Goal: Information Seeking & Learning: Find specific fact

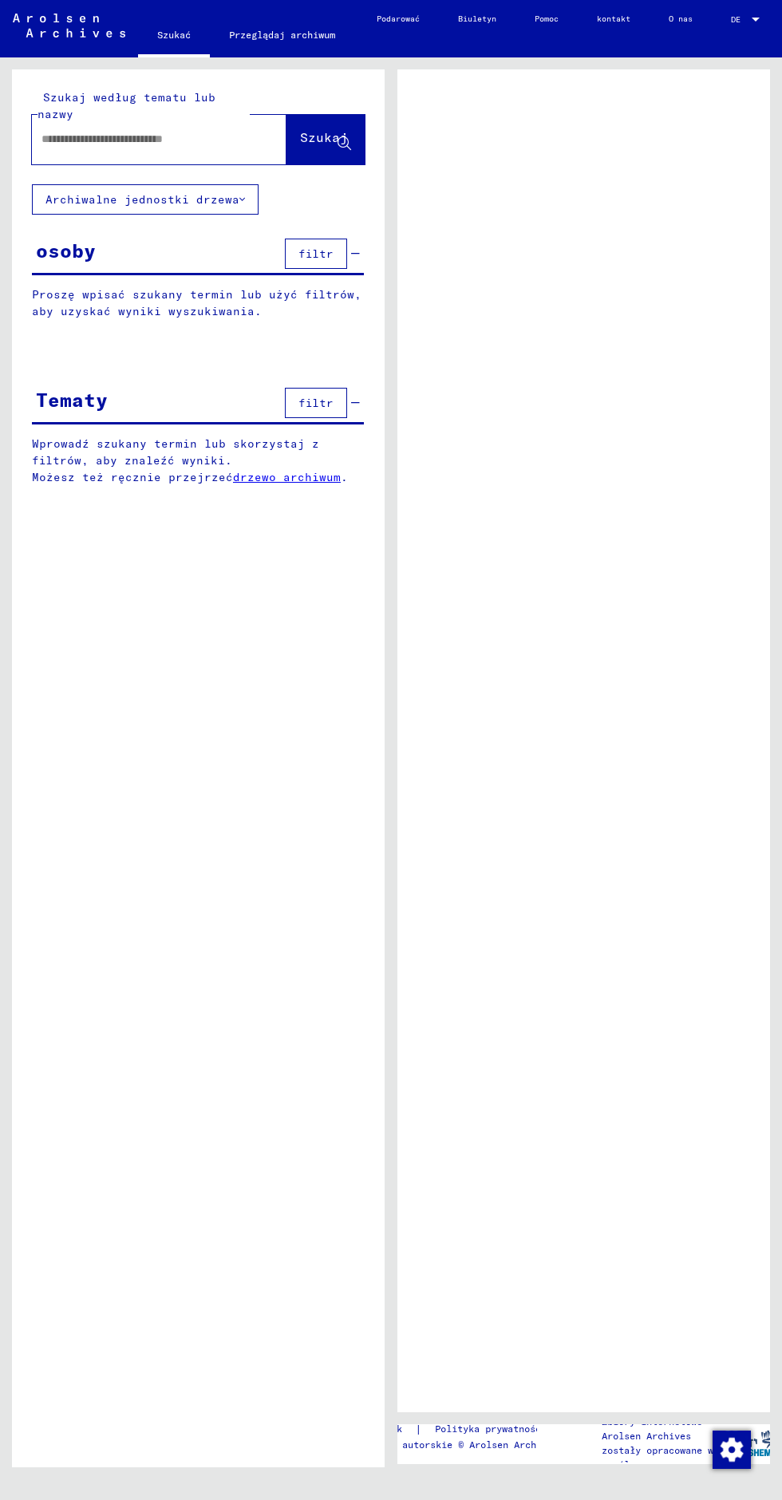
click at [137, 146] on input "text" at bounding box center [144, 139] width 207 height 17
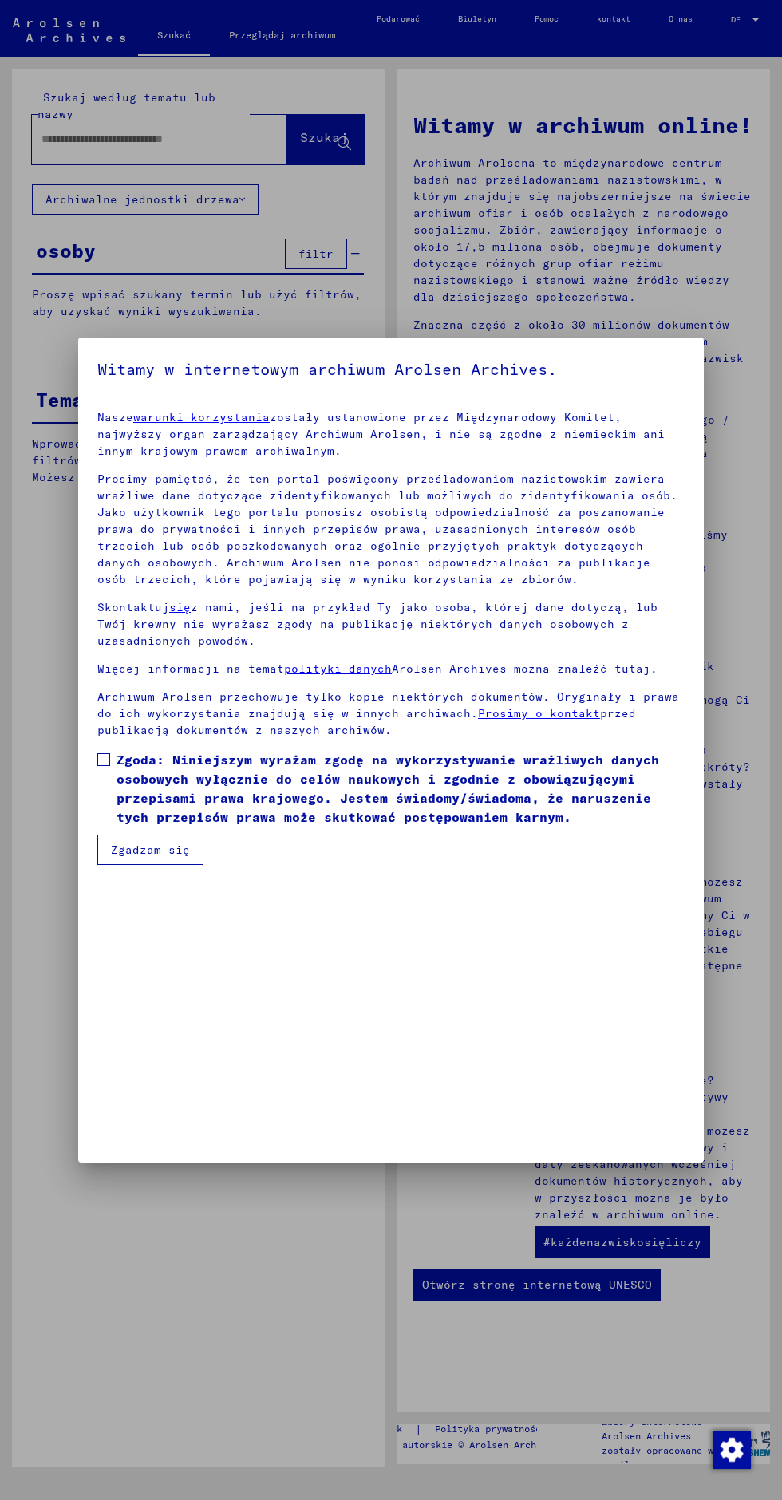
scroll to position [343, 0]
click at [104, 766] on span at bounding box center [103, 759] width 13 height 13
click at [145, 825] on font "Zgoda: Niniejszym wyrażam zgodę na wykorzystywanie wrażliwych danych osobowych …" at bounding box center [387, 788] width 543 height 73
click at [136, 857] on font "Zgadzam się" at bounding box center [150, 850] width 79 height 14
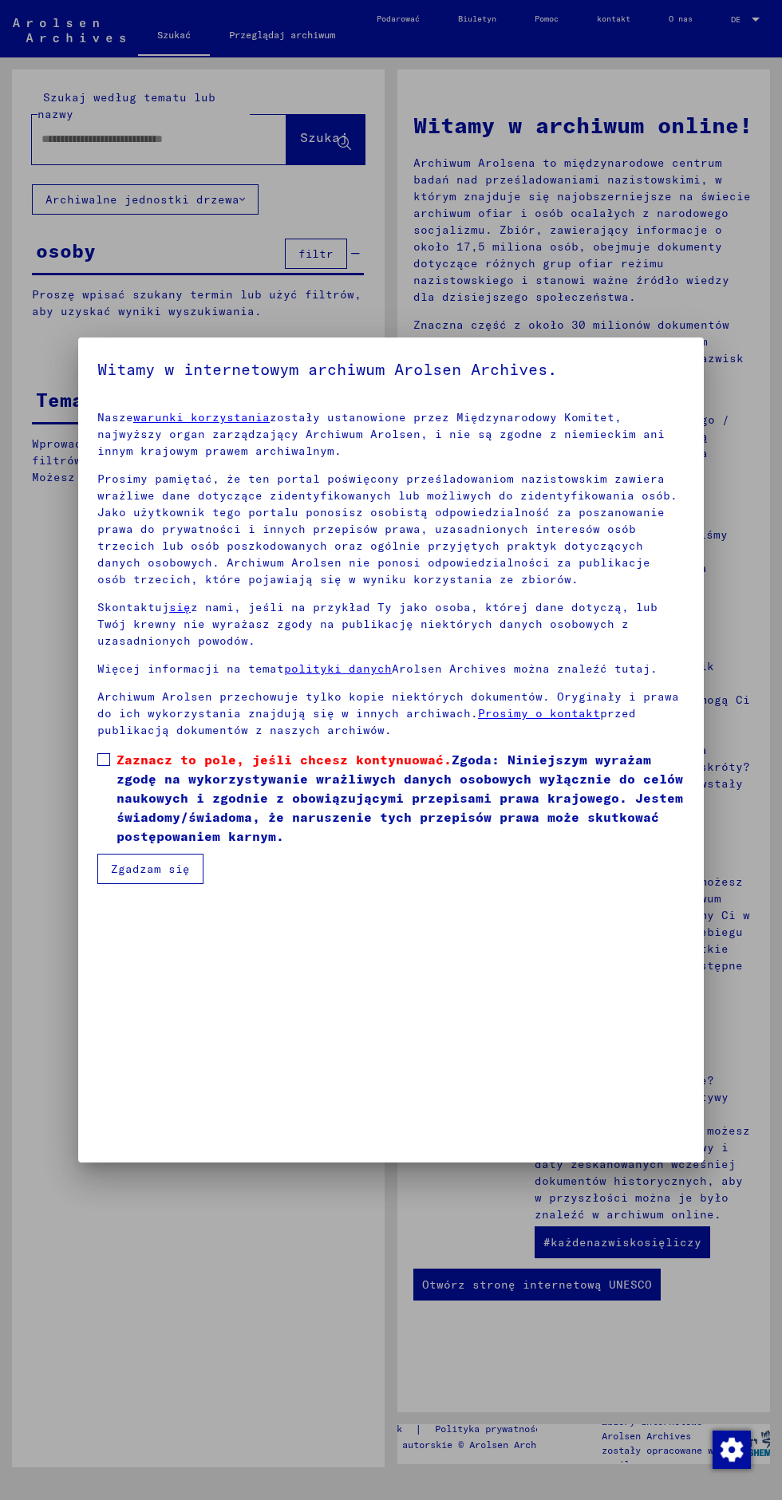
click at [105, 766] on span at bounding box center [103, 759] width 13 height 13
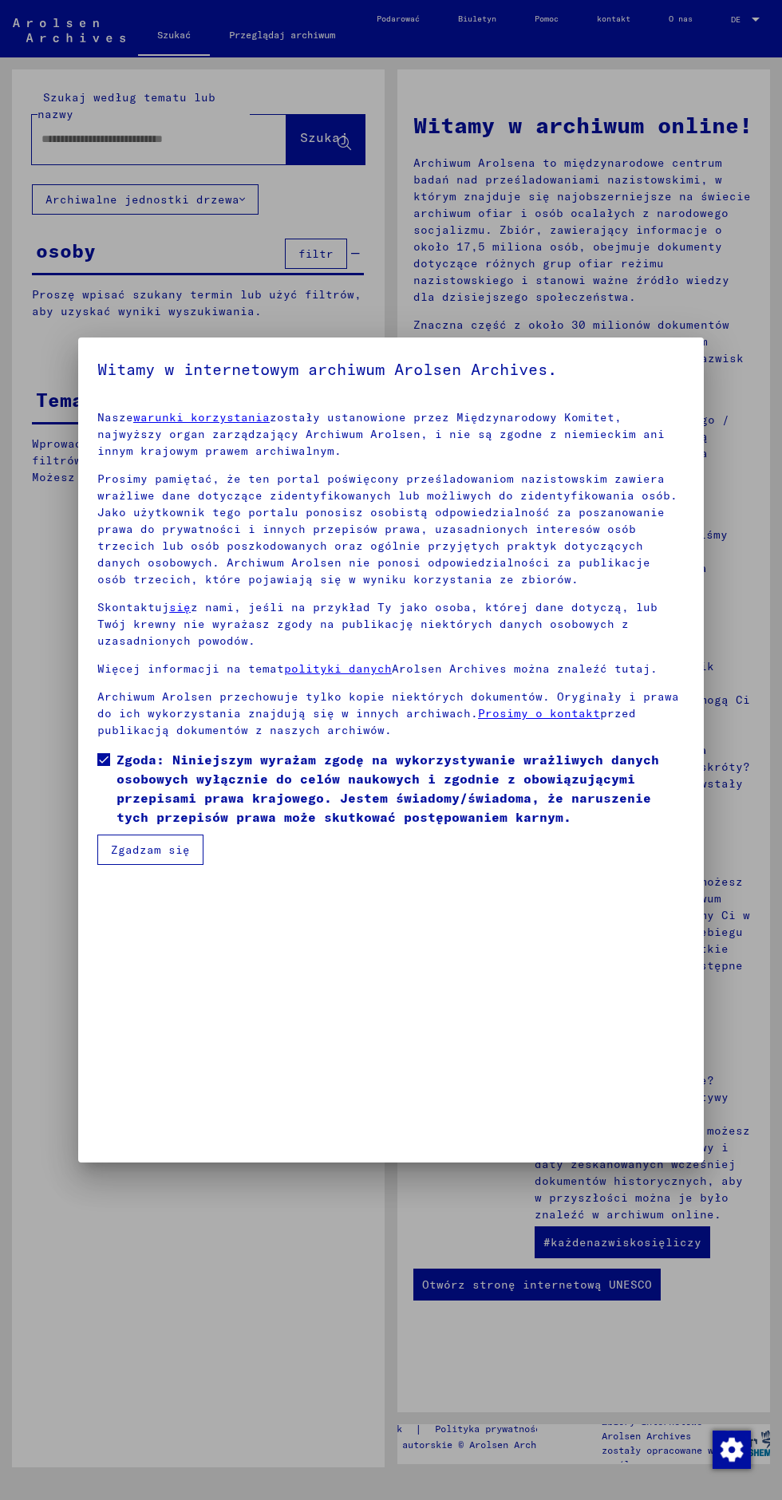
click at [139, 857] on font "Zgadzam się" at bounding box center [150, 850] width 79 height 14
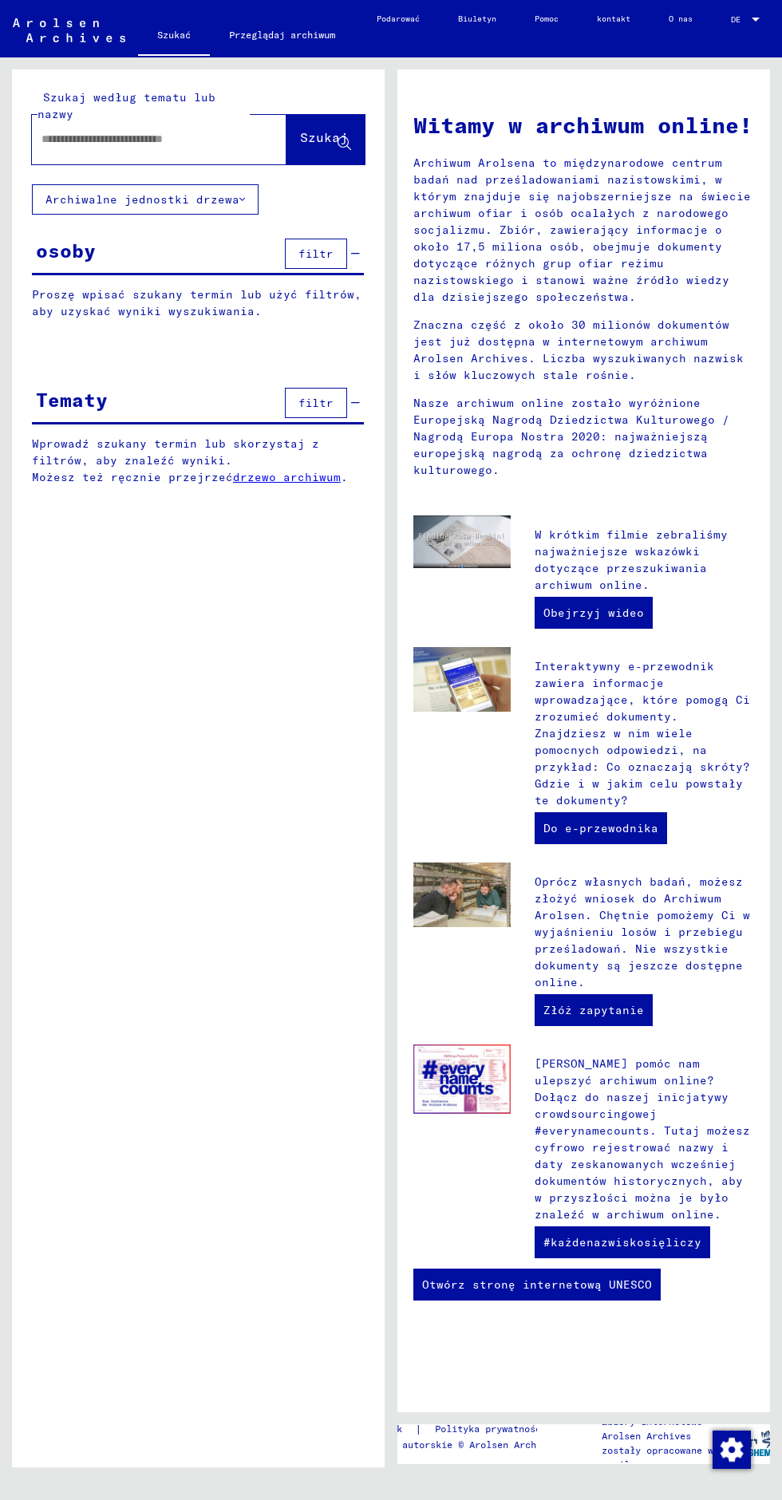
click at [119, 134] on input "text" at bounding box center [139, 139] width 197 height 17
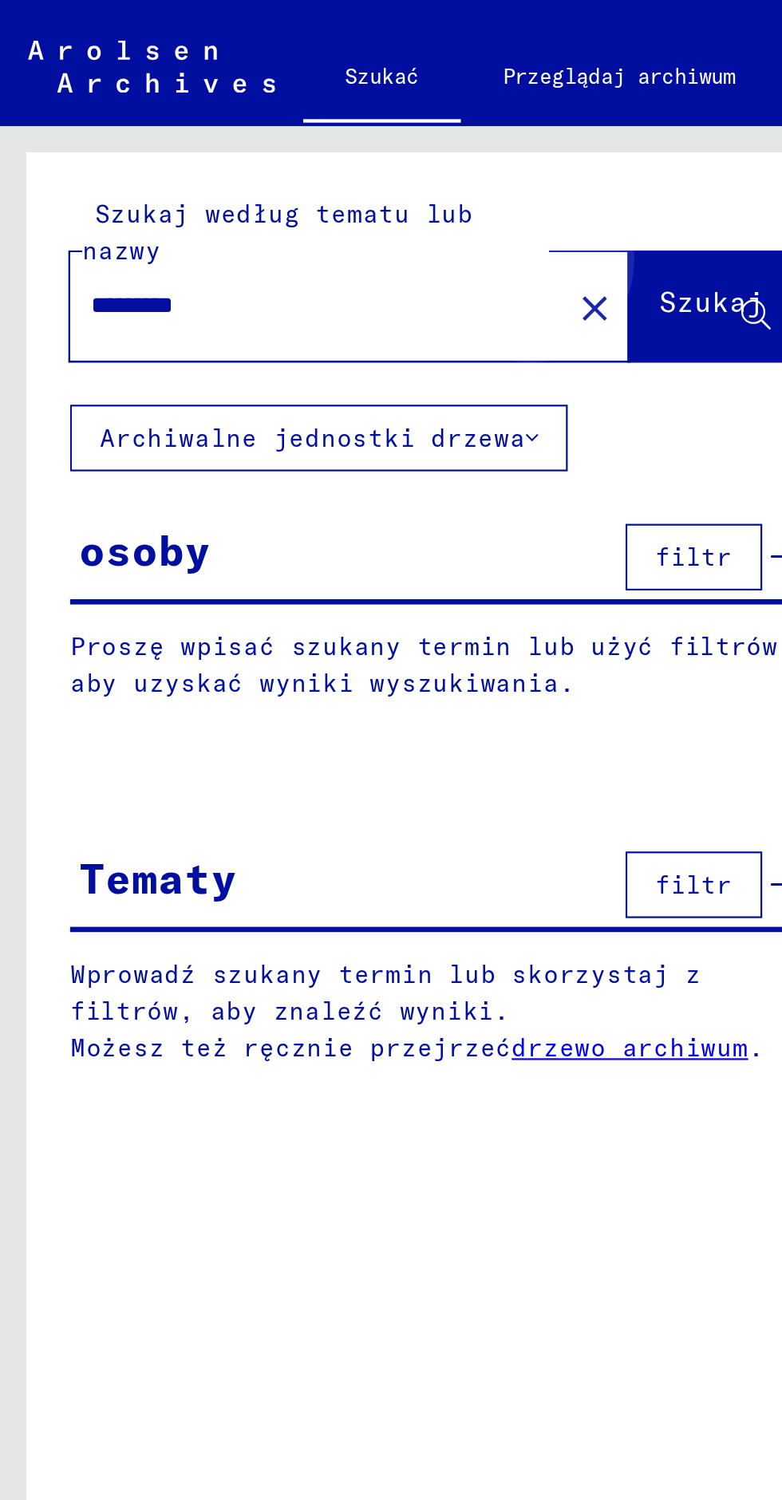
click at [306, 137] on font "Szukaj" at bounding box center [324, 137] width 48 height 16
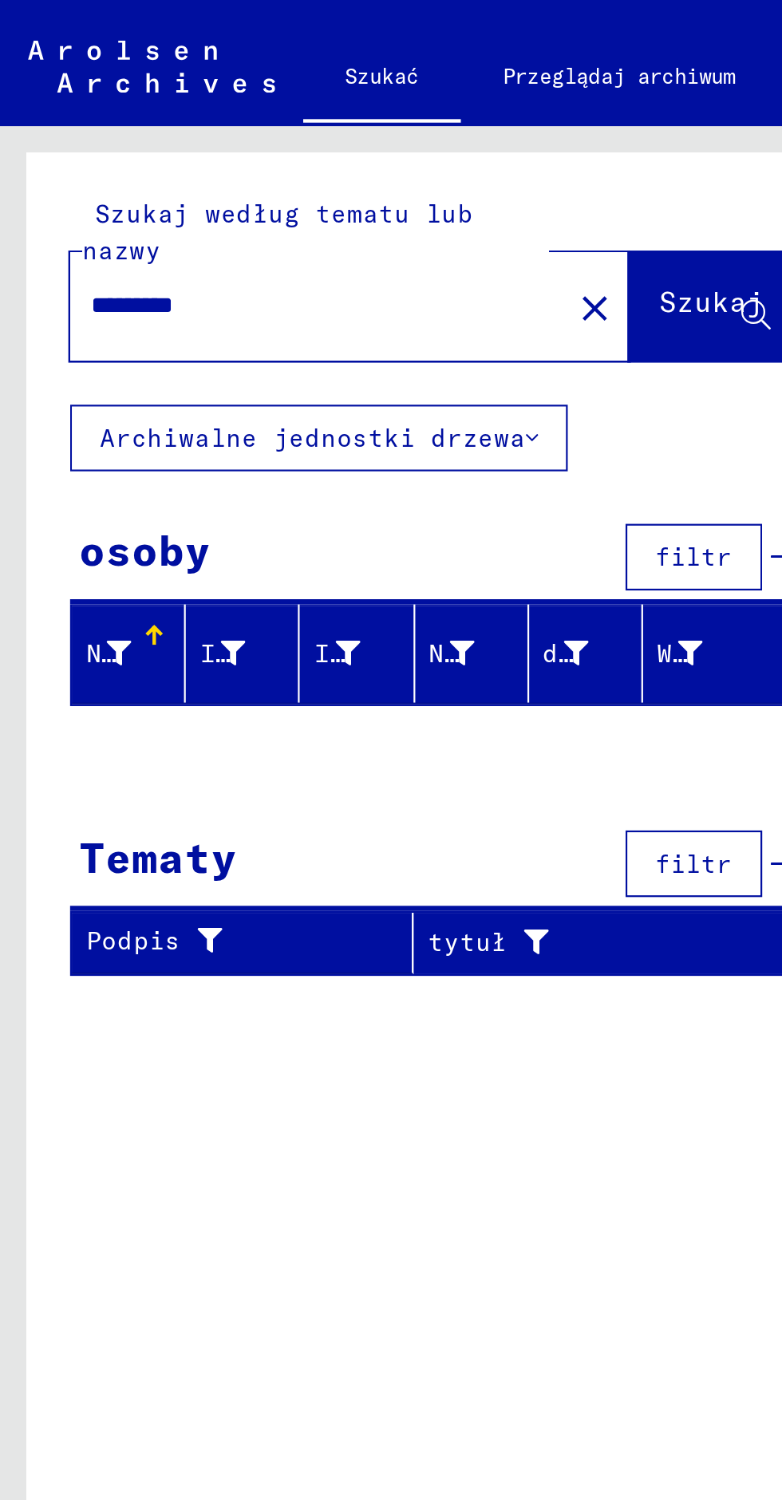
click at [182, 139] on input "*********" at bounding box center [139, 139] width 197 height 17
click at [320, 129] on font "Szukaj" at bounding box center [324, 137] width 48 height 16
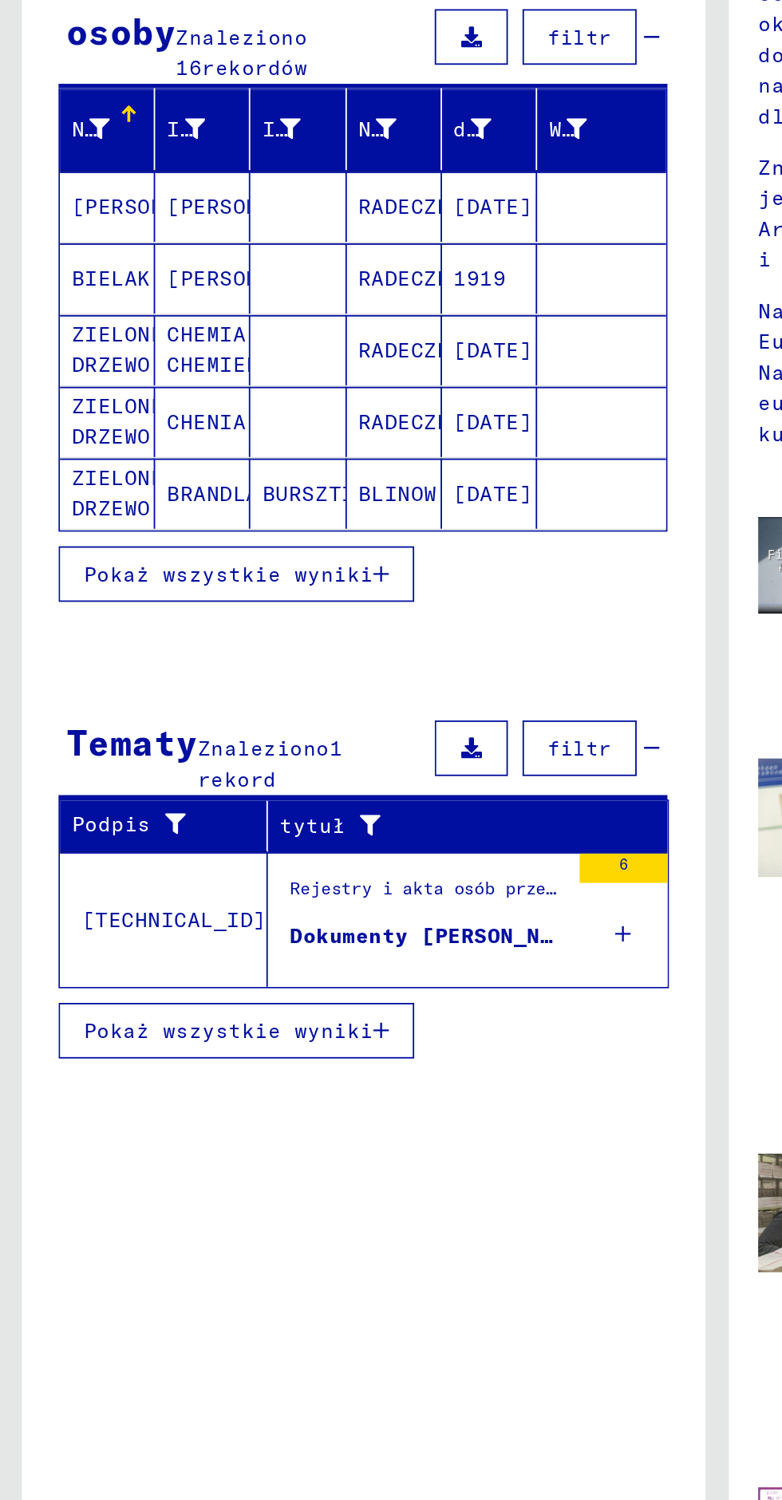
click at [180, 557] on button "Pokaż wszystkie wyniki" at bounding box center [129, 546] width 194 height 30
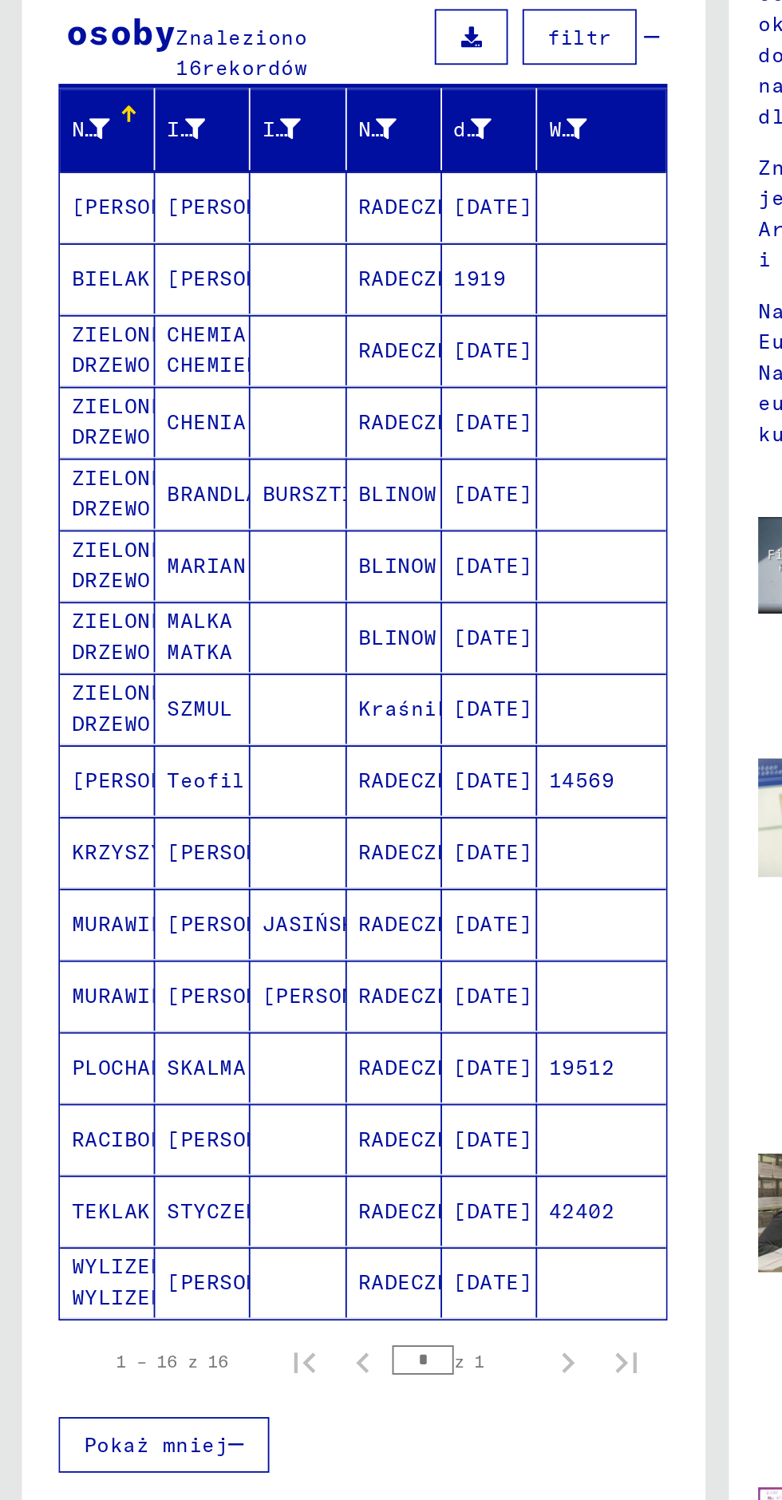
click at [69, 660] on font "[PERSON_NAME]" at bounding box center [85, 659] width 93 height 14
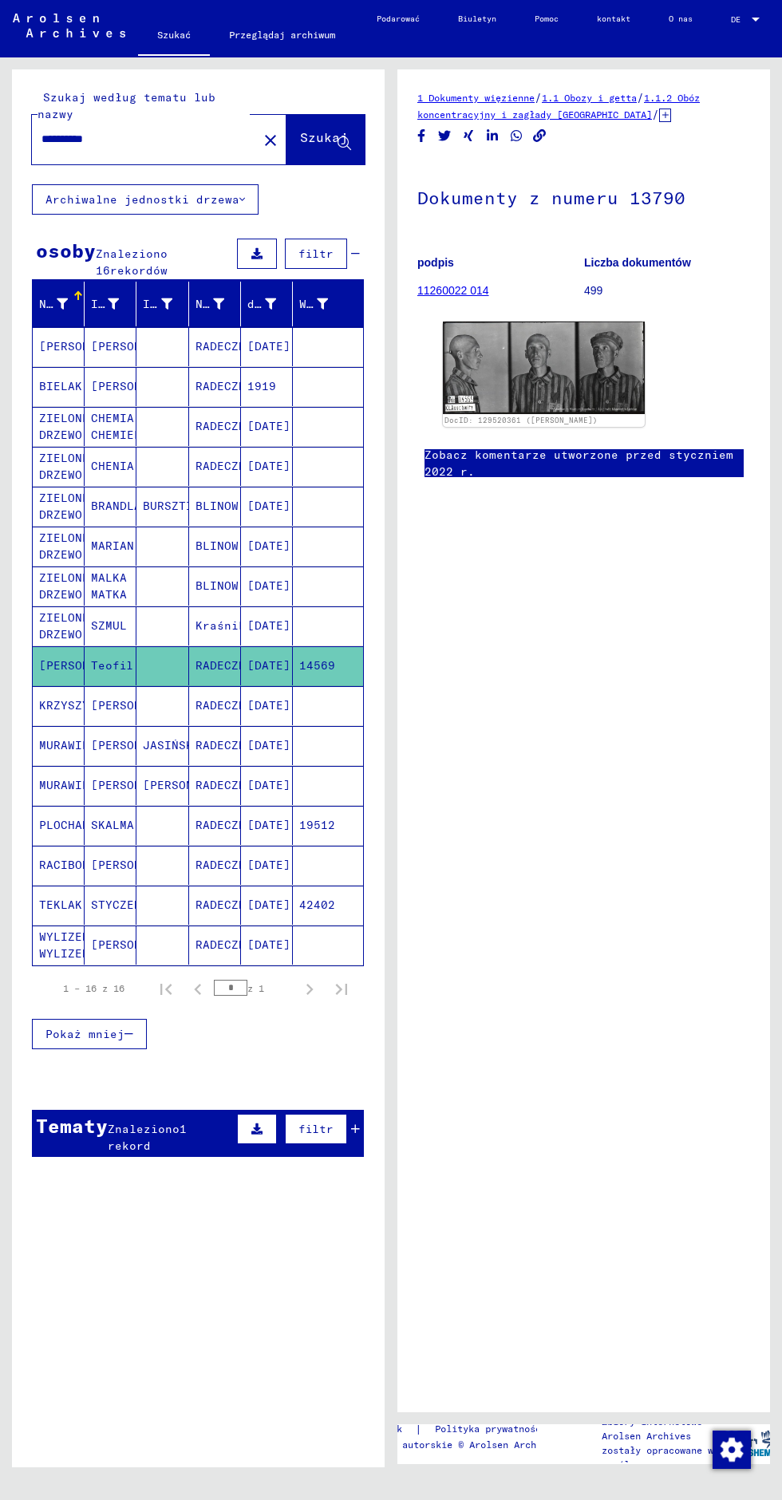
click at [107, 698] on font "[PERSON_NAME]" at bounding box center [137, 705] width 93 height 14
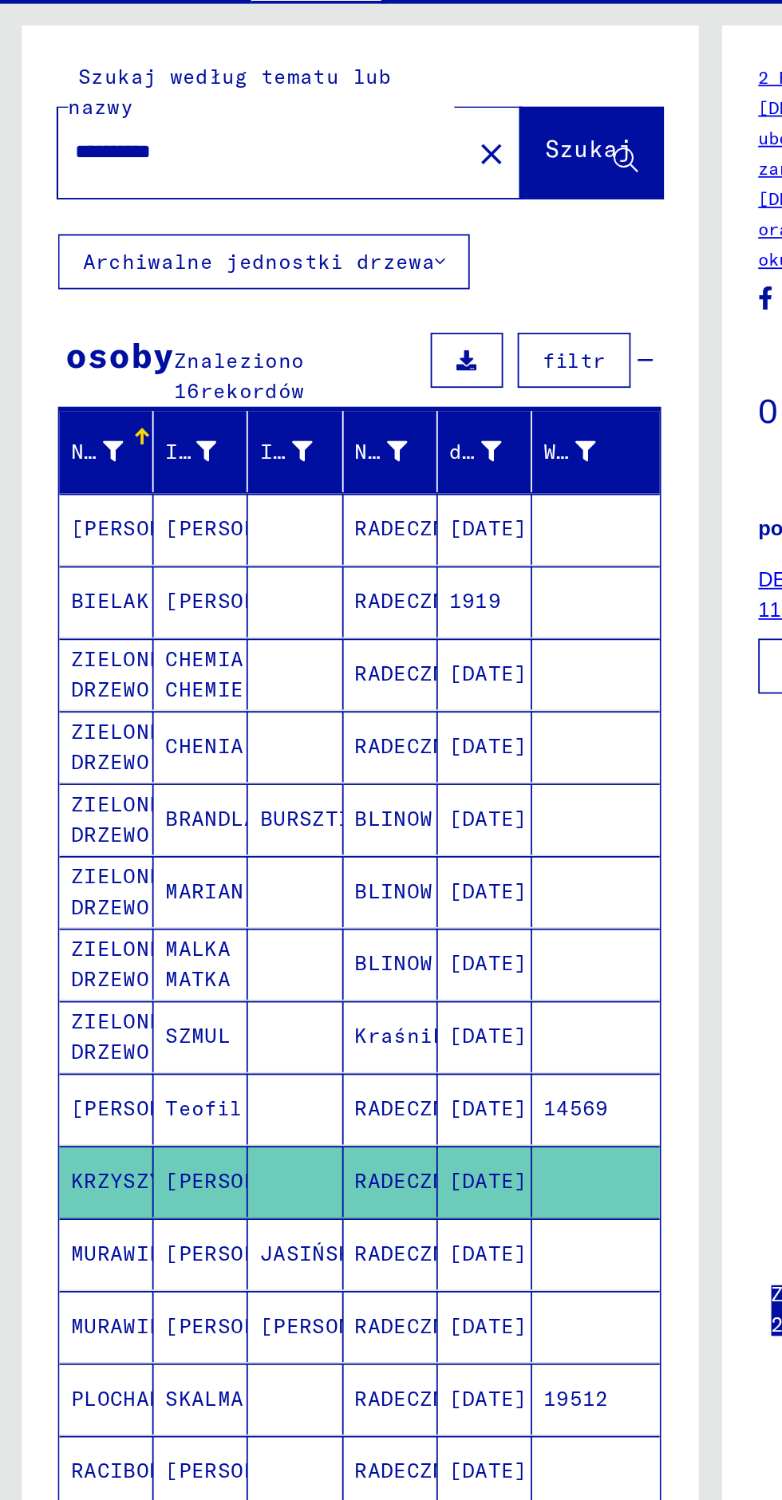
scroll to position [78, 0]
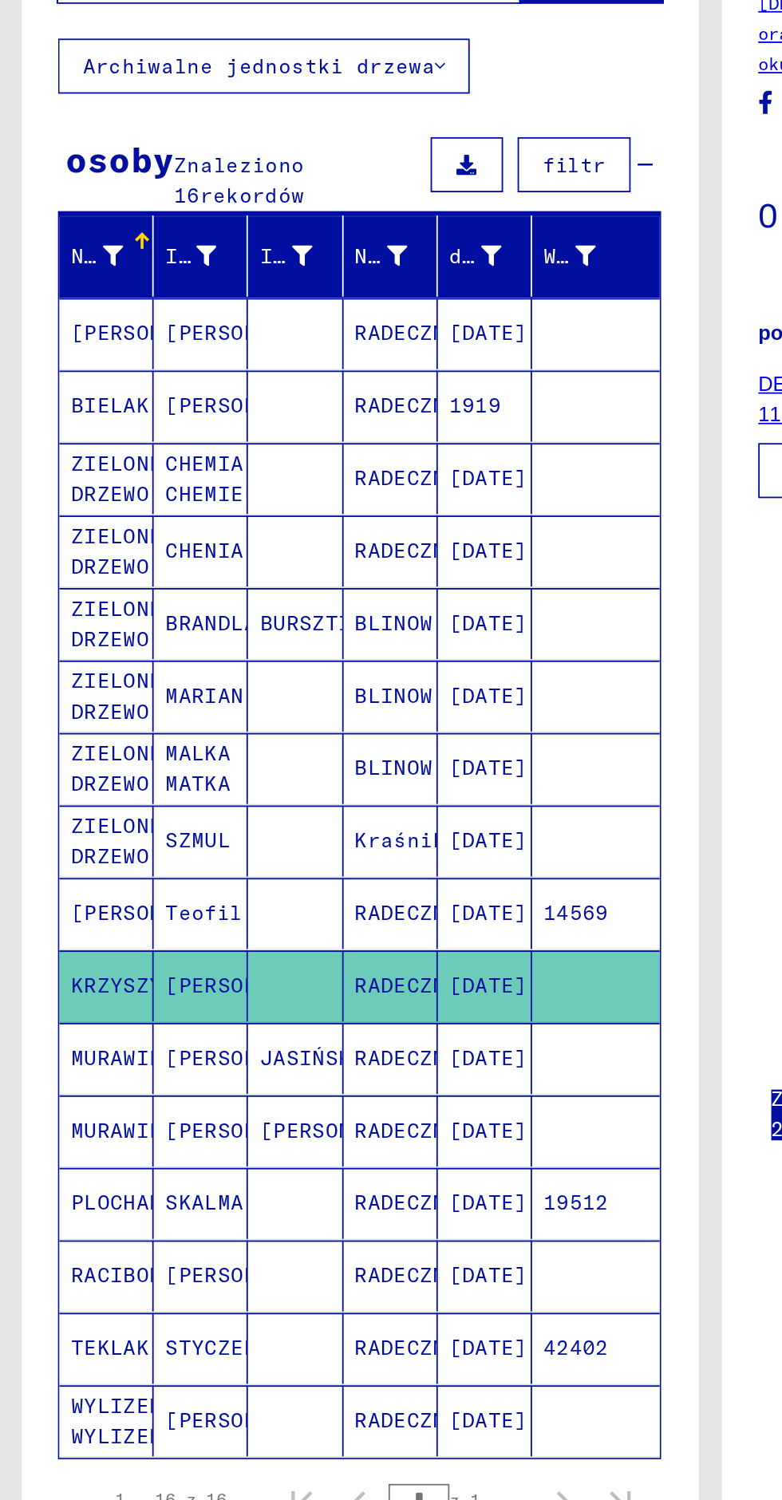
click at [61, 930] on font "WYLIZEK WYLIZEK" at bounding box center [64, 945] width 50 height 31
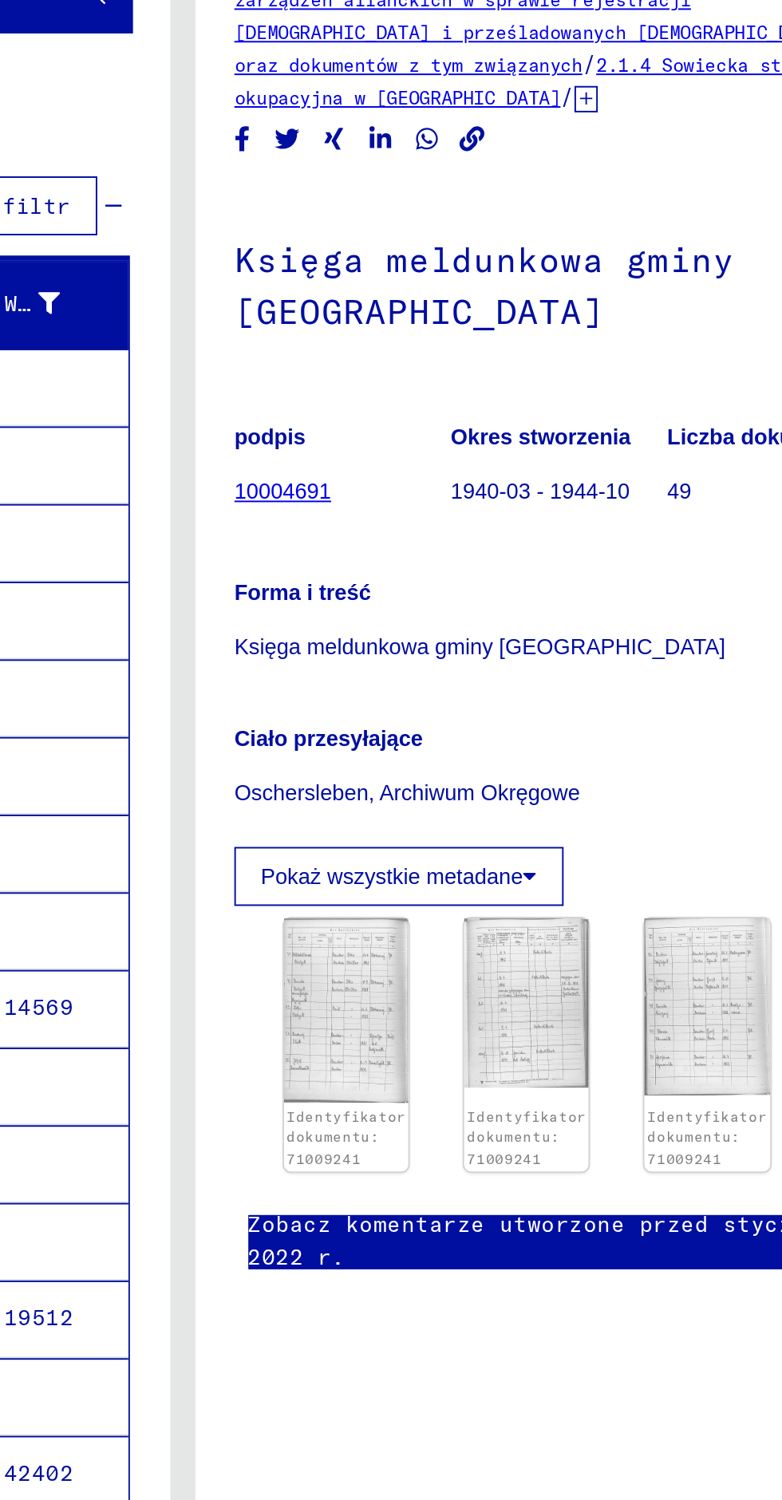
scroll to position [78, 0]
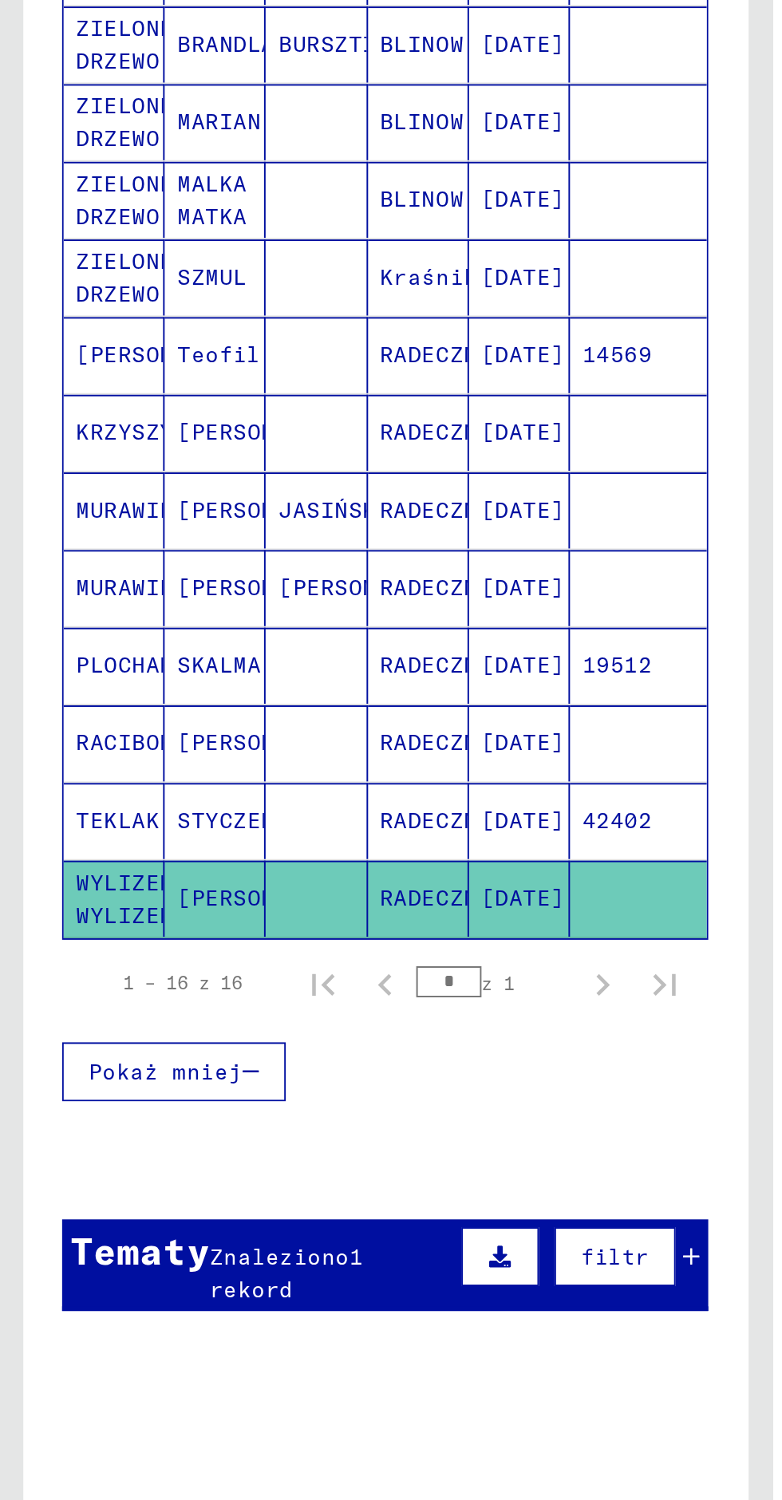
click at [127, 1122] on font "1 rekord" at bounding box center [147, 1137] width 79 height 31
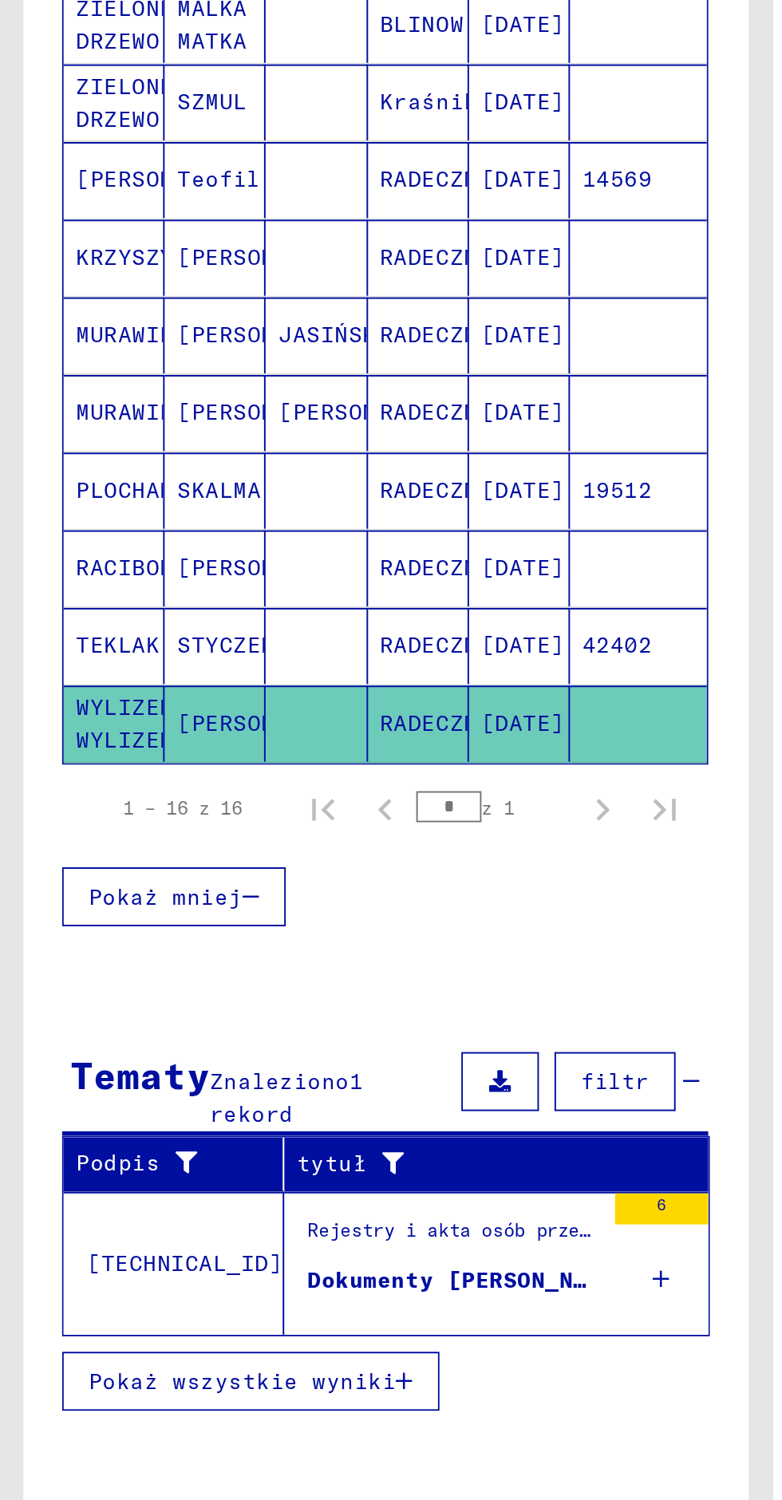
click at [262, 1224] on font "Dokumenty [PERSON_NAME], urodzonego [DATE] r. w [GEOGRAPHIC_DATA] i innych osób" at bounding box center [441, 1231] width 567 height 14
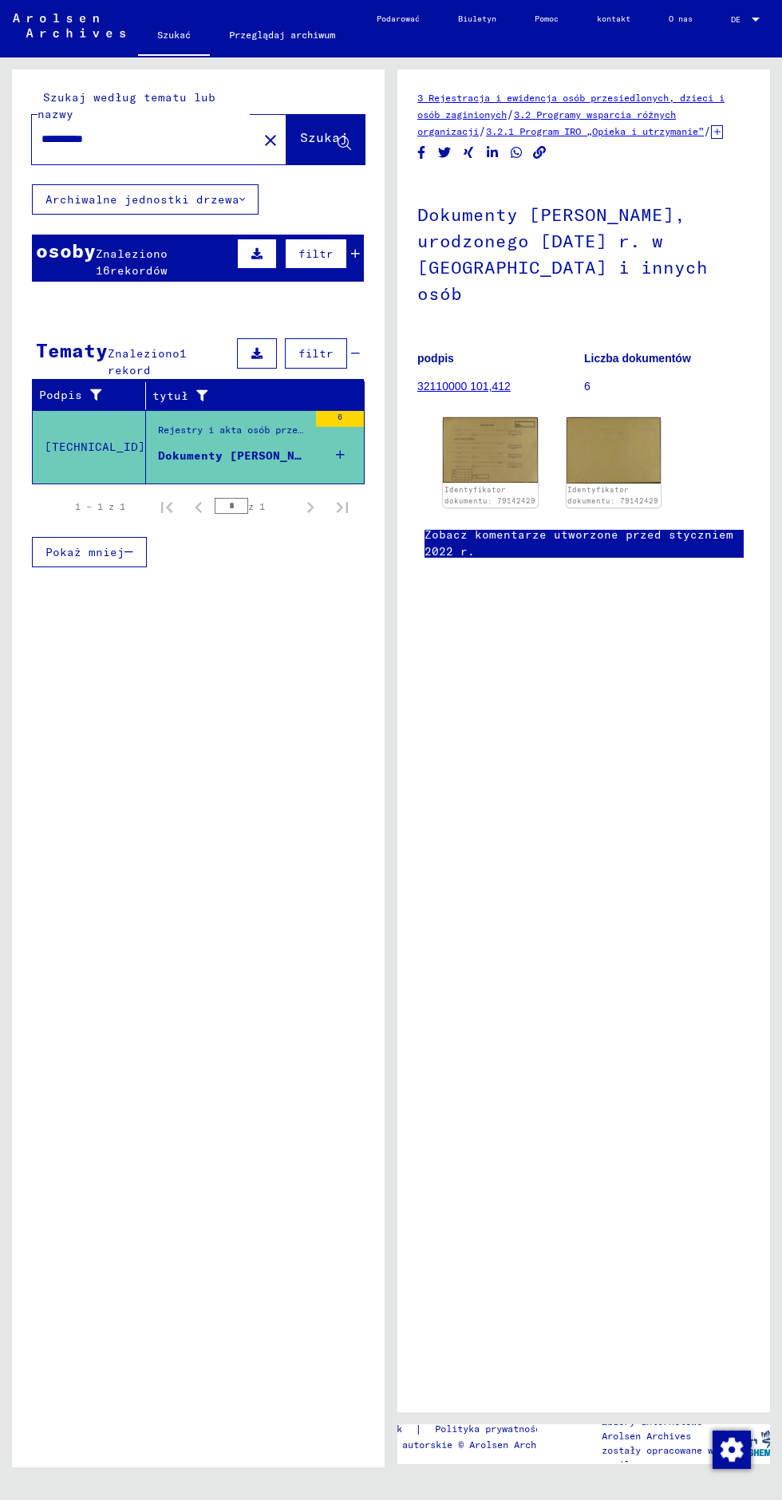
click at [172, 139] on input "**********" at bounding box center [144, 139] width 207 height 17
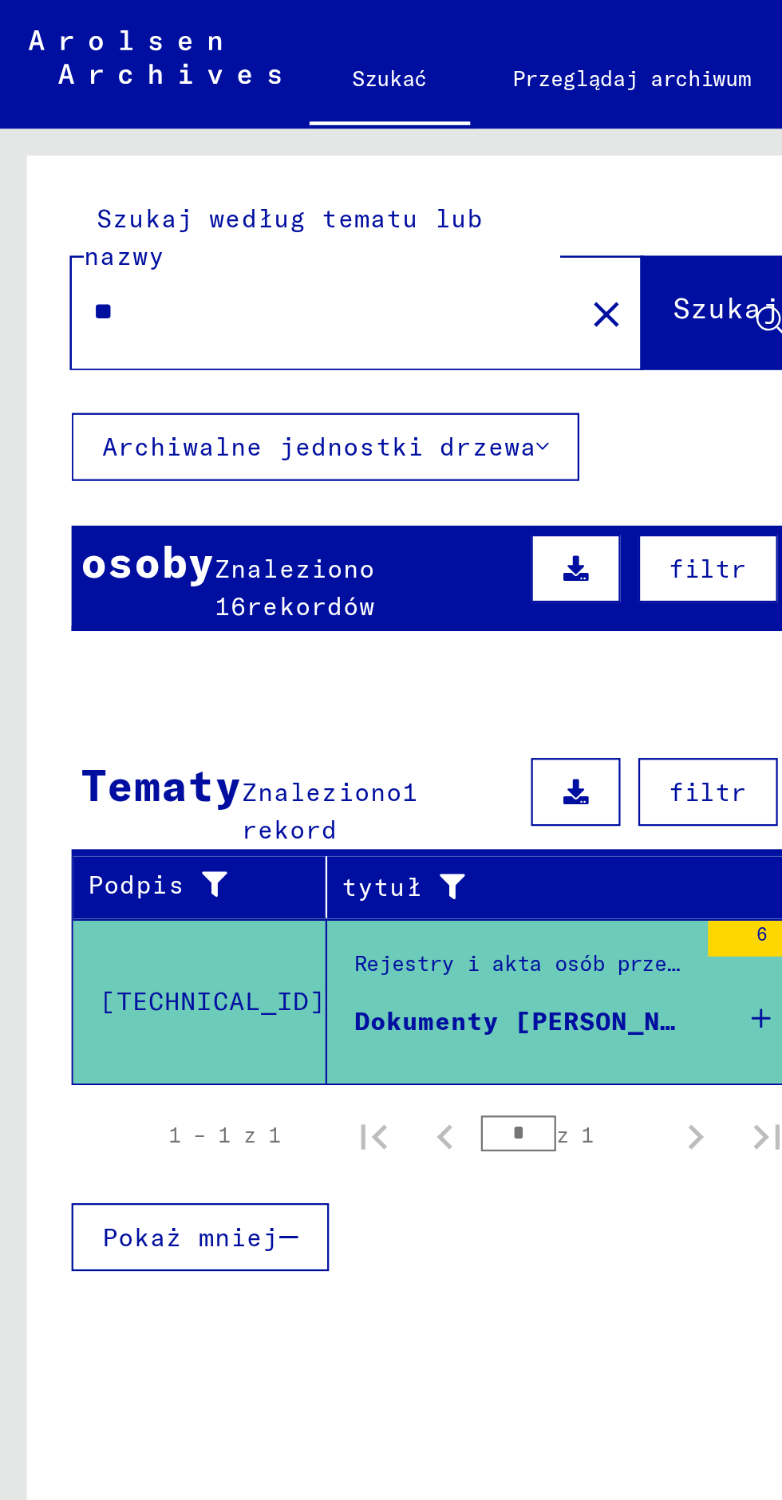
type input "*"
click at [316, 132] on font "Szukaj" at bounding box center [324, 137] width 48 height 16
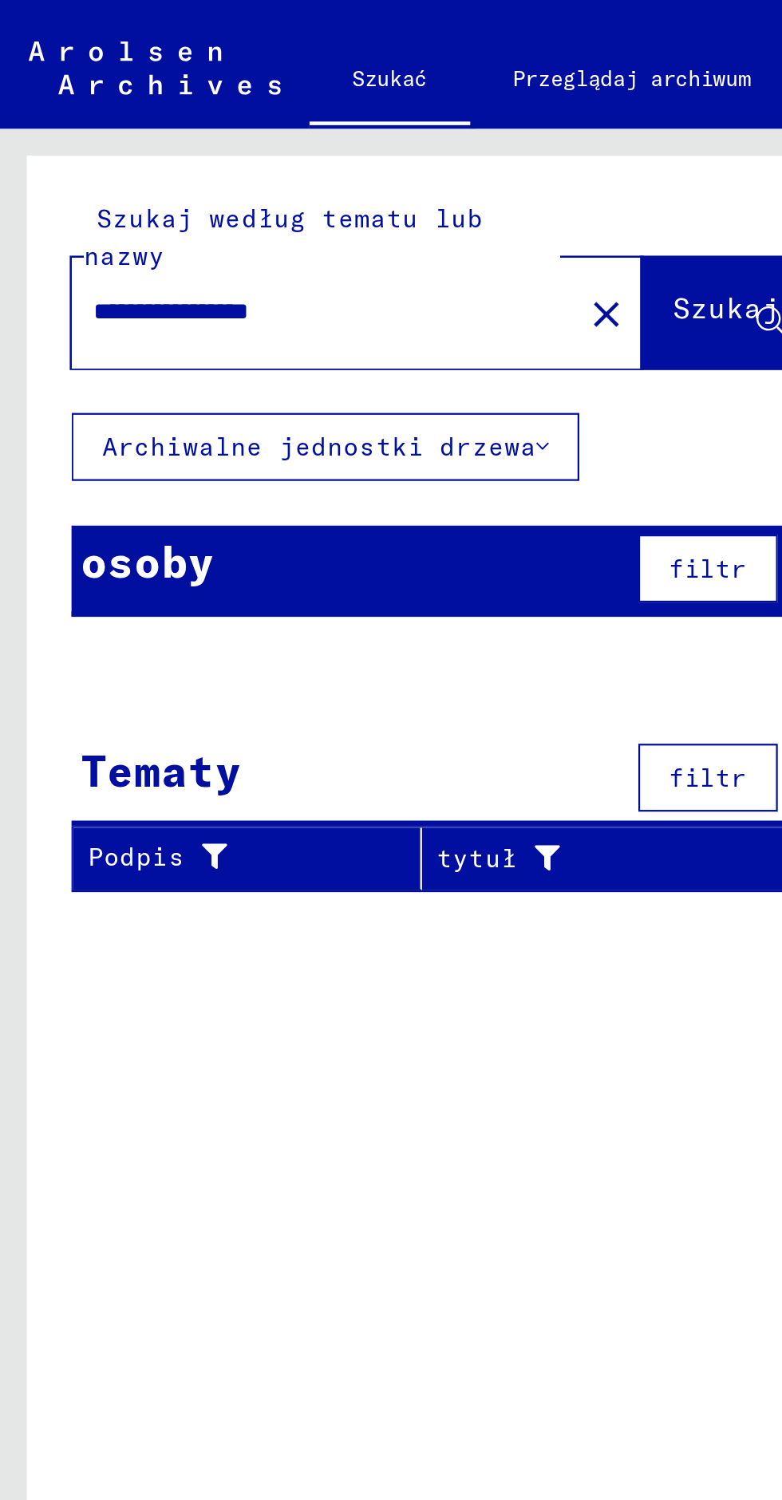
scroll to position [0, 2]
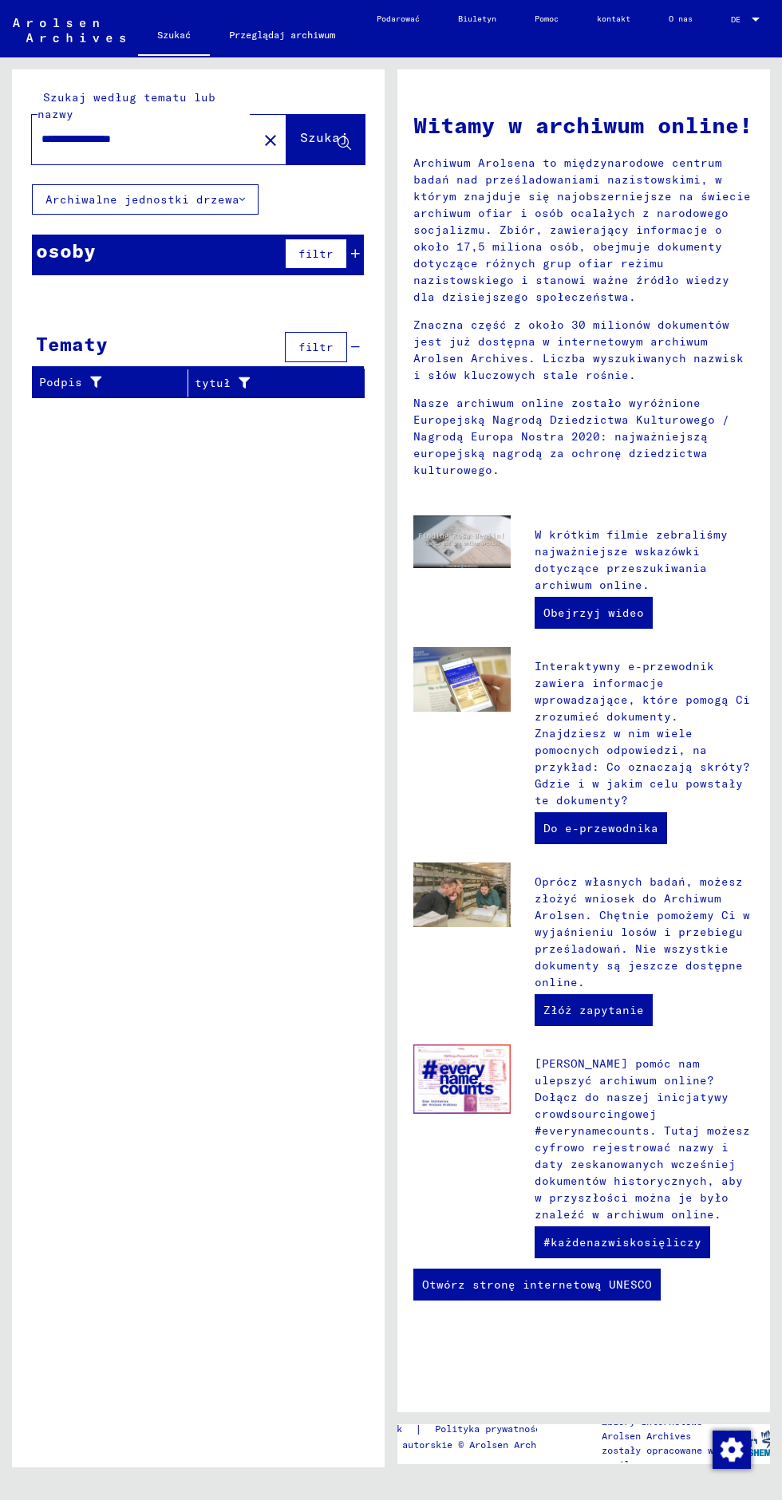
click at [150, 131] on input "**********" at bounding box center [139, 139] width 197 height 17
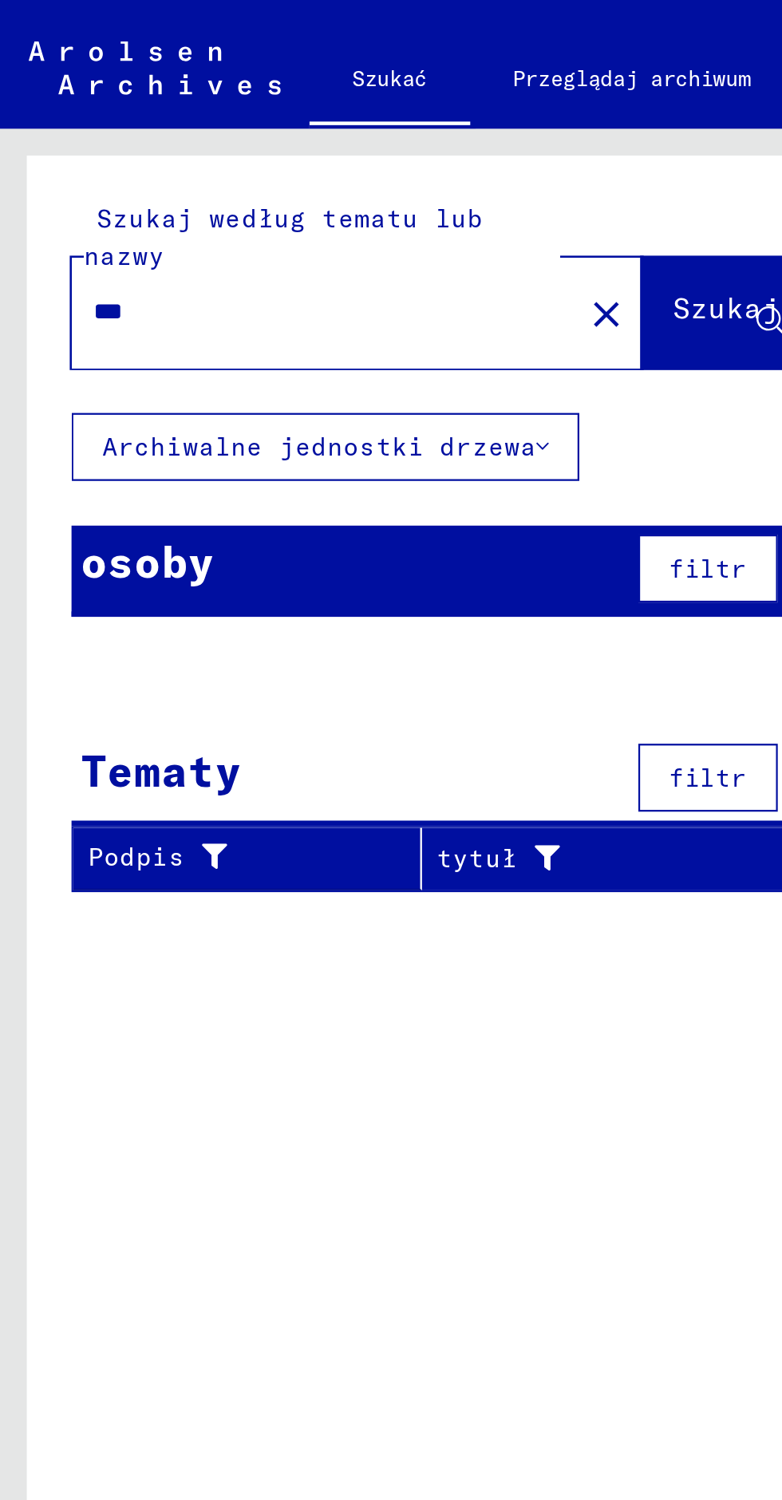
type input "*"
type input "******"
click at [300, 136] on font "Szukaj" at bounding box center [324, 137] width 48 height 16
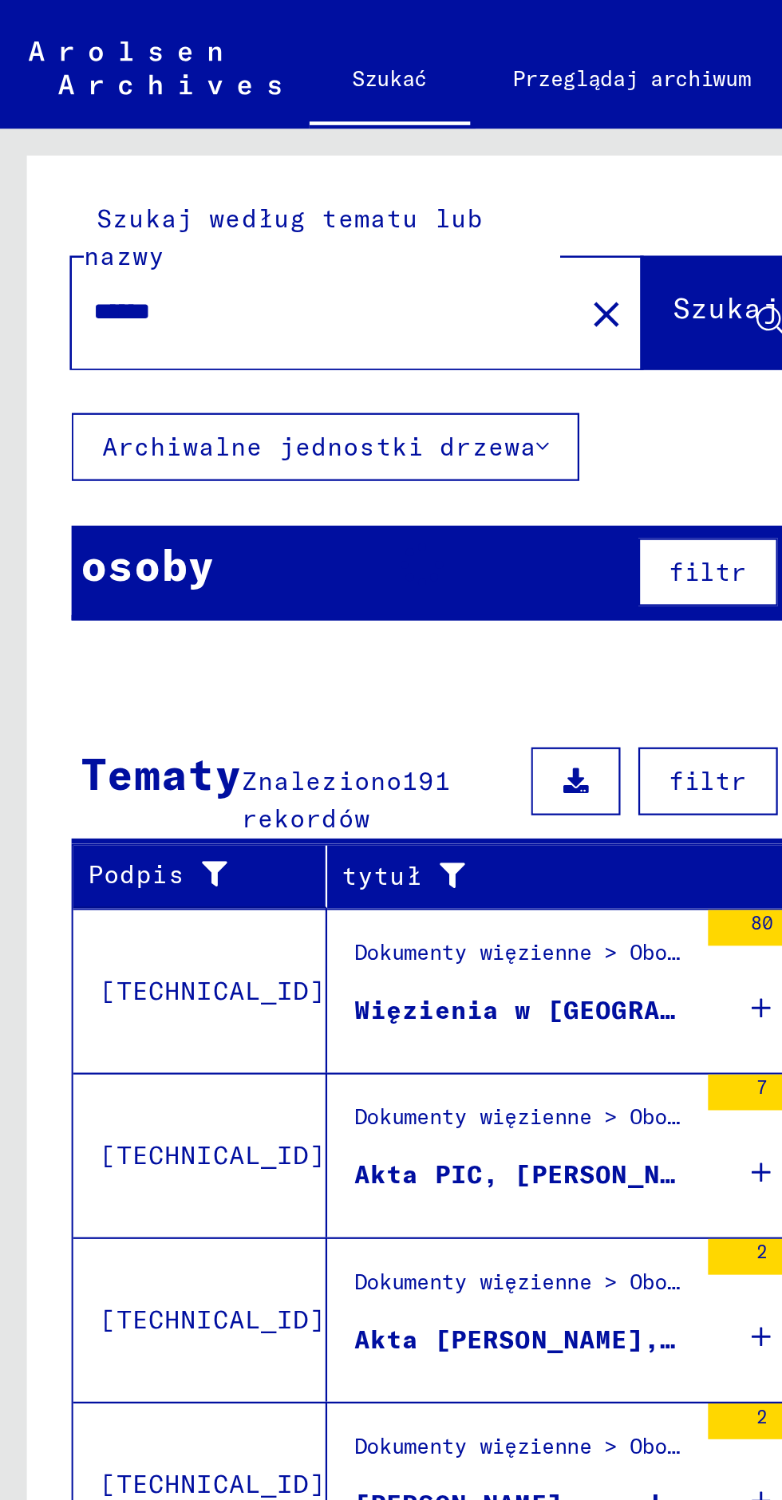
click at [76, 235] on div "osoby filtr" at bounding box center [198, 256] width 332 height 42
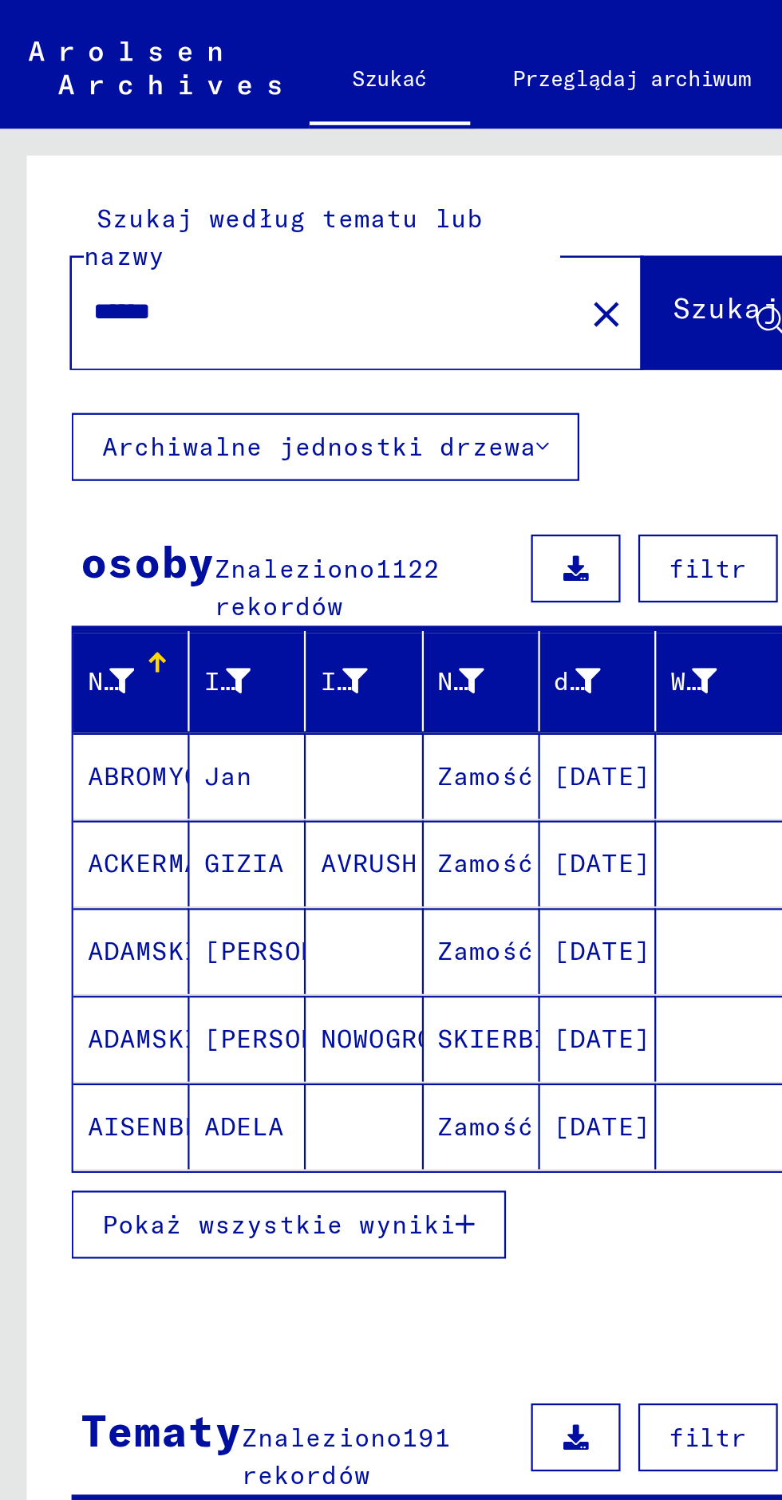
click at [56, 542] on font "Pokaż wszystkie wyniki" at bounding box center [124, 546] width 158 height 14
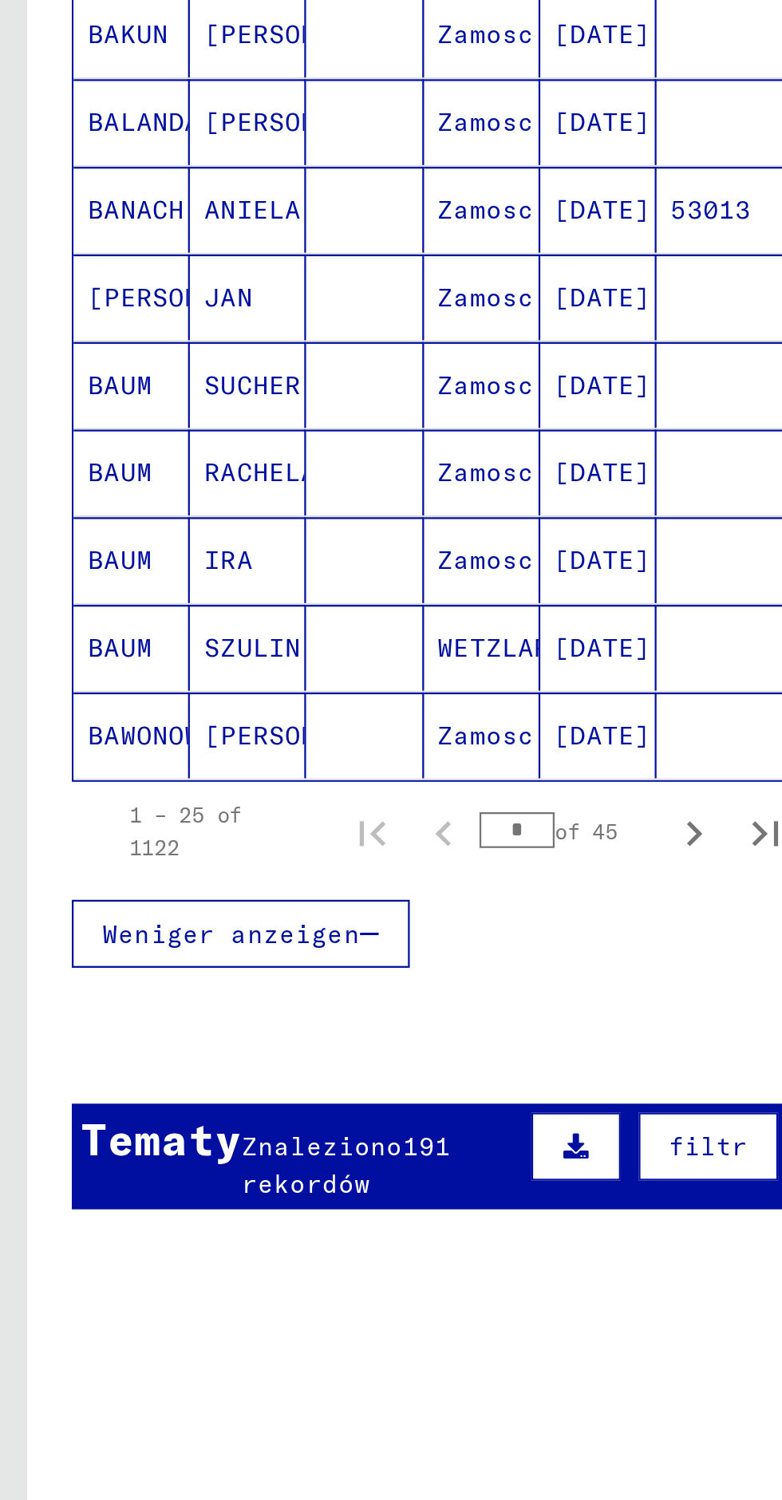
scroll to position [224, 0]
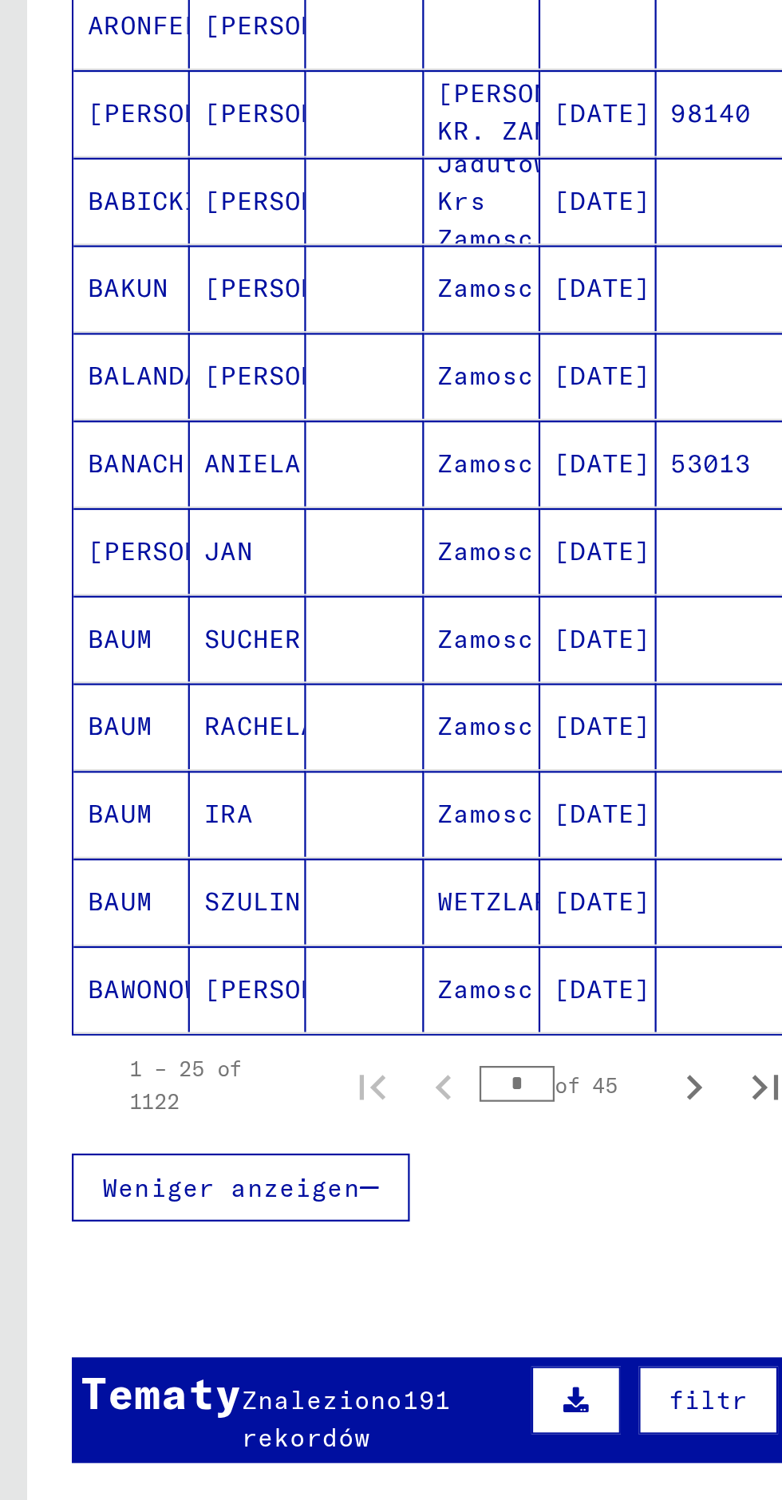
click at [81, 1142] on span "Weniger anzeigen" at bounding box center [102, 1149] width 115 height 14
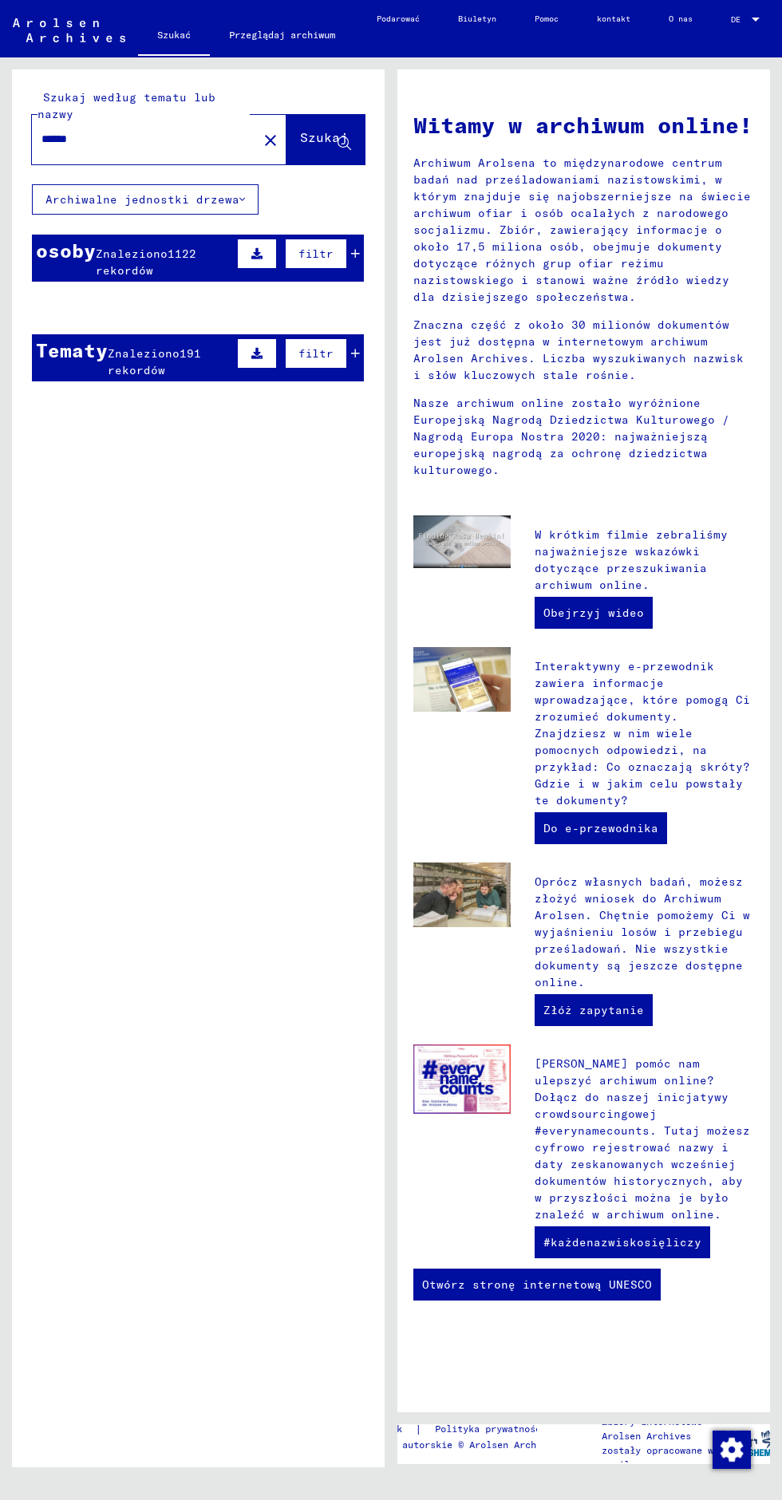
scroll to position [77, 6]
click at [97, 247] on font "Znaleziono" at bounding box center [132, 254] width 72 height 14
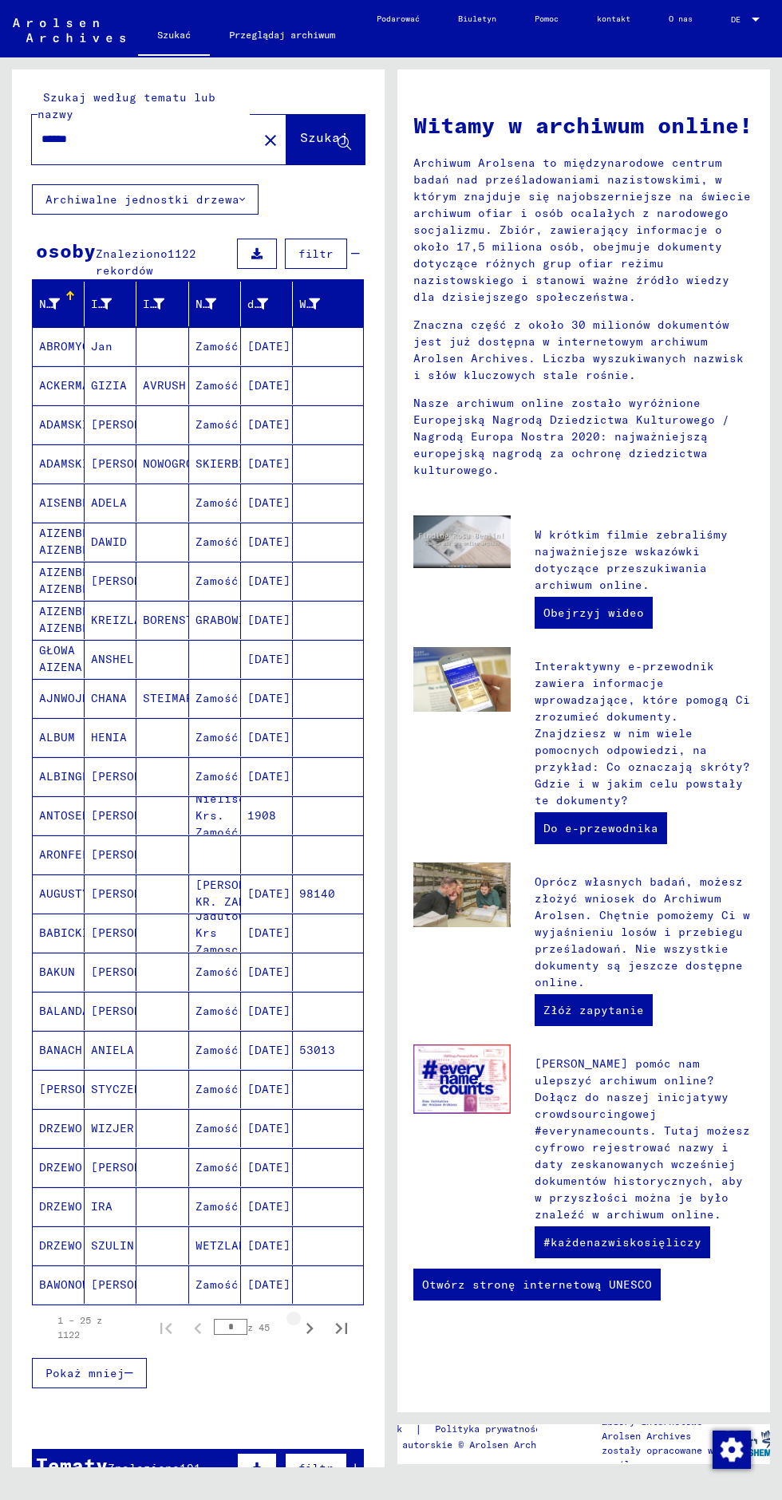
click at [298, 1317] on icon "Następna strona" at bounding box center [309, 1328] width 22 height 22
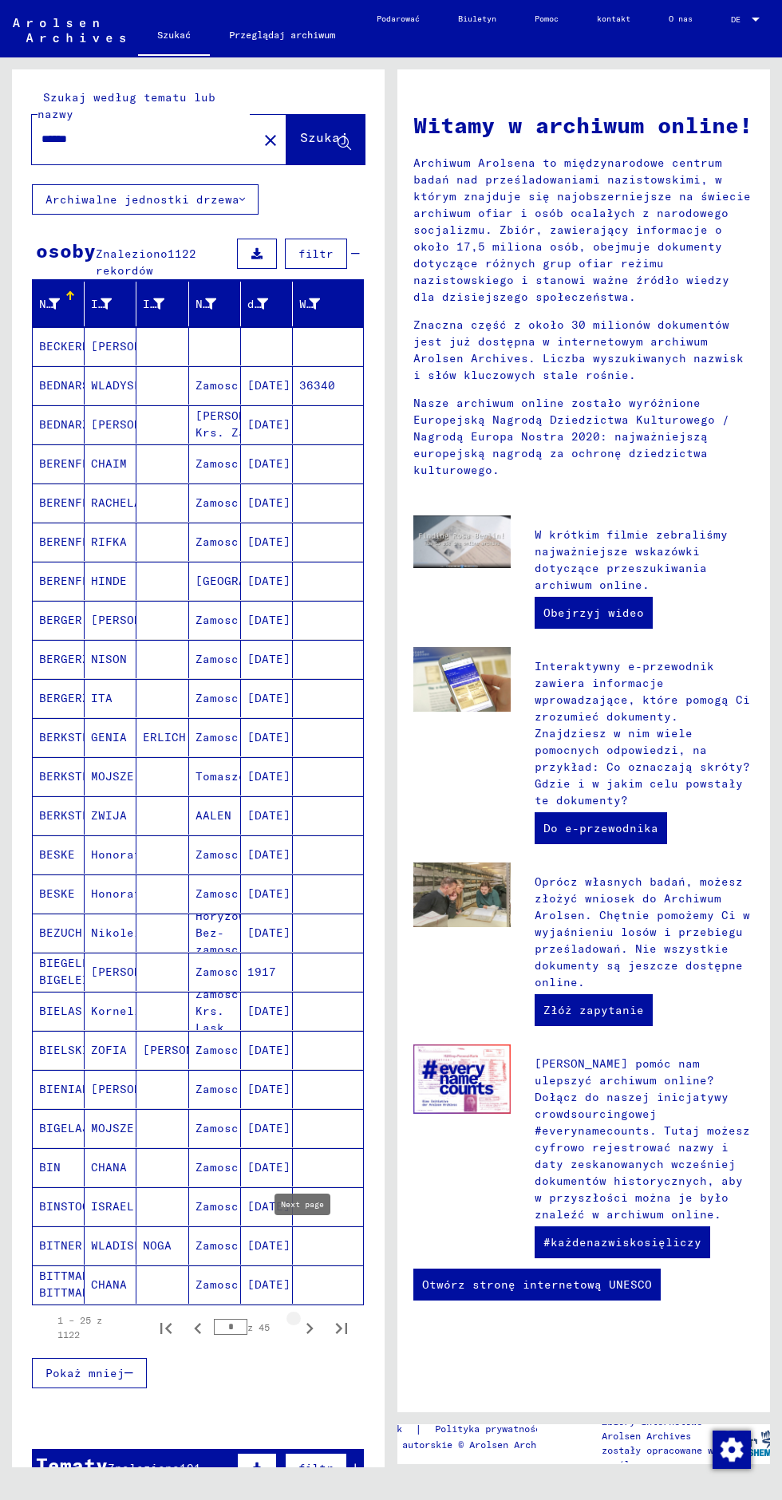
click at [303, 1317] on icon "Następna strona" at bounding box center [309, 1328] width 22 height 22
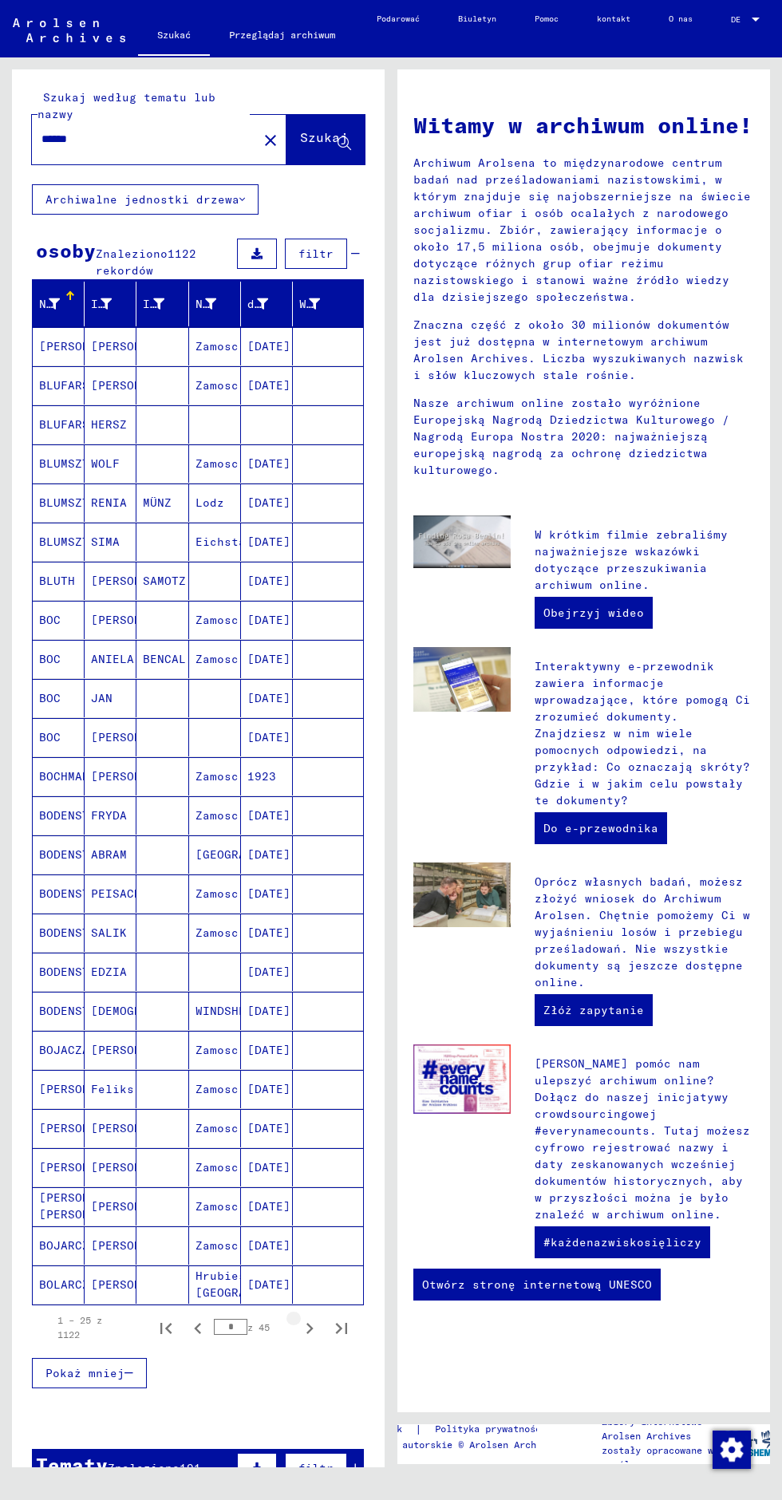
click at [306, 1323] on icon "Następna strona" at bounding box center [309, 1328] width 7 height 11
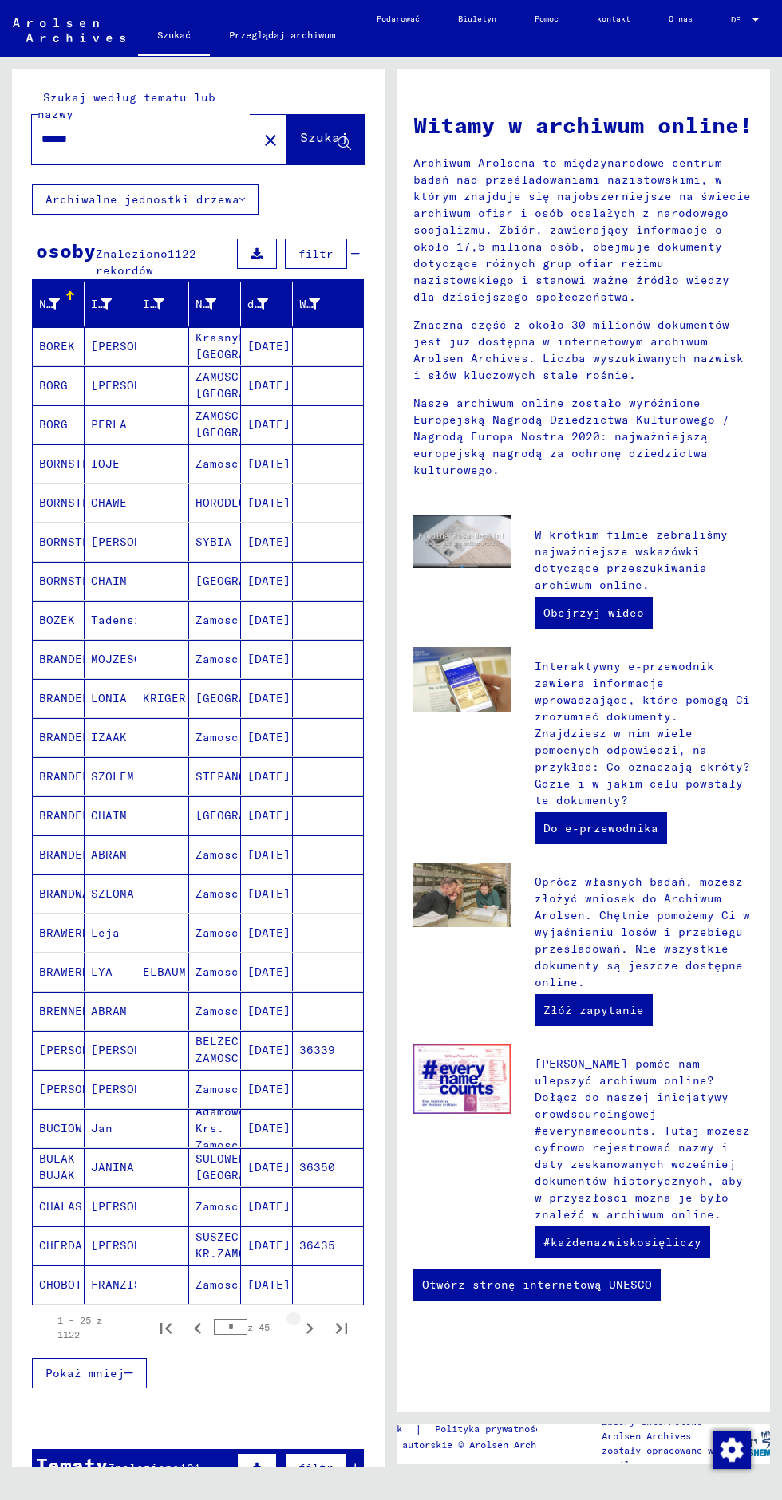
click at [303, 1317] on icon "Następna strona" at bounding box center [309, 1328] width 22 height 22
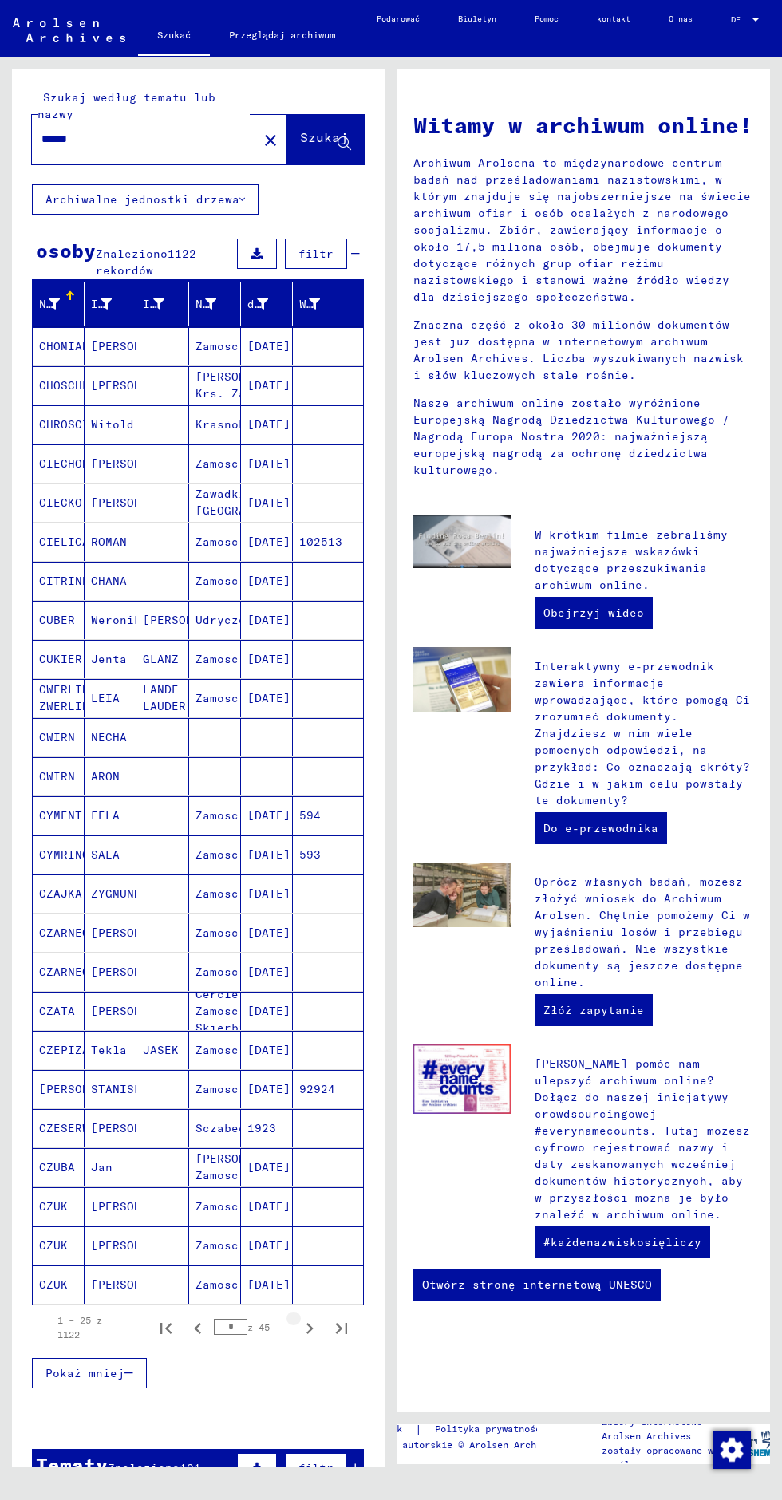
click at [303, 1317] on icon "Następna strona" at bounding box center [309, 1328] width 22 height 22
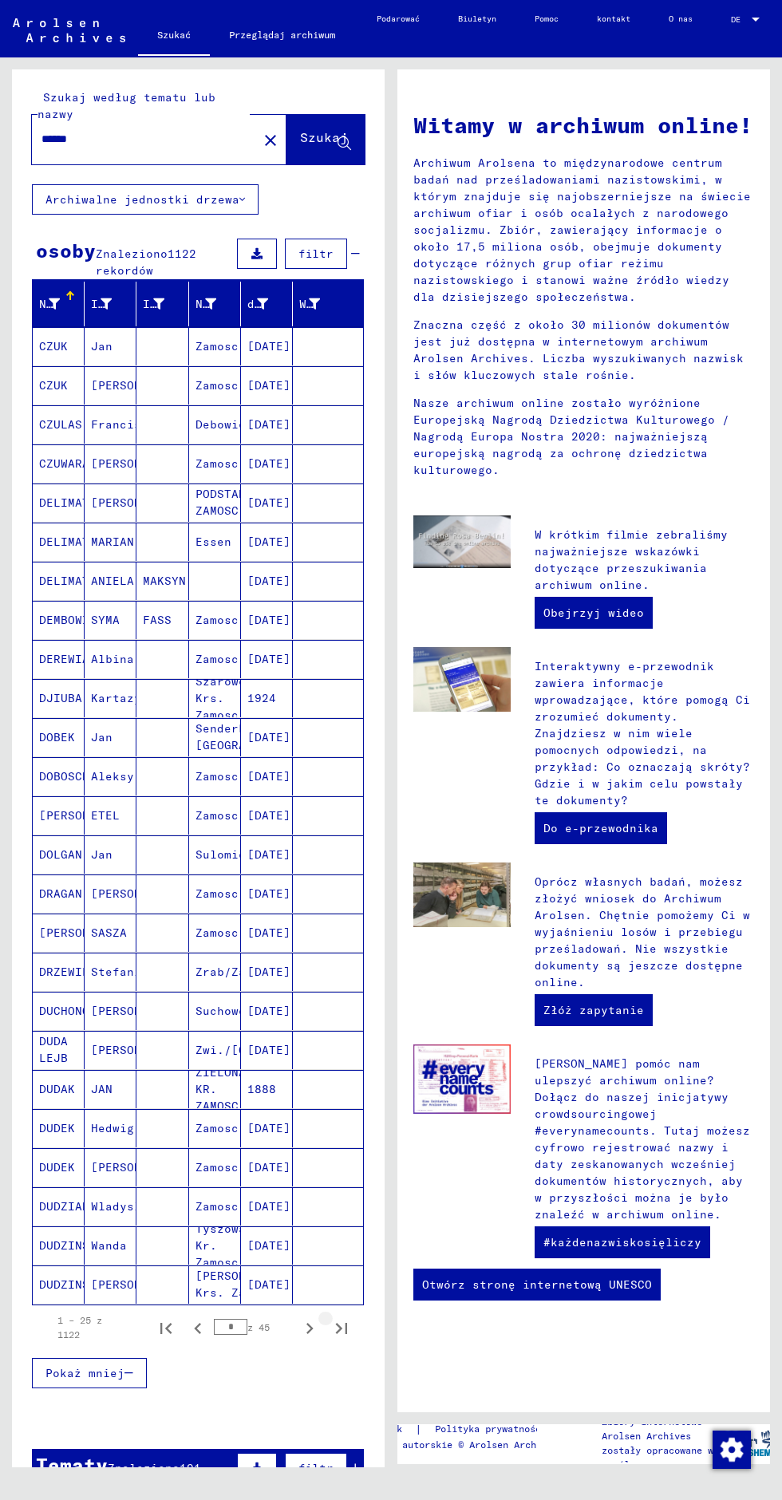
click at [336, 1323] on icon "Ostatnia strona" at bounding box center [341, 1328] width 11 height 11
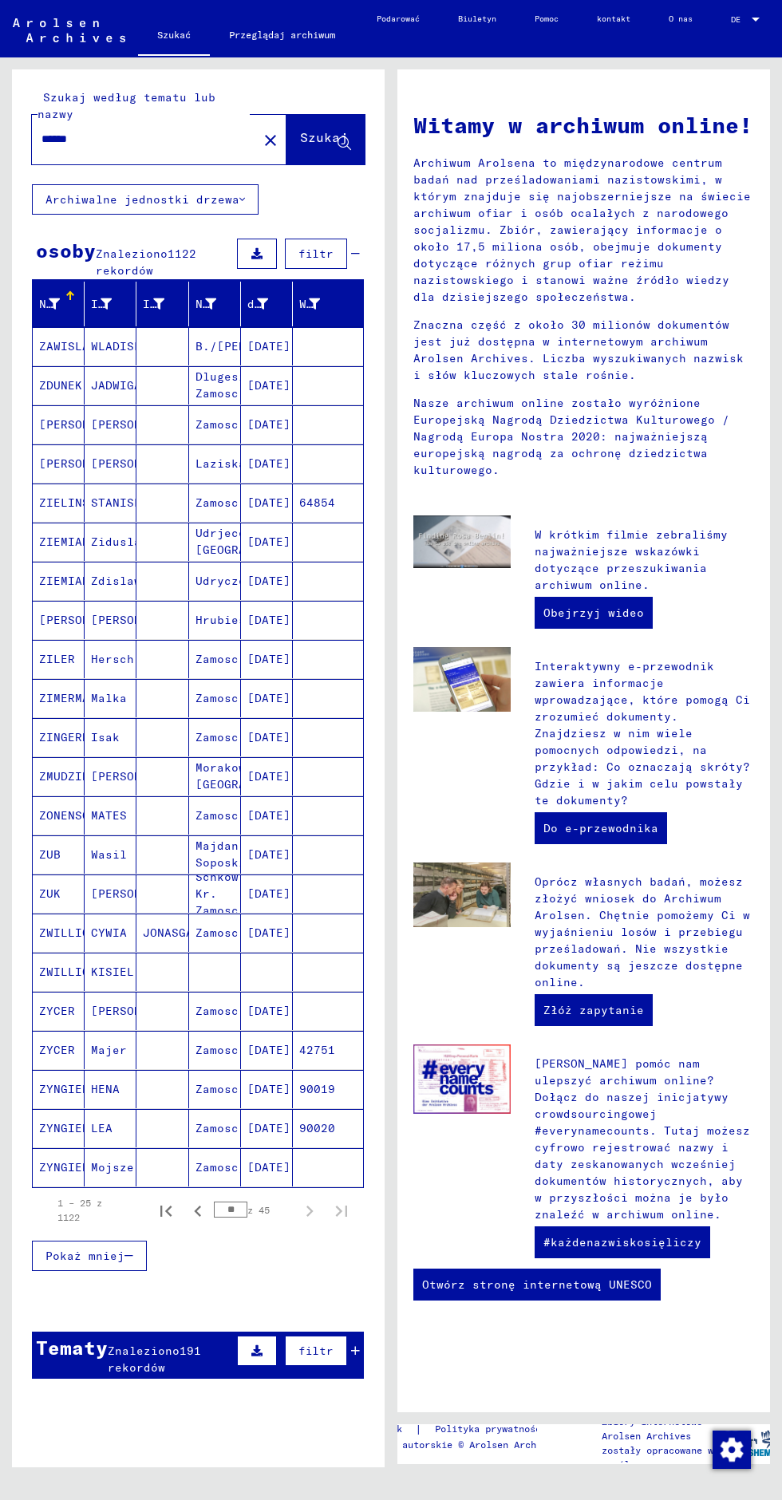
click at [302, 1336] on button "filtr" at bounding box center [316, 1351] width 62 height 30
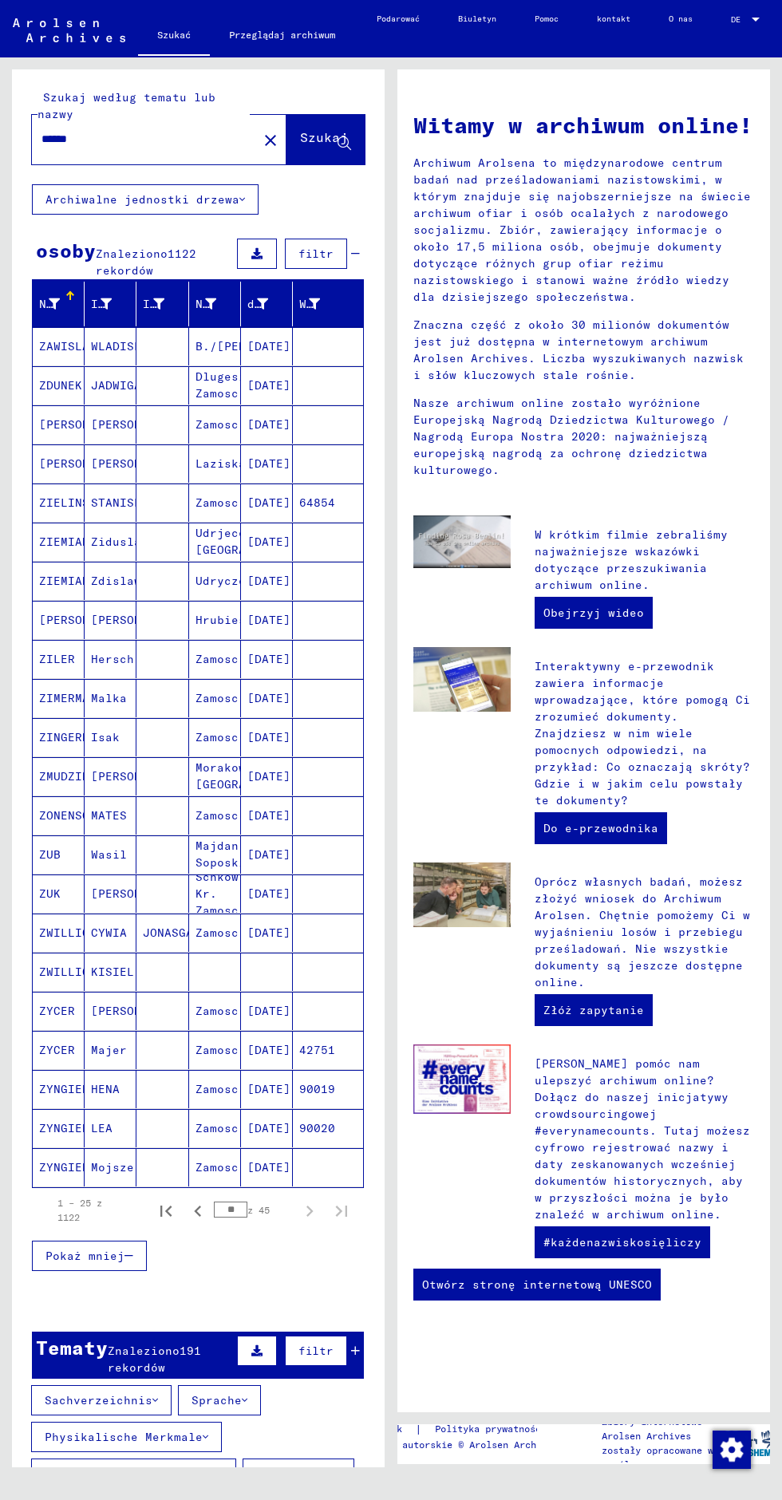
click at [310, 1344] on font "filtr" at bounding box center [315, 1351] width 35 height 14
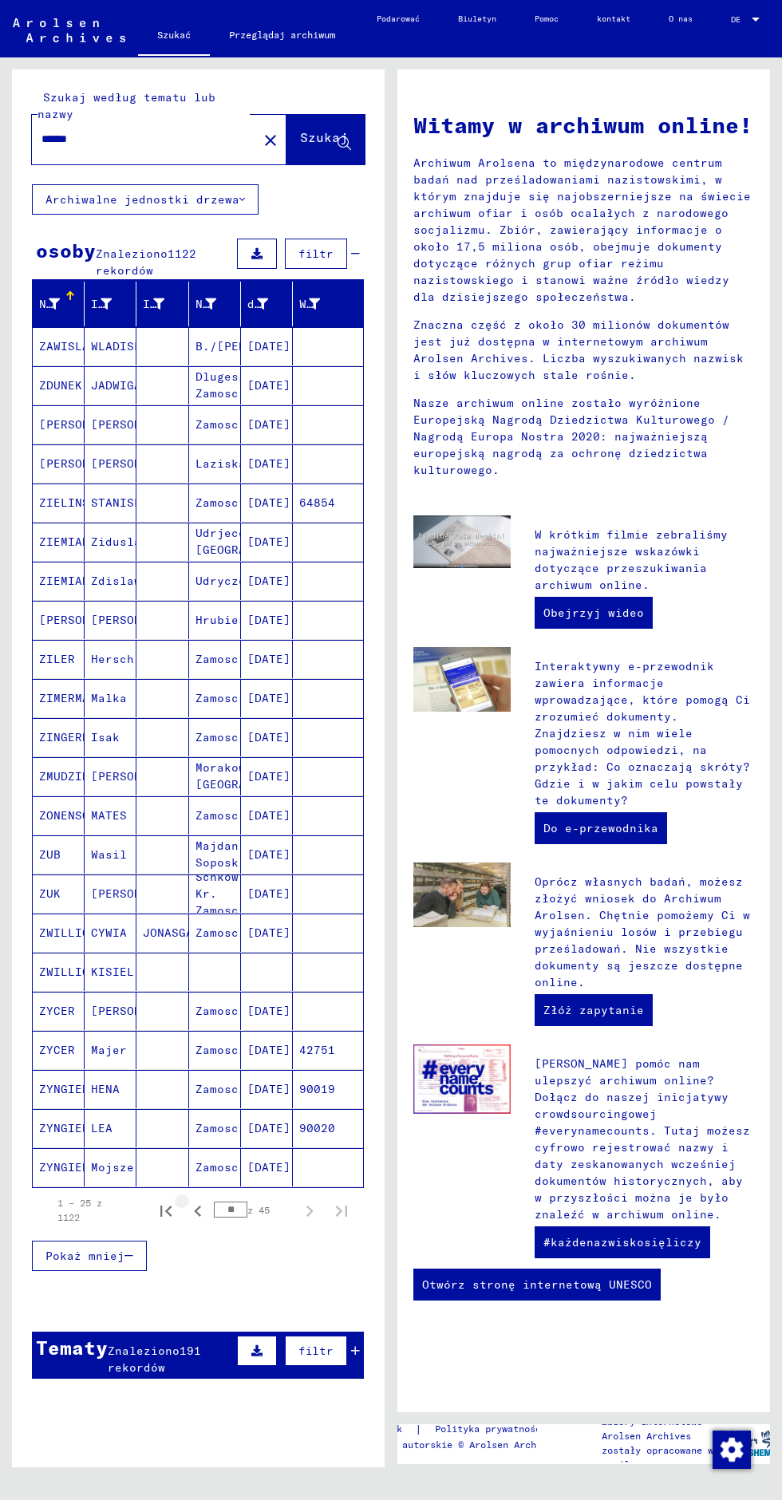
click at [195, 1200] on icon "Poprzednia strona" at bounding box center [198, 1211] width 22 height 22
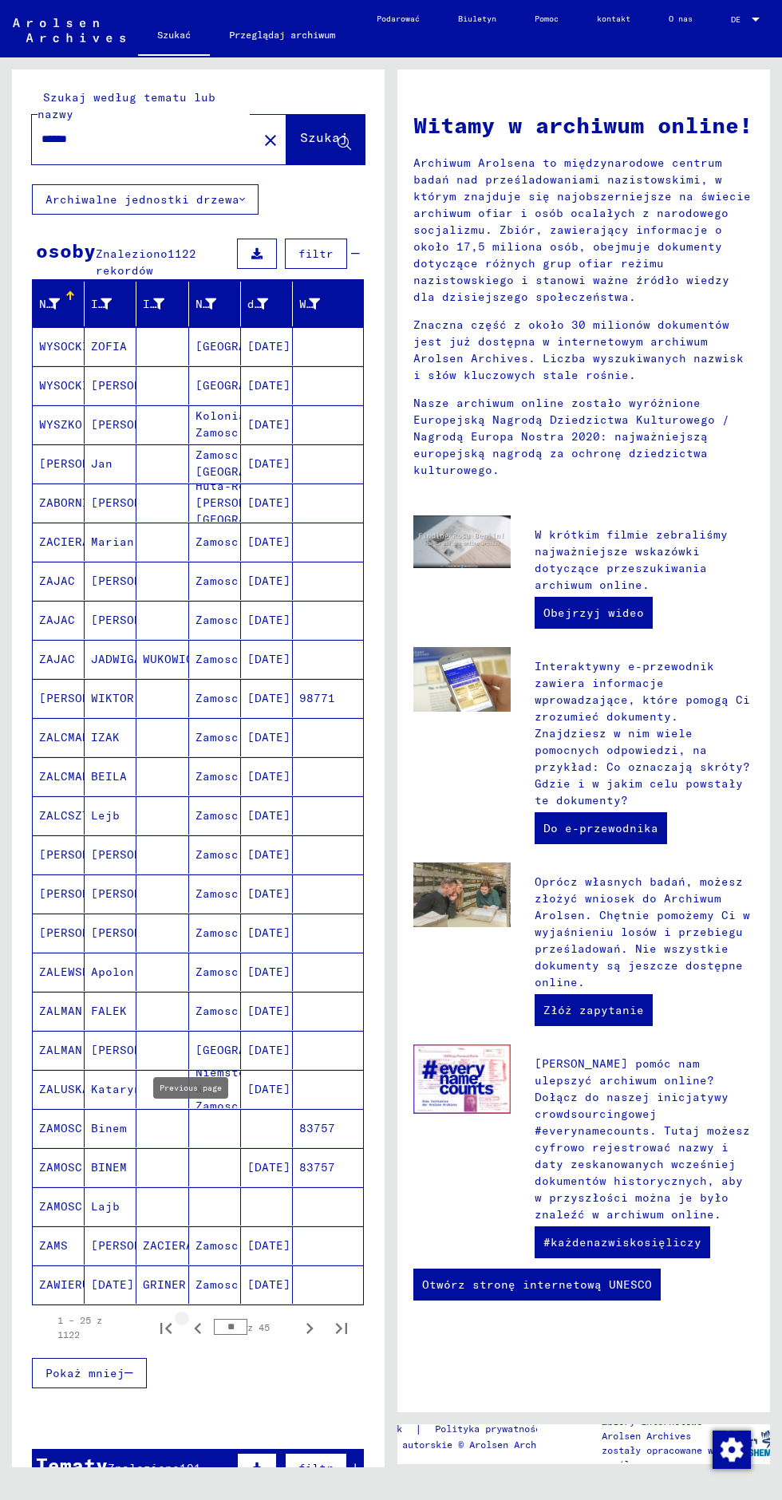
click at [191, 1317] on icon "Poprzednia strona" at bounding box center [198, 1328] width 22 height 22
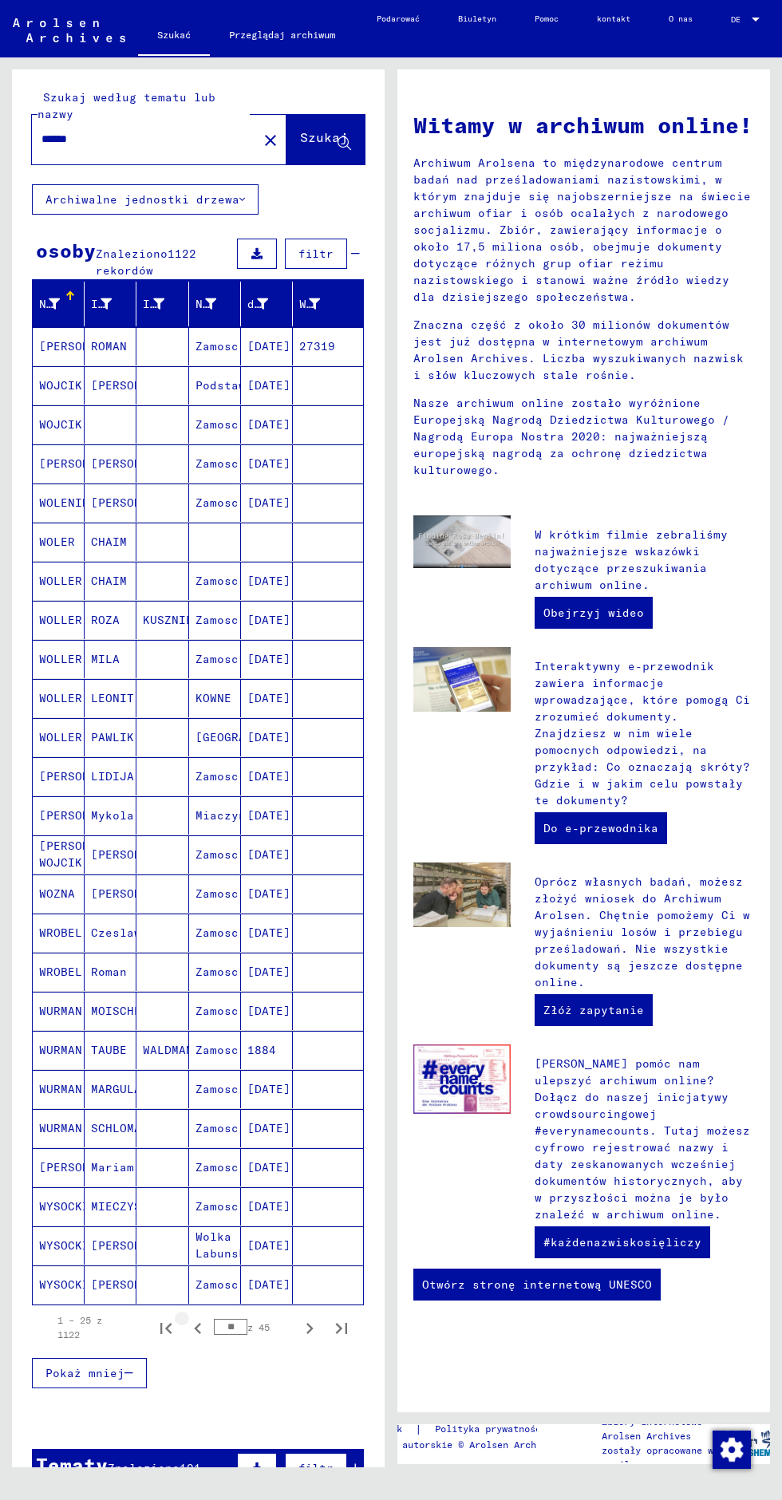
click at [199, 1317] on icon "Poprzednia strona" at bounding box center [198, 1328] width 22 height 22
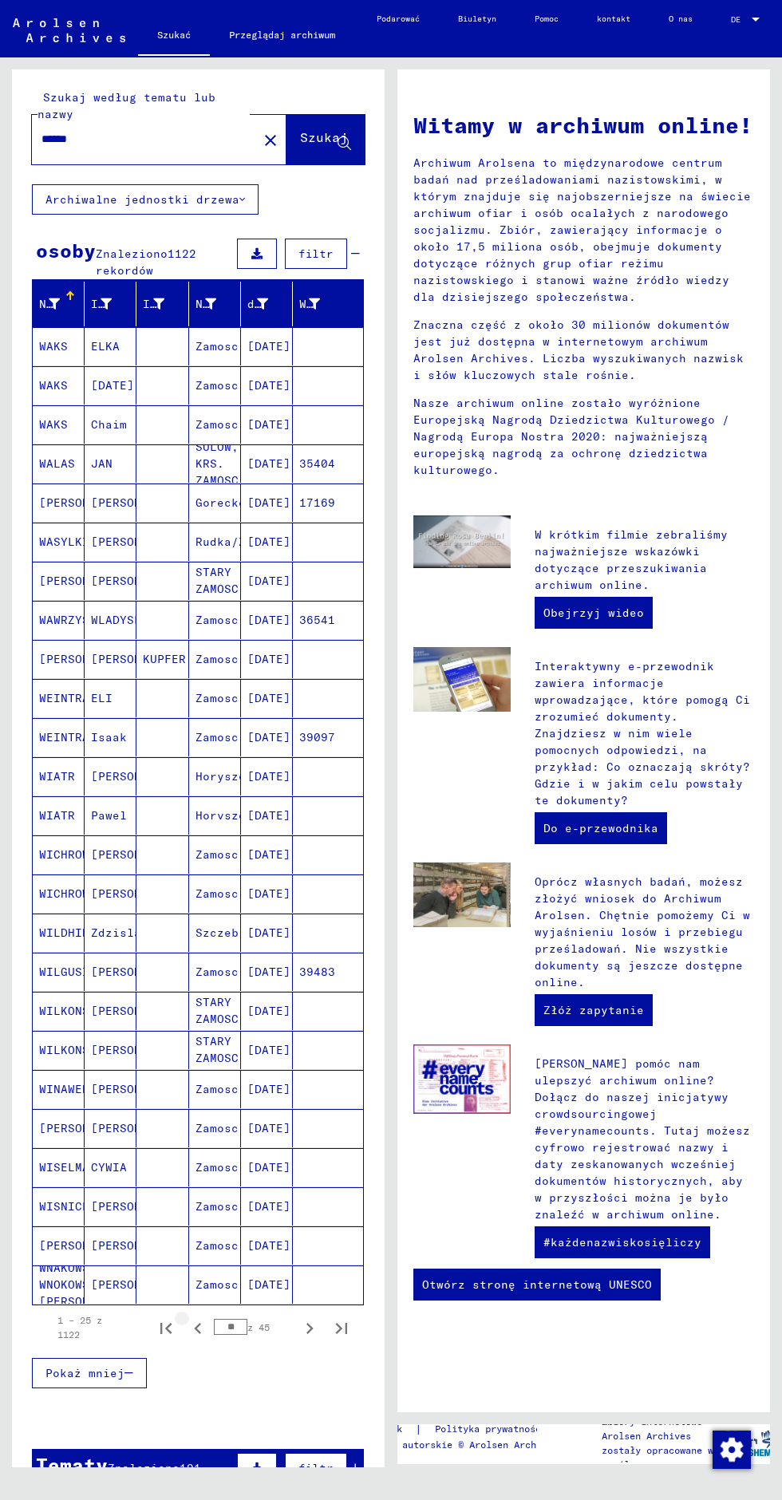
click at [191, 1317] on icon "Poprzednia strona" at bounding box center [198, 1328] width 22 height 22
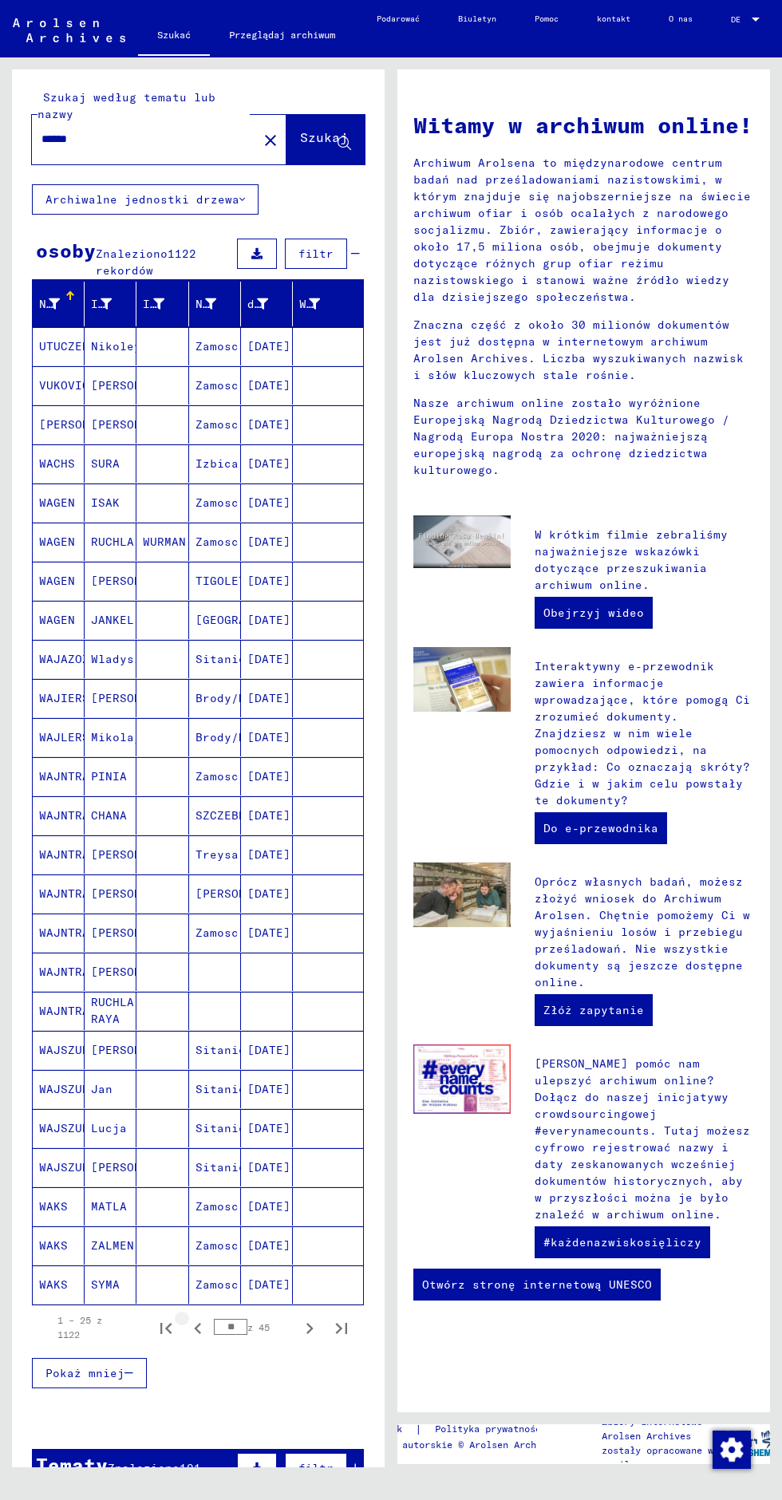
click at [194, 1323] on icon "Poprzednia strona" at bounding box center [197, 1328] width 7 height 11
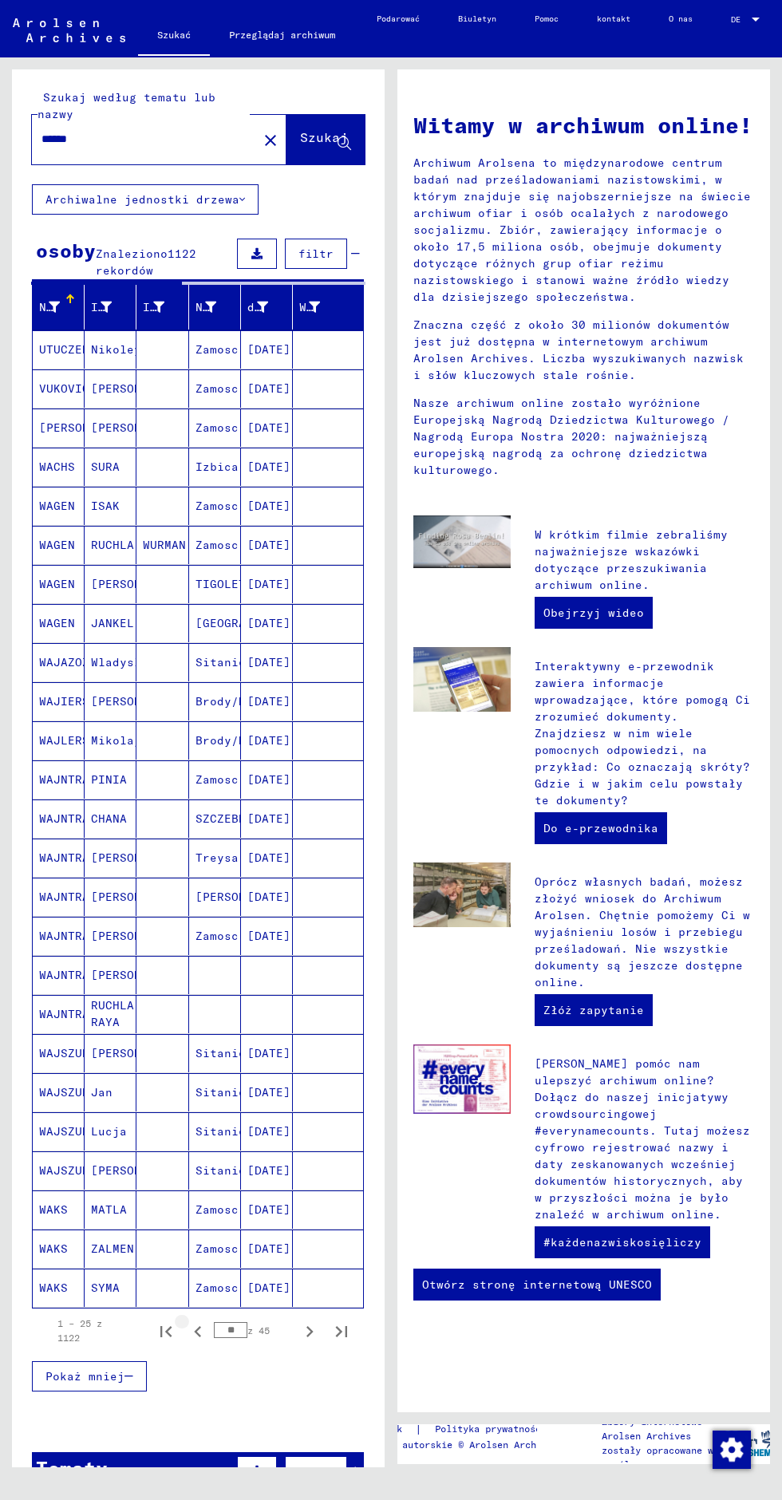
click at [187, 1321] on icon "Poprzednia strona" at bounding box center [198, 1332] width 22 height 22
type input "**"
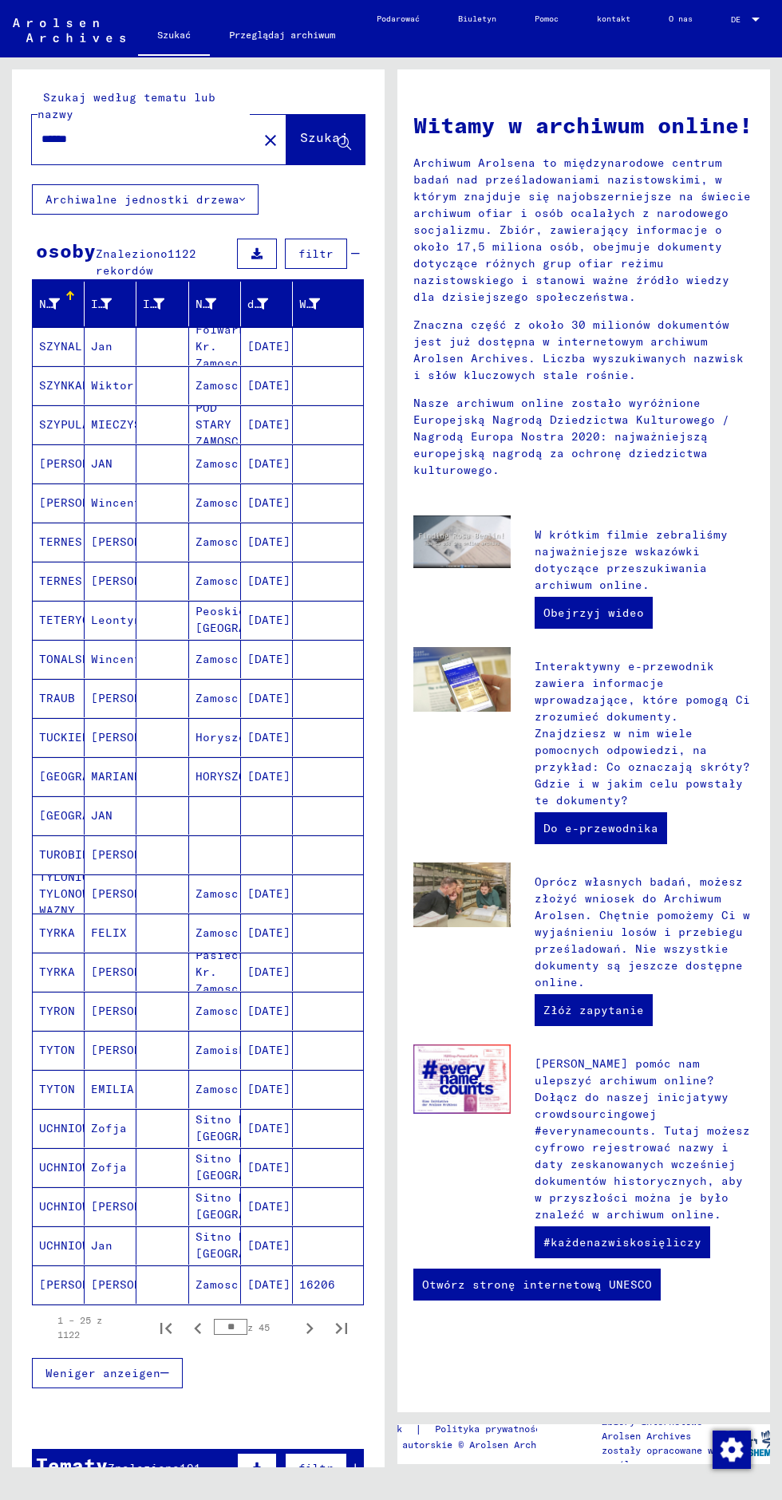
click at [111, 106] on div "Szukaj według tematu lub nazwy" at bounding box center [144, 106] width 212 height 34
click at [261, 136] on mat-icon "close" at bounding box center [270, 140] width 19 height 19
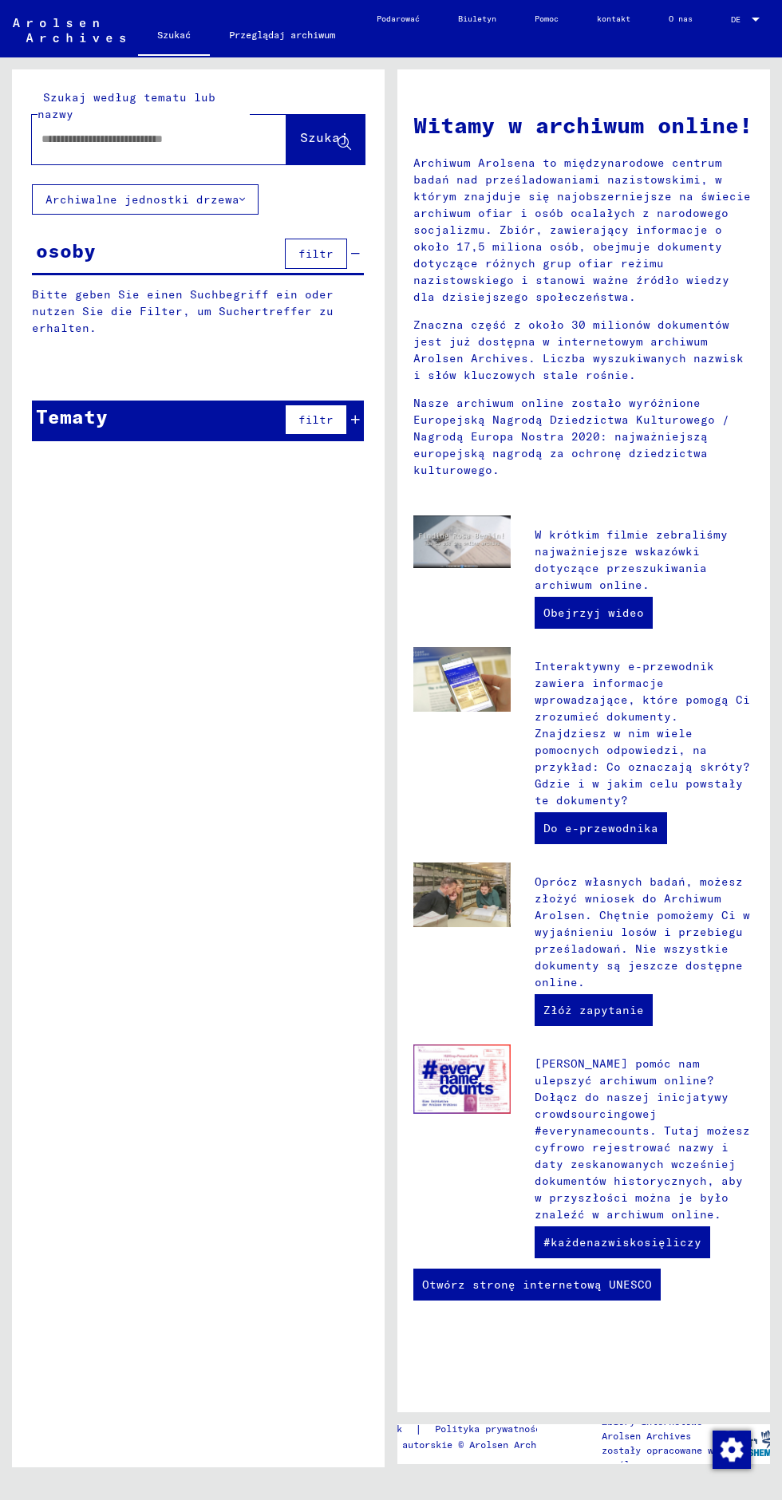
click at [78, 139] on input "text" at bounding box center [139, 139] width 197 height 17
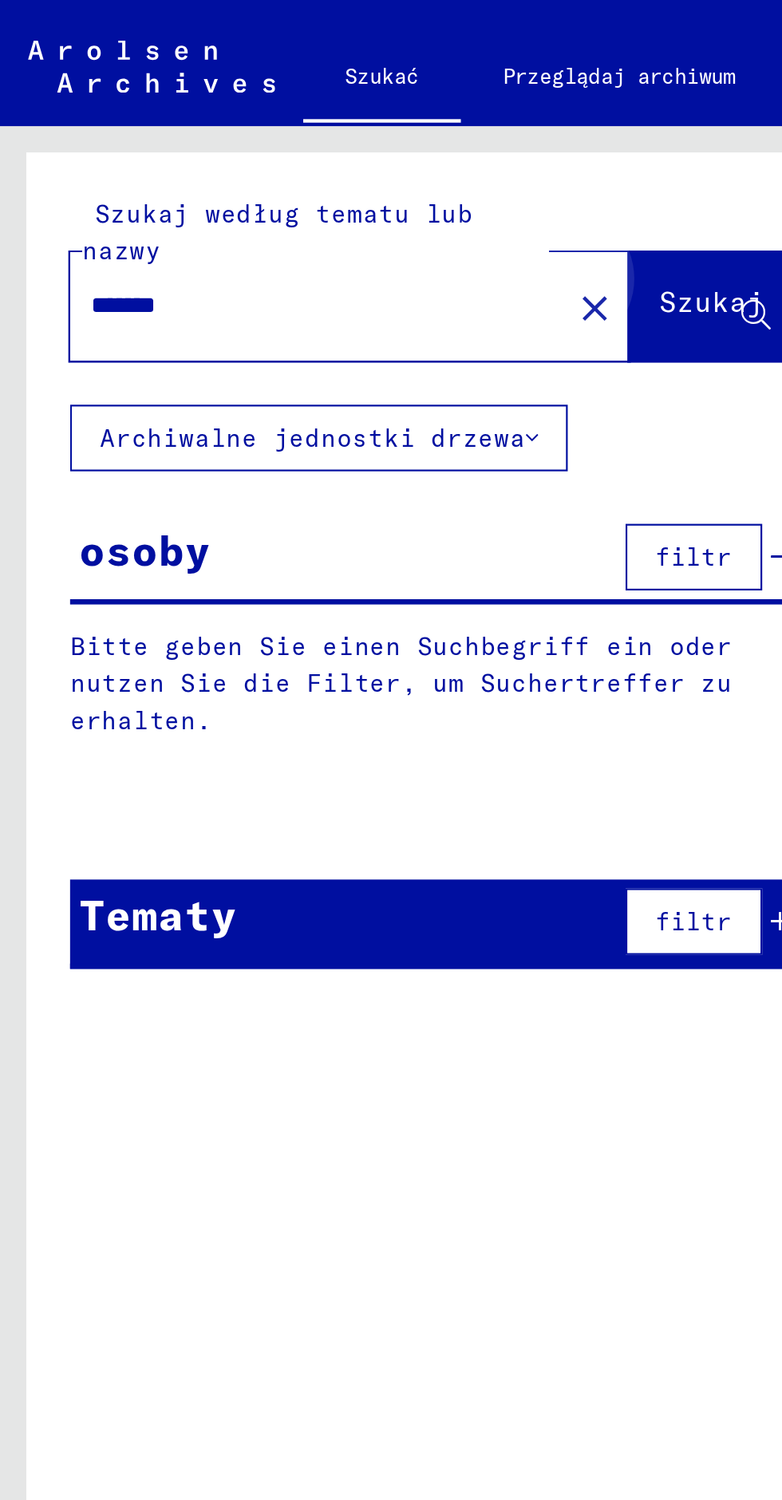
type input "*******"
click at [314, 146] on font "Szukaj" at bounding box center [324, 139] width 48 height 16
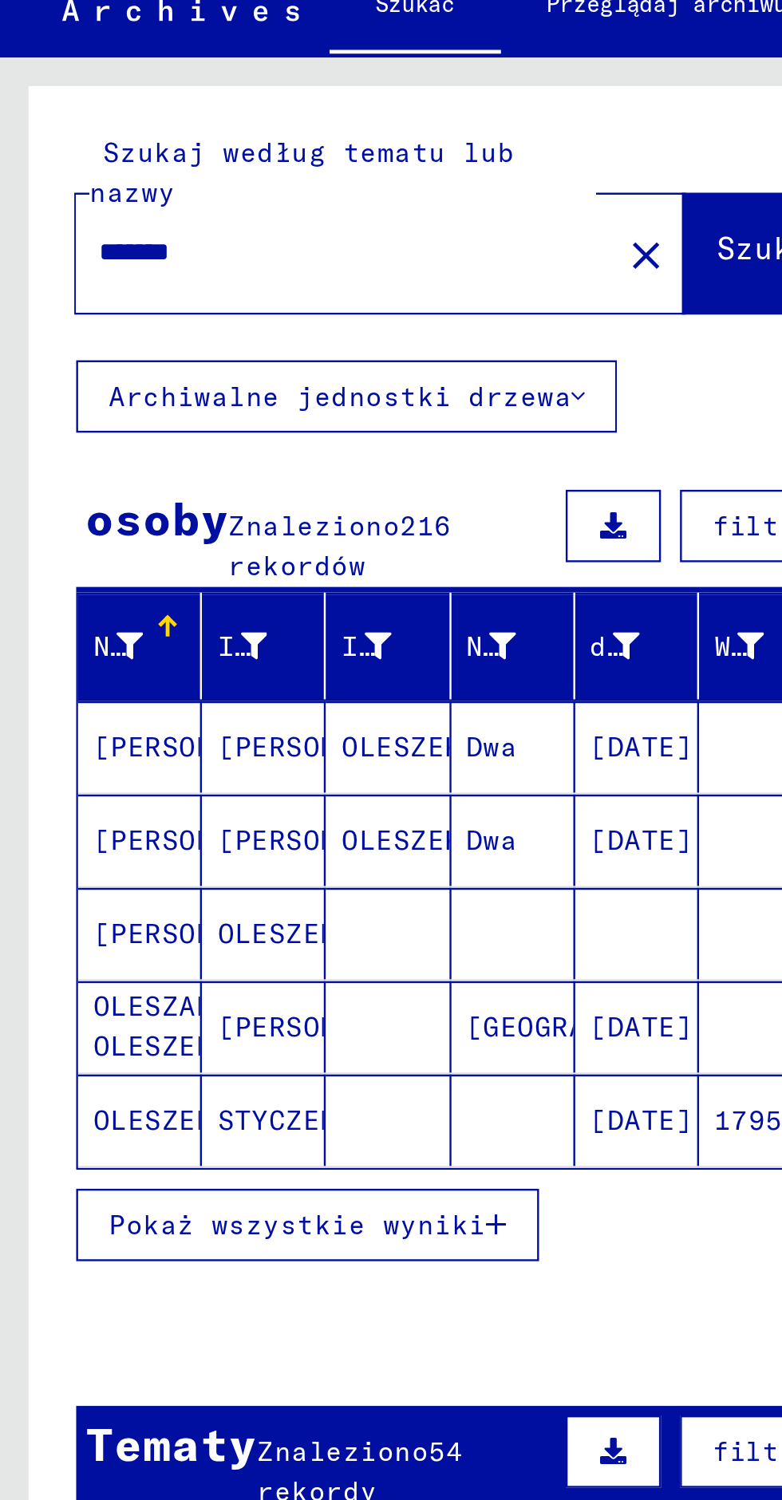
scroll to position [50, 3]
click at [167, 539] on font "Pokaż wszystkie wyniki" at bounding box center [124, 546] width 158 height 14
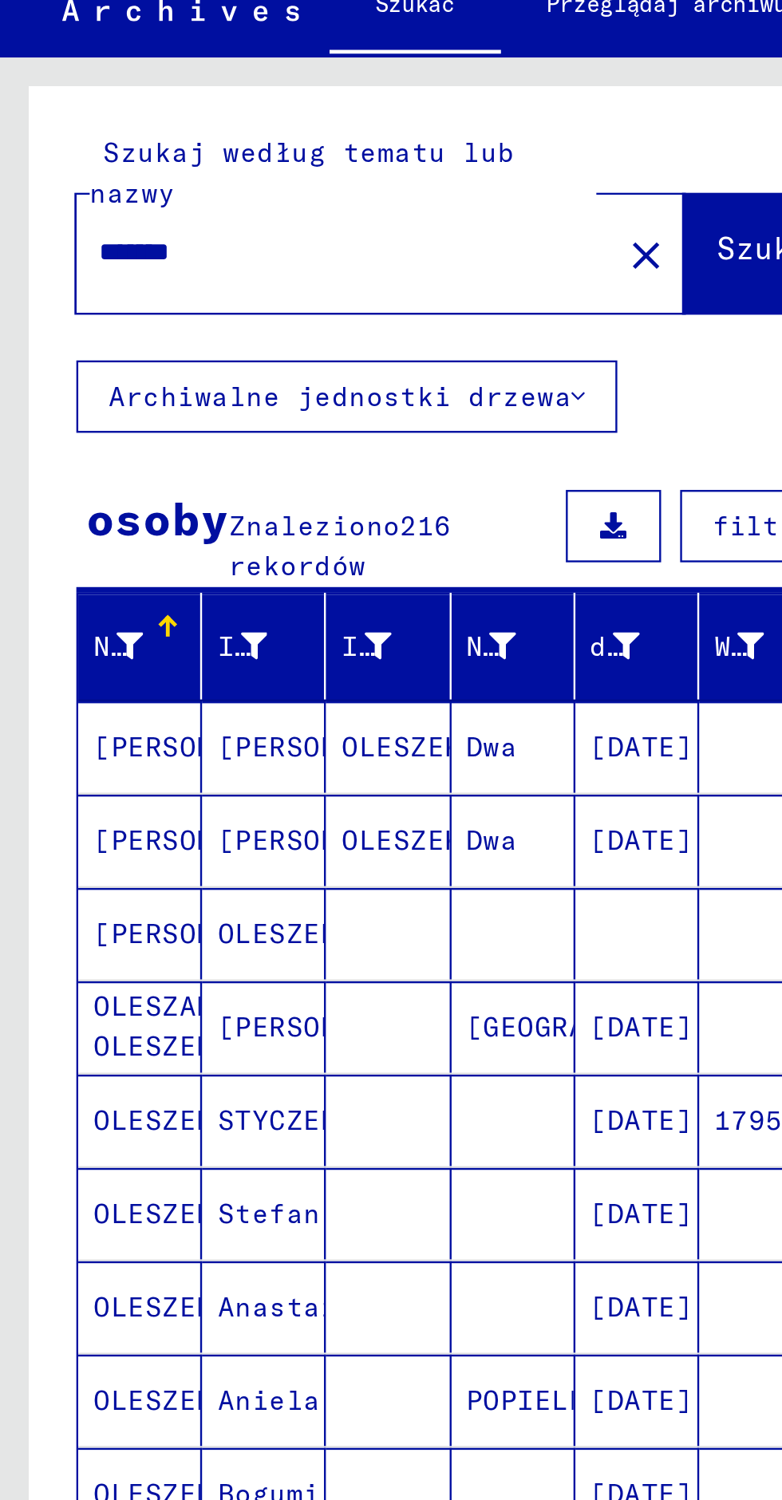
click at [57, 405] on mat-cell "[PERSON_NAME]" at bounding box center [59, 424] width 52 height 38
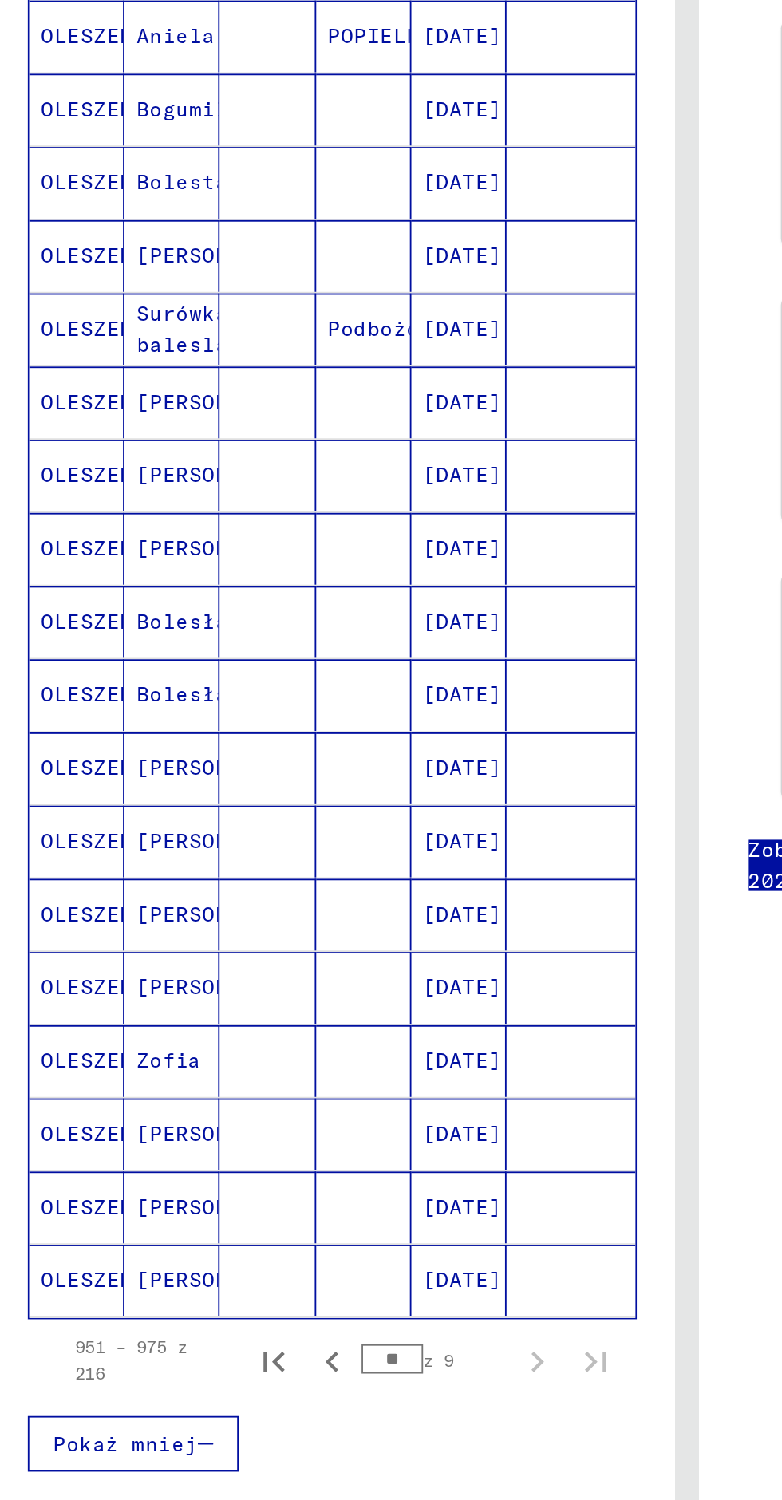
scroll to position [205, 0]
click at [136, 1012] on font "[PERSON_NAME]" at bounding box center [137, 1019] width 93 height 14
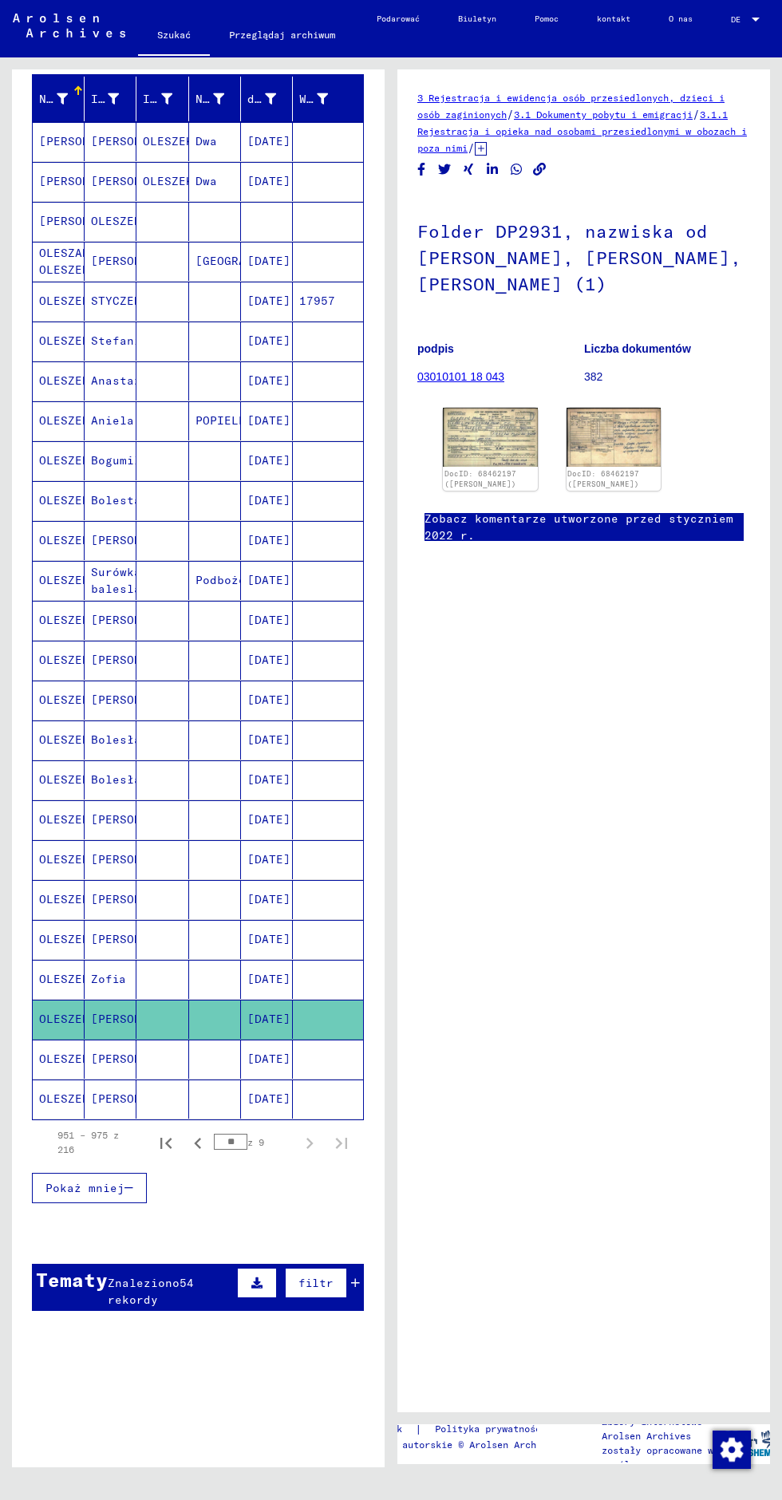
click at [85, 1055] on mat-cell "[PERSON_NAME]" at bounding box center [111, 1059] width 52 height 39
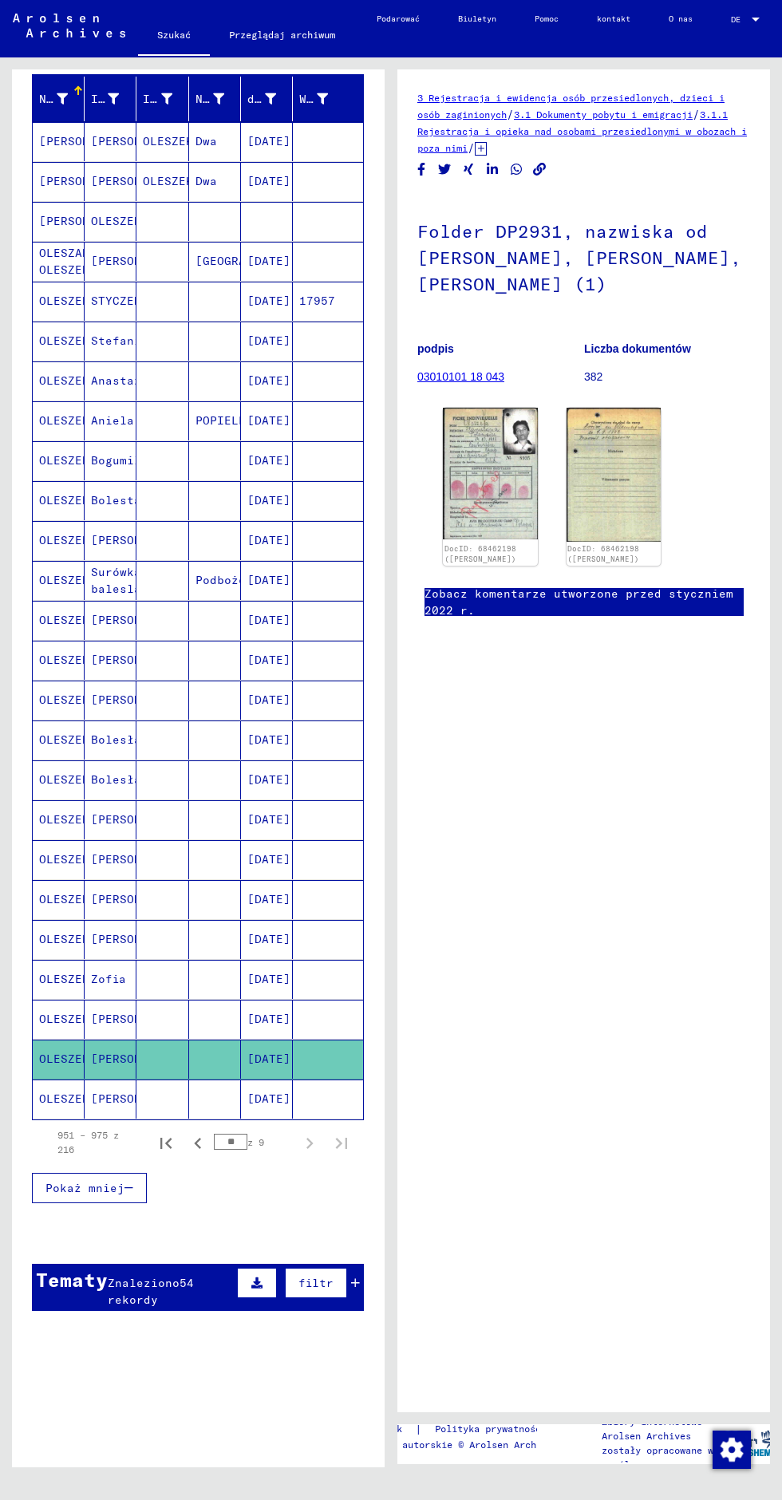
click at [237, 1090] on mat-cell at bounding box center [215, 1099] width 52 height 39
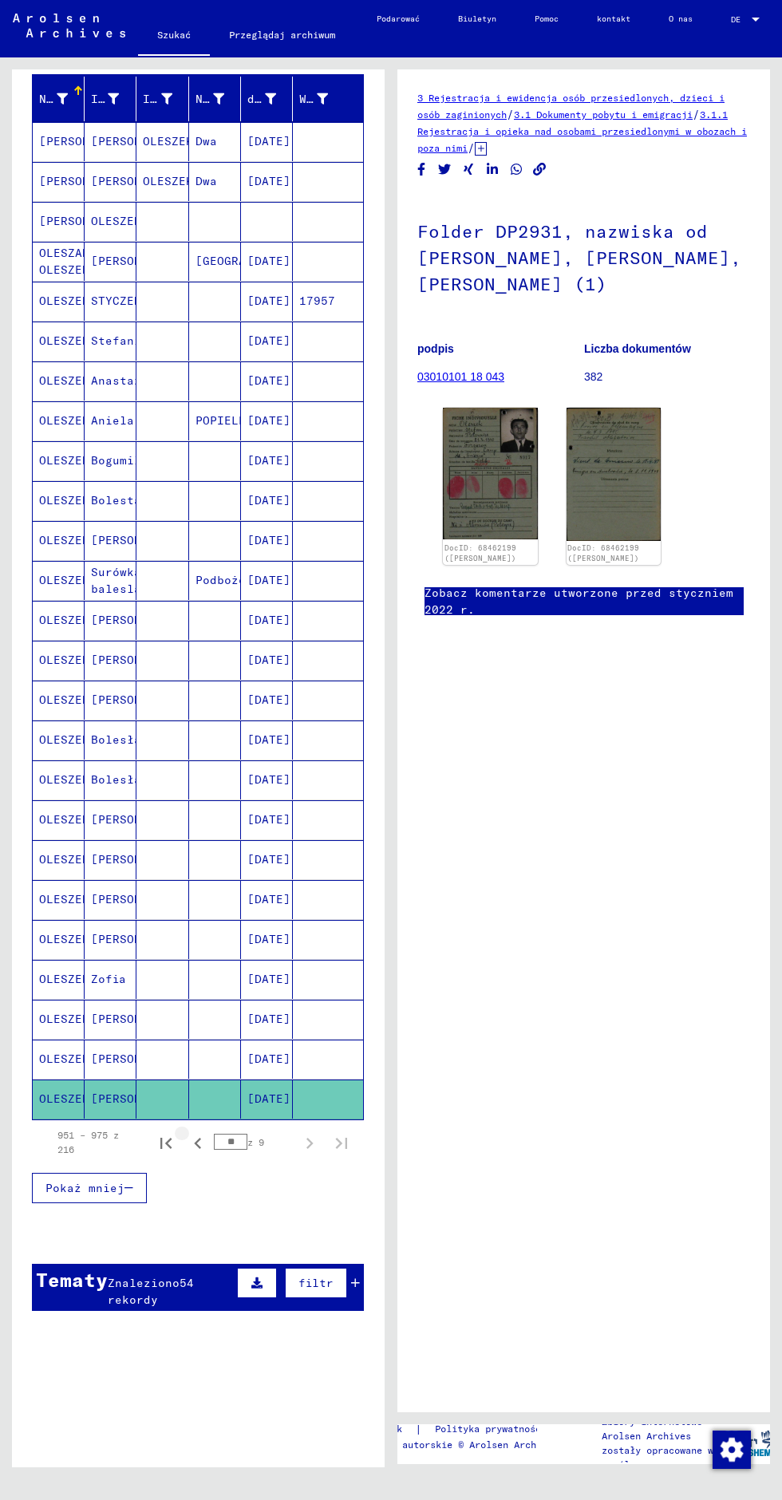
click at [196, 1132] on icon "Poprzednia strona" at bounding box center [198, 1143] width 22 height 22
type input "**"
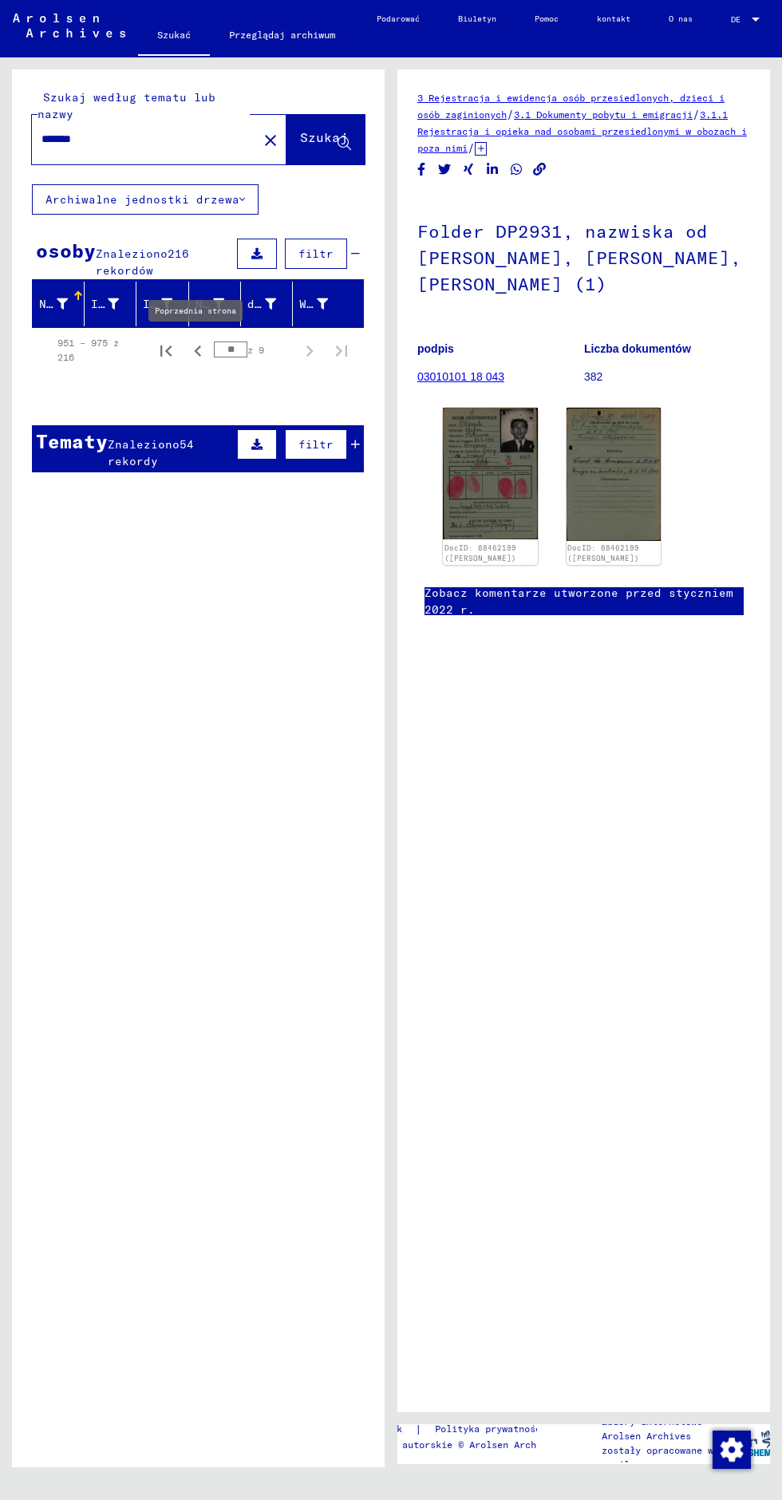
click at [124, 442] on font "Znaleziono" at bounding box center [144, 444] width 72 height 14
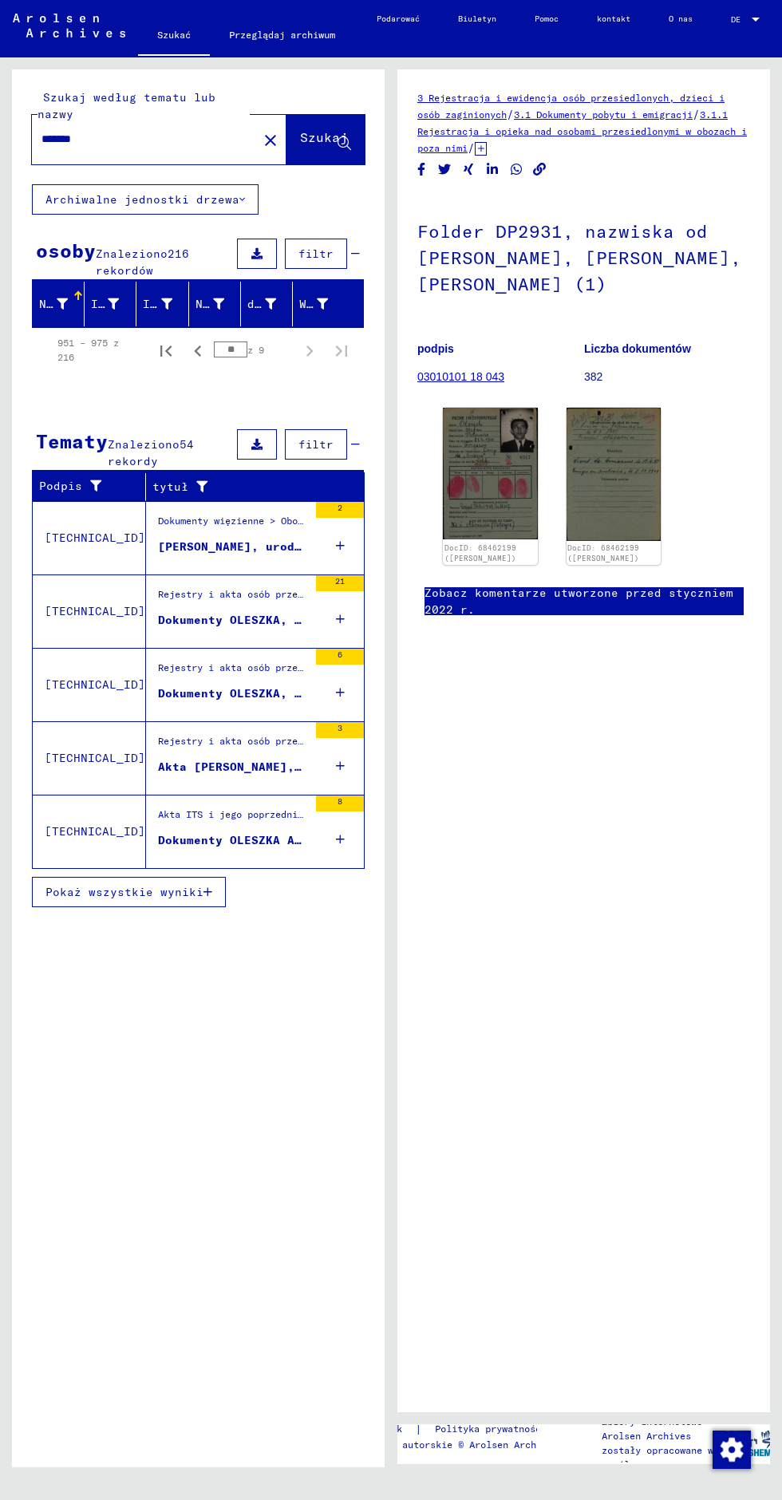
click at [102, 887] on font "Pokaż wszystkie wyniki" at bounding box center [124, 892] width 158 height 14
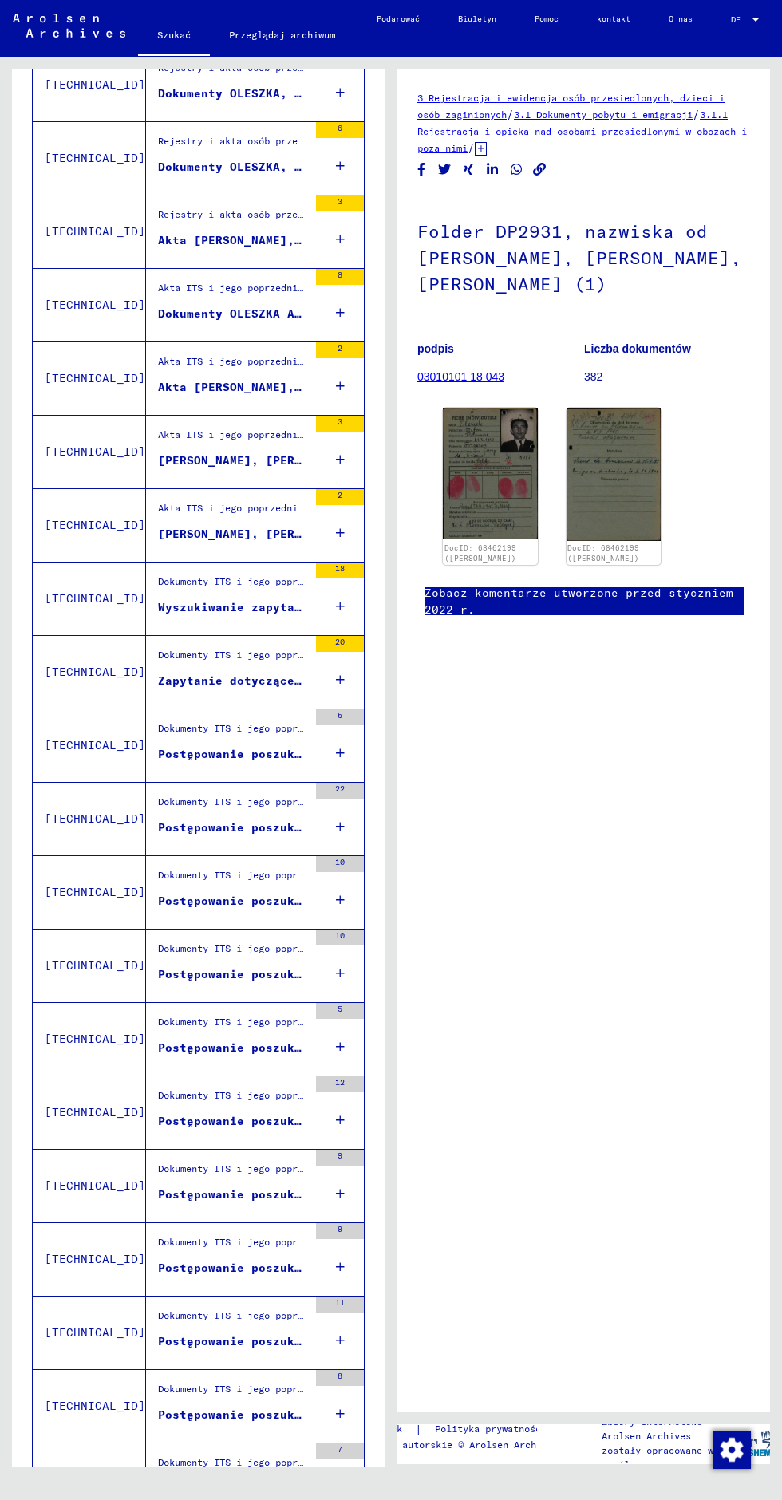
scroll to position [460, 0]
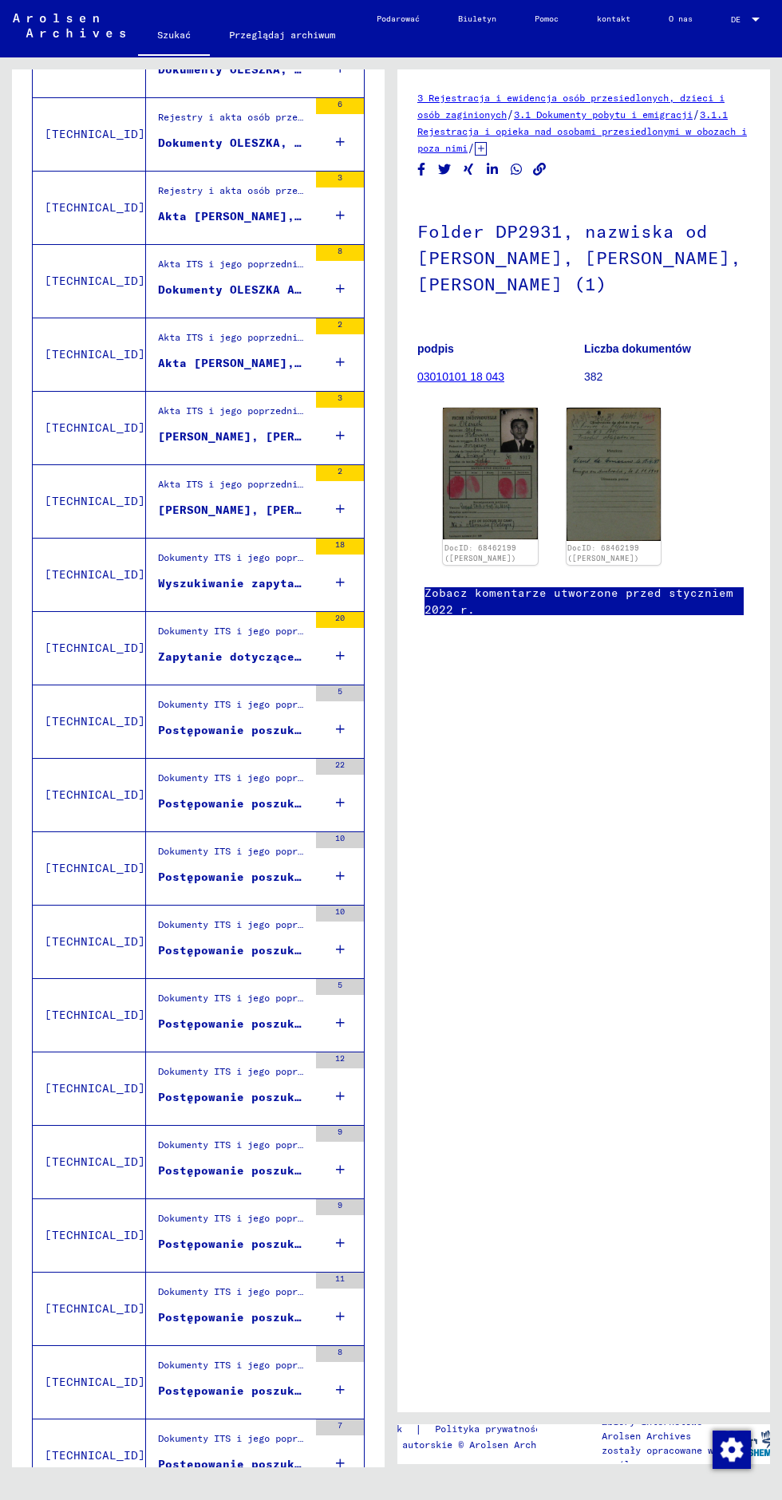
click at [158, 561] on div "Dokumenty ITS i jego poprzedników > Przetwarzanie zapytań > Akta spraw ITS od 1…" at bounding box center [233, 562] width 150 height 22
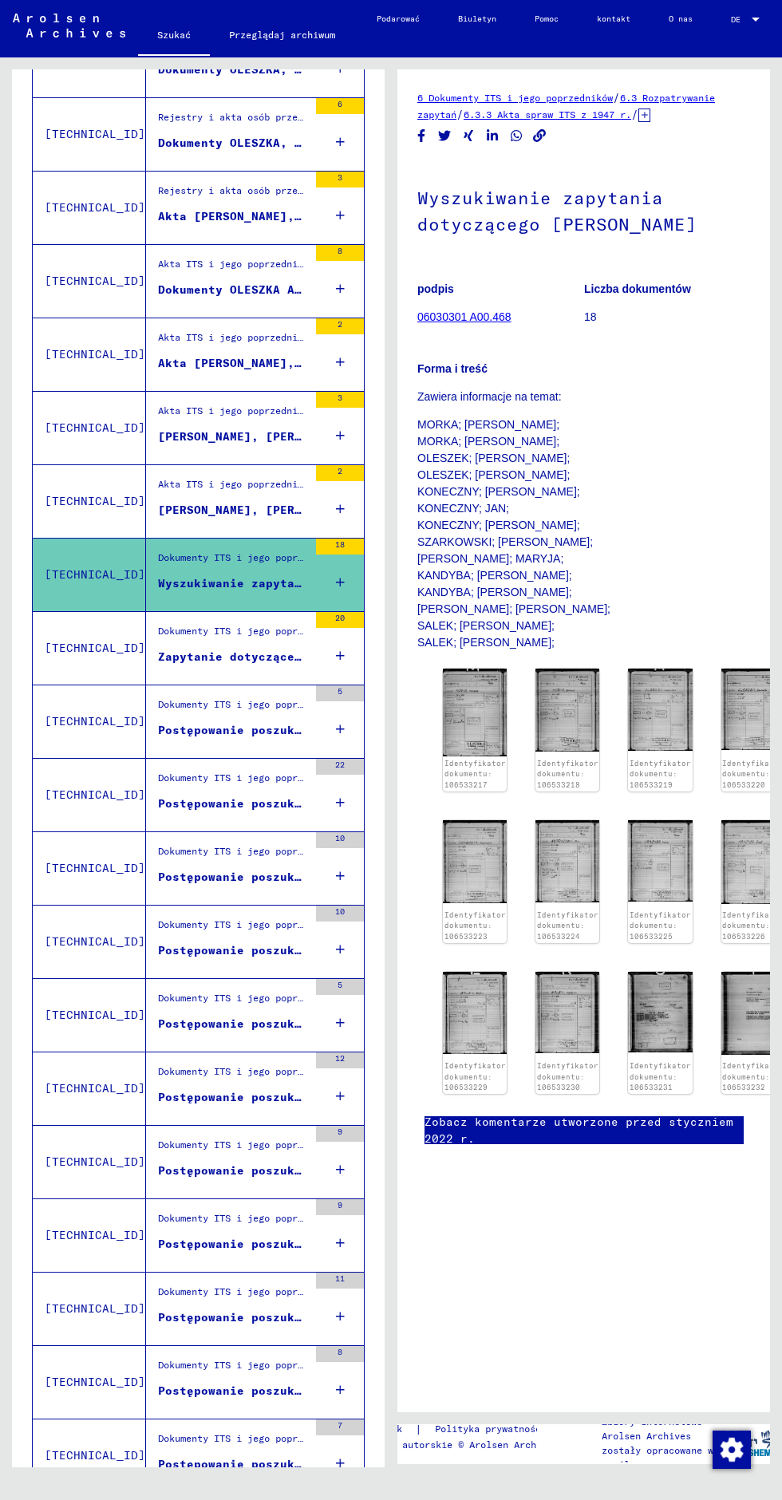
click at [180, 656] on font "Zapytanie dotyczące STAROLETNI MOSZEK" at bounding box center [291, 656] width 266 height 14
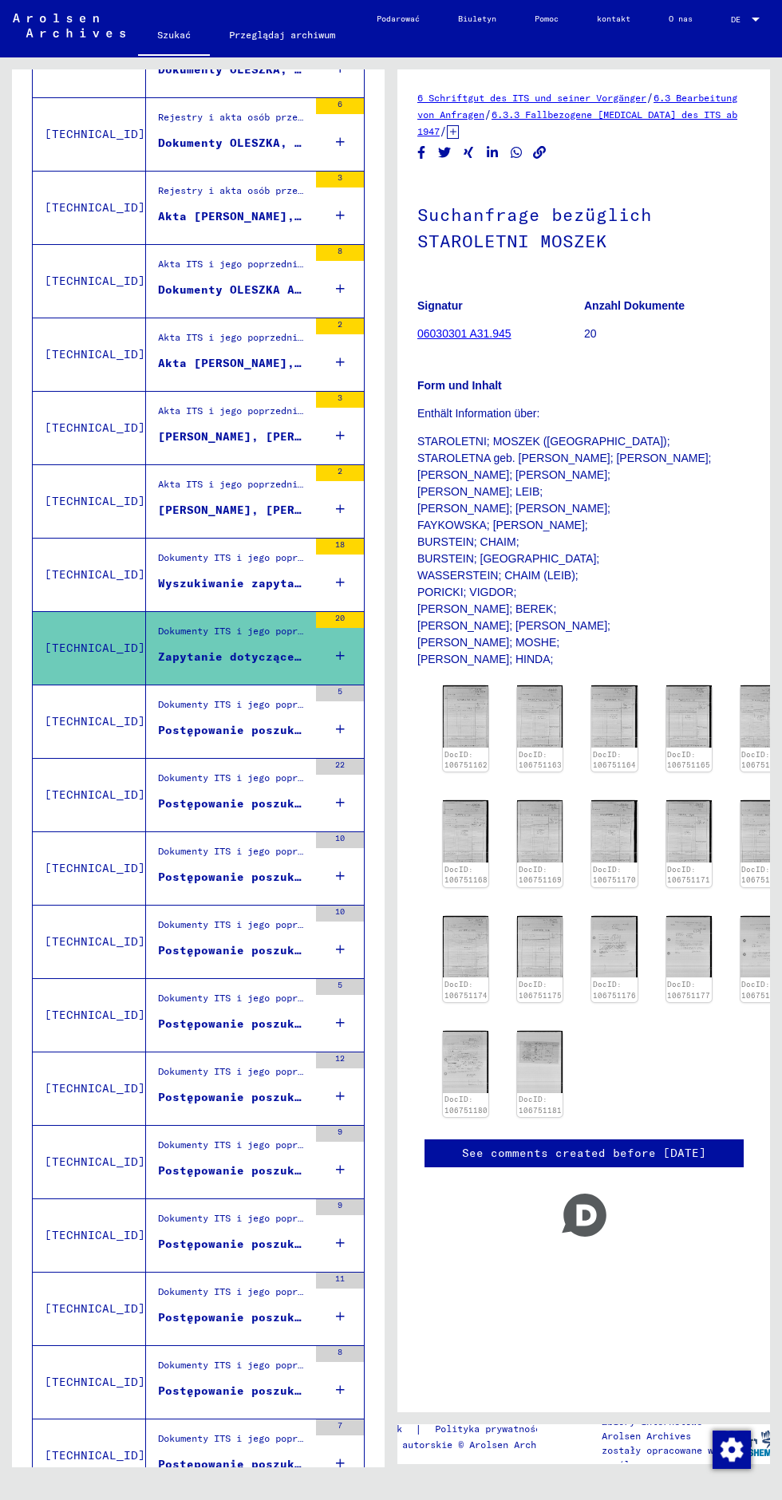
scroll to position [587, 0]
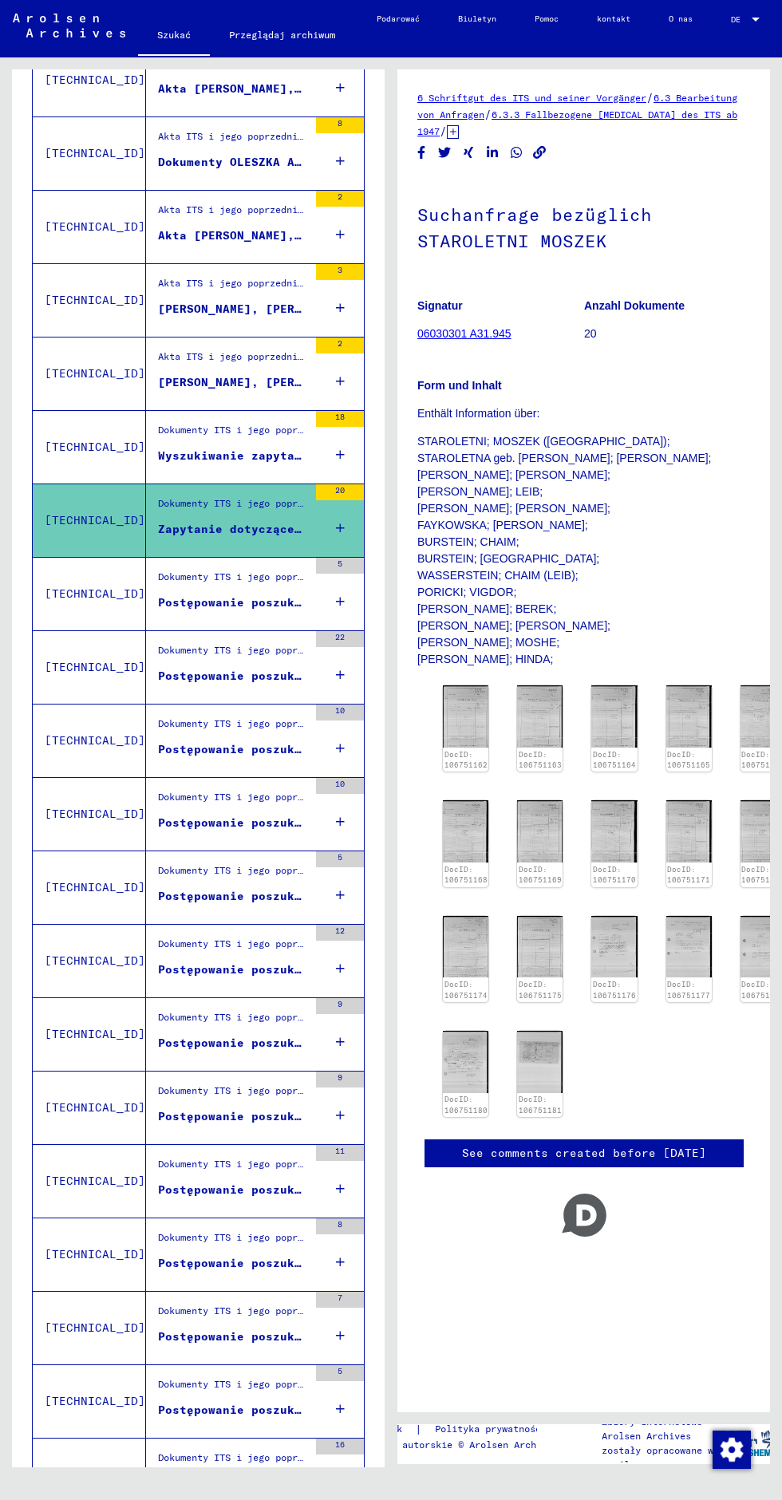
click at [162, 606] on figure "Postępowanie poszukiwawczo-certyfikacyjne nr 1 060 682 dla [PERSON_NAME]. [DATE]" at bounding box center [233, 606] width 150 height 24
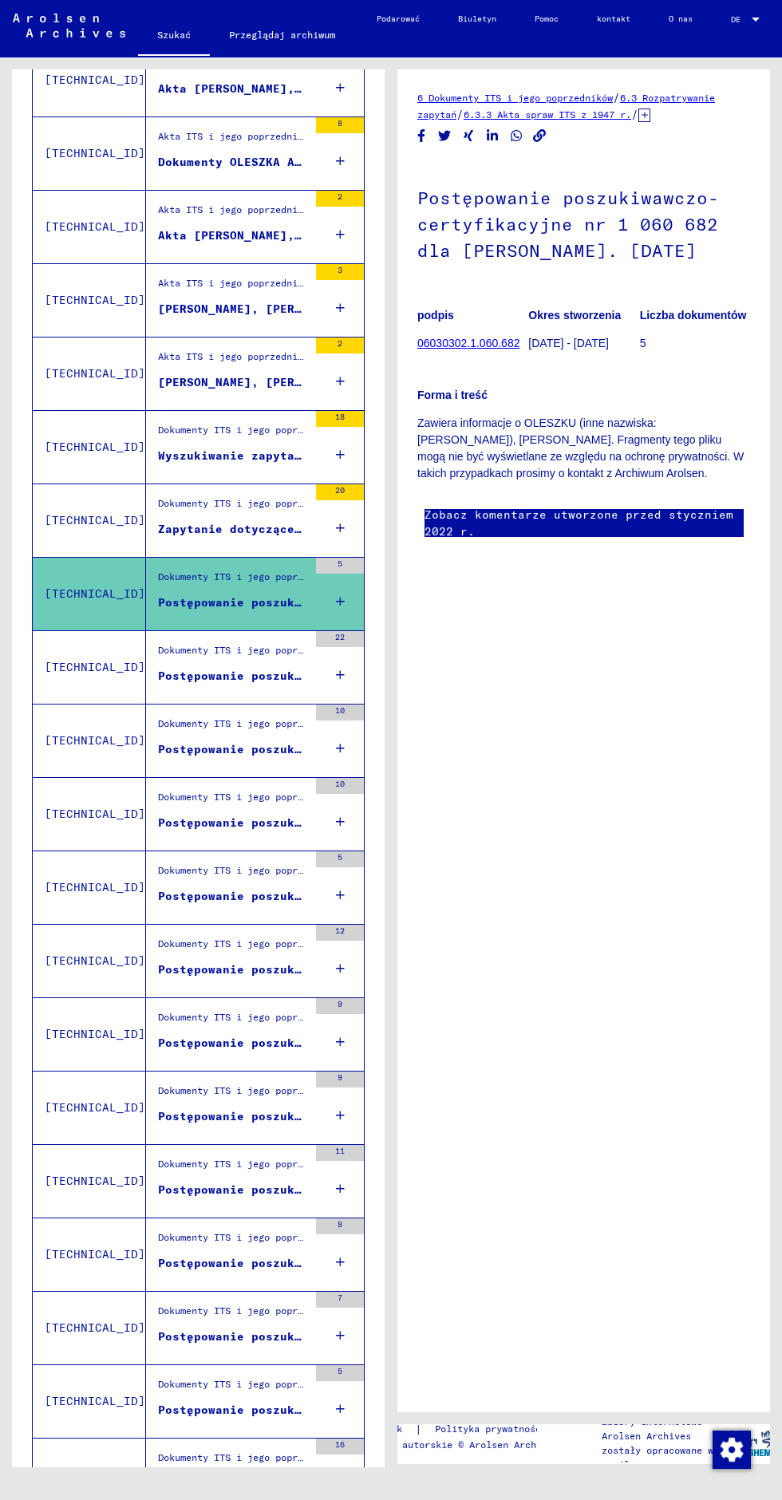
click at [158, 676] on font "Postępowanie poszukiwawczo-certyfikacyjne nr 1 137 425 dla [PERSON_NAME]. [DATE]" at bounding box center [445, 676] width 574 height 14
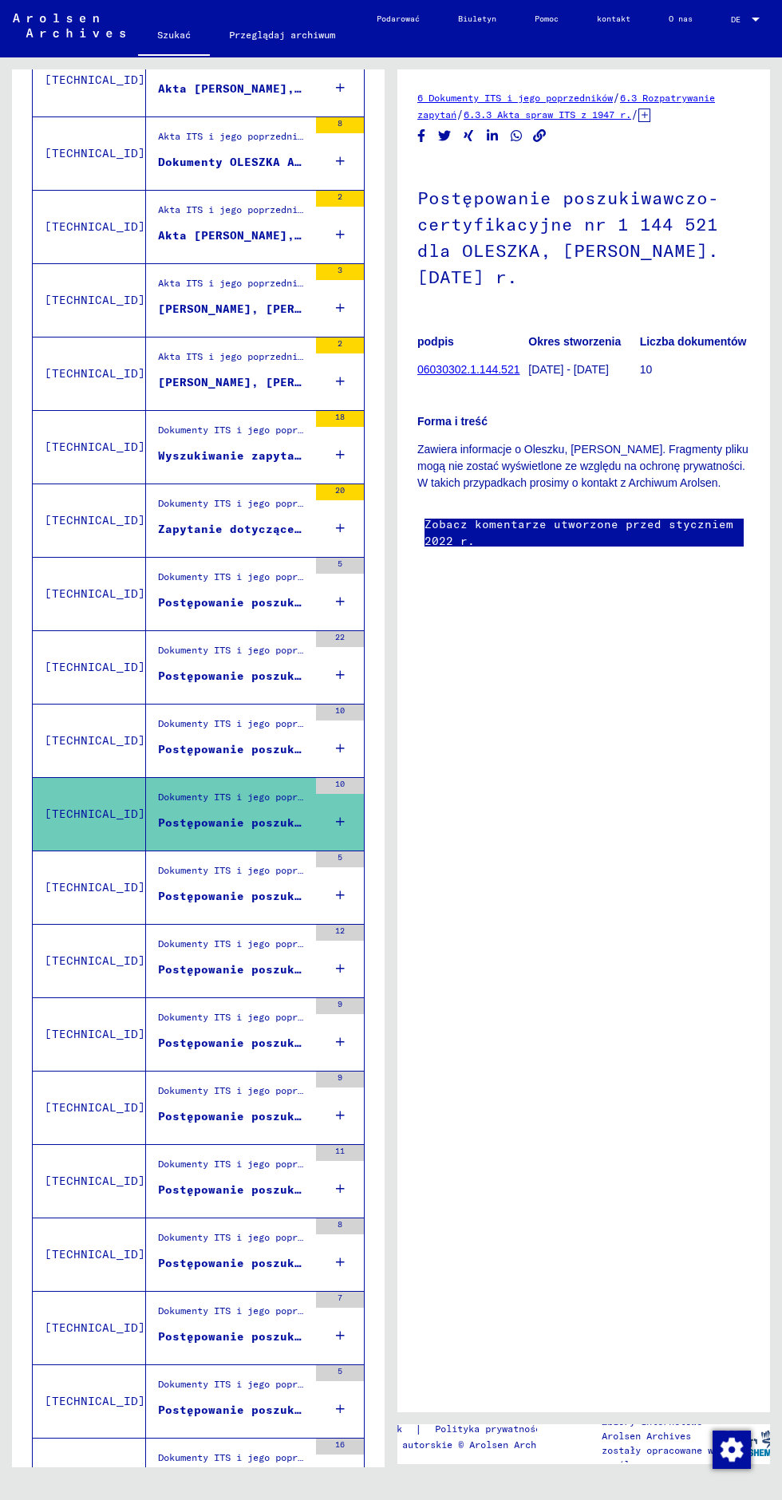
click at [259, 890] on font "Postępowanie poszukiwawczo-certyfikacyjne nr 1.150.634 dla [PERSON_NAME]" at bounding box center [416, 896] width 516 height 14
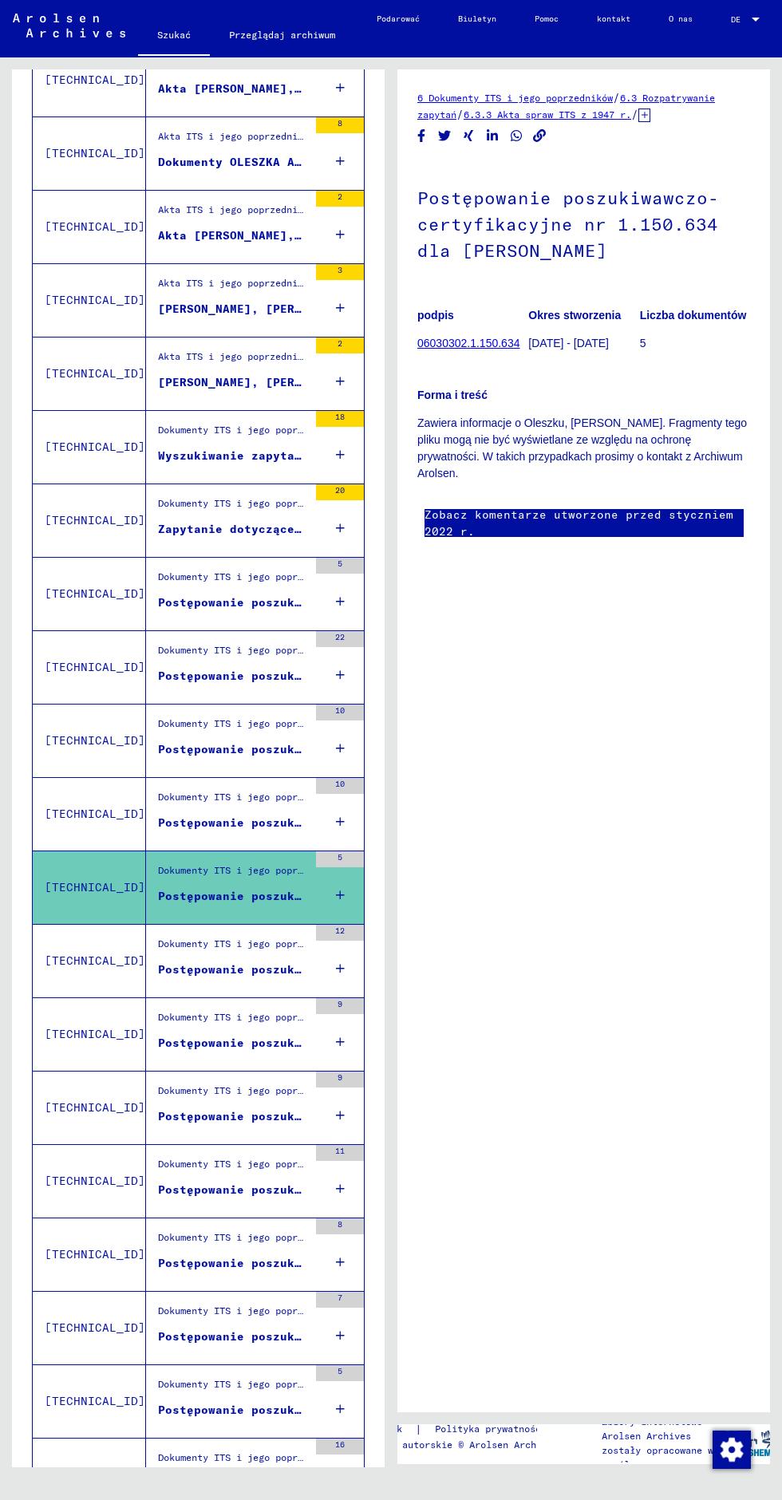
click at [212, 975] on figure "Postępowanie poszukiwawczo-certyfikacyjne nr 1.174.145 dla Osinskiej, Klementyn…" at bounding box center [233, 973] width 150 height 24
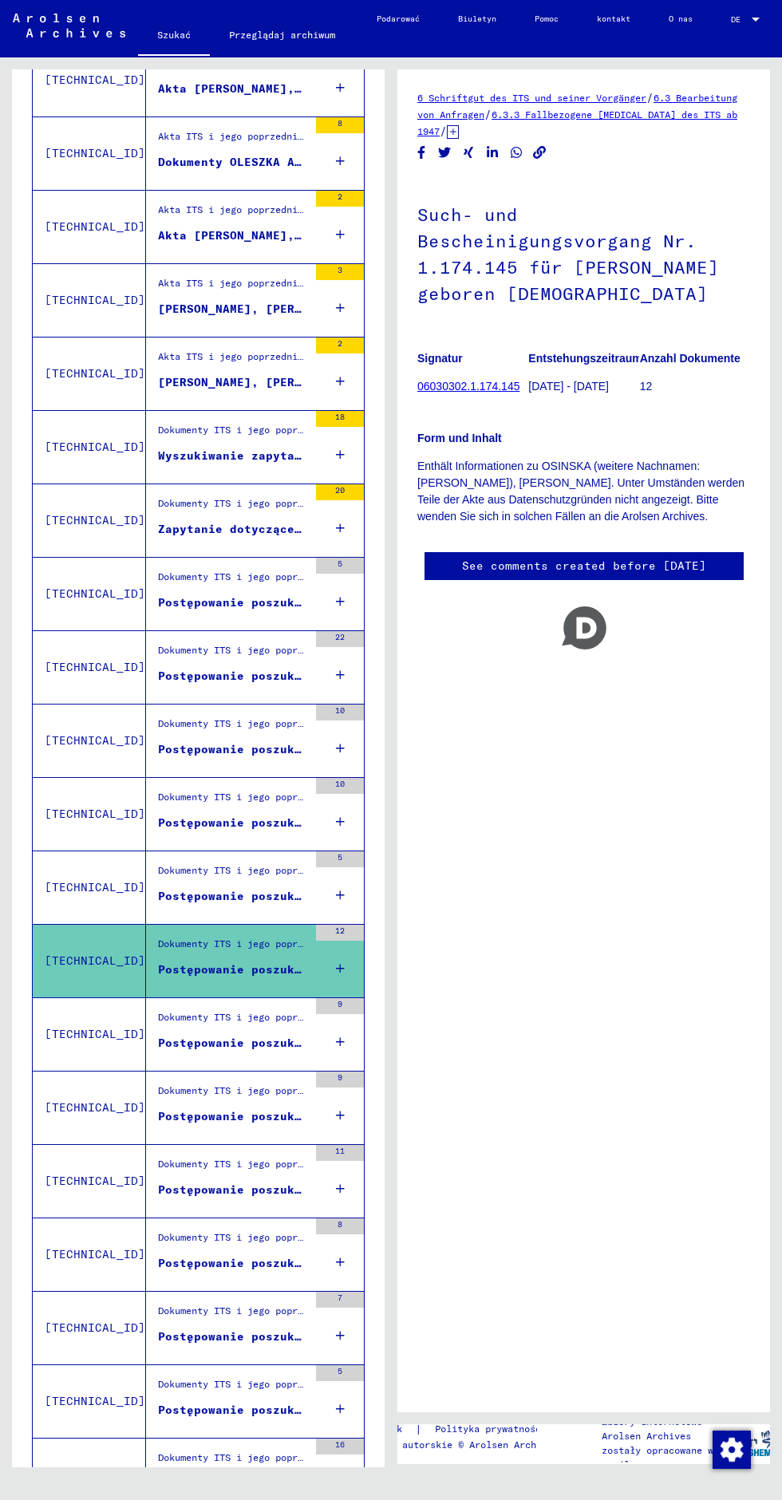
scroll to position [750, 0]
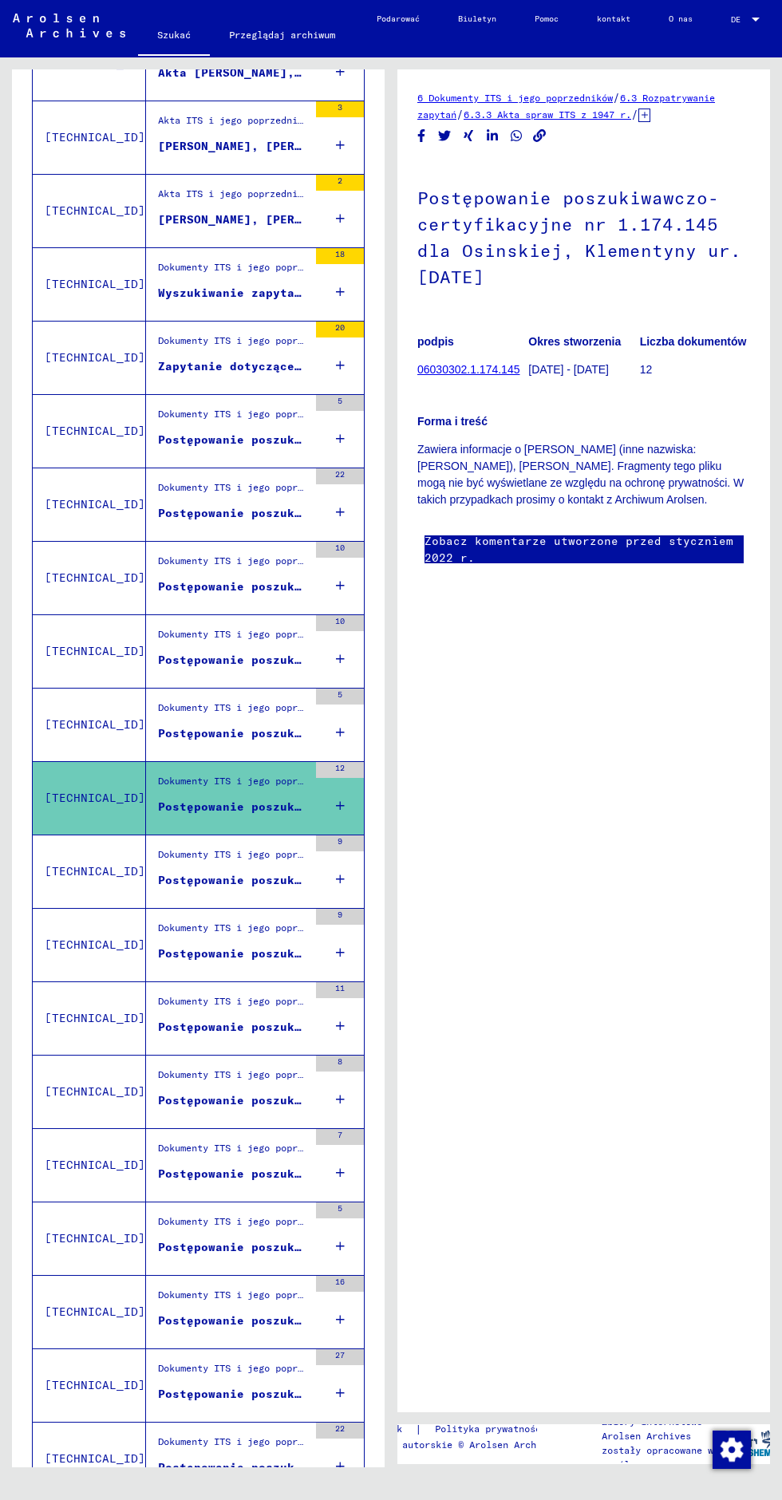
click at [192, 873] on font "Postępowanie poszukiwawczo-certyfikacyjne nr 1.174.146 dla OLESZKA, [PERSON_NAM…" at bounding box center [488, 880] width 660 height 14
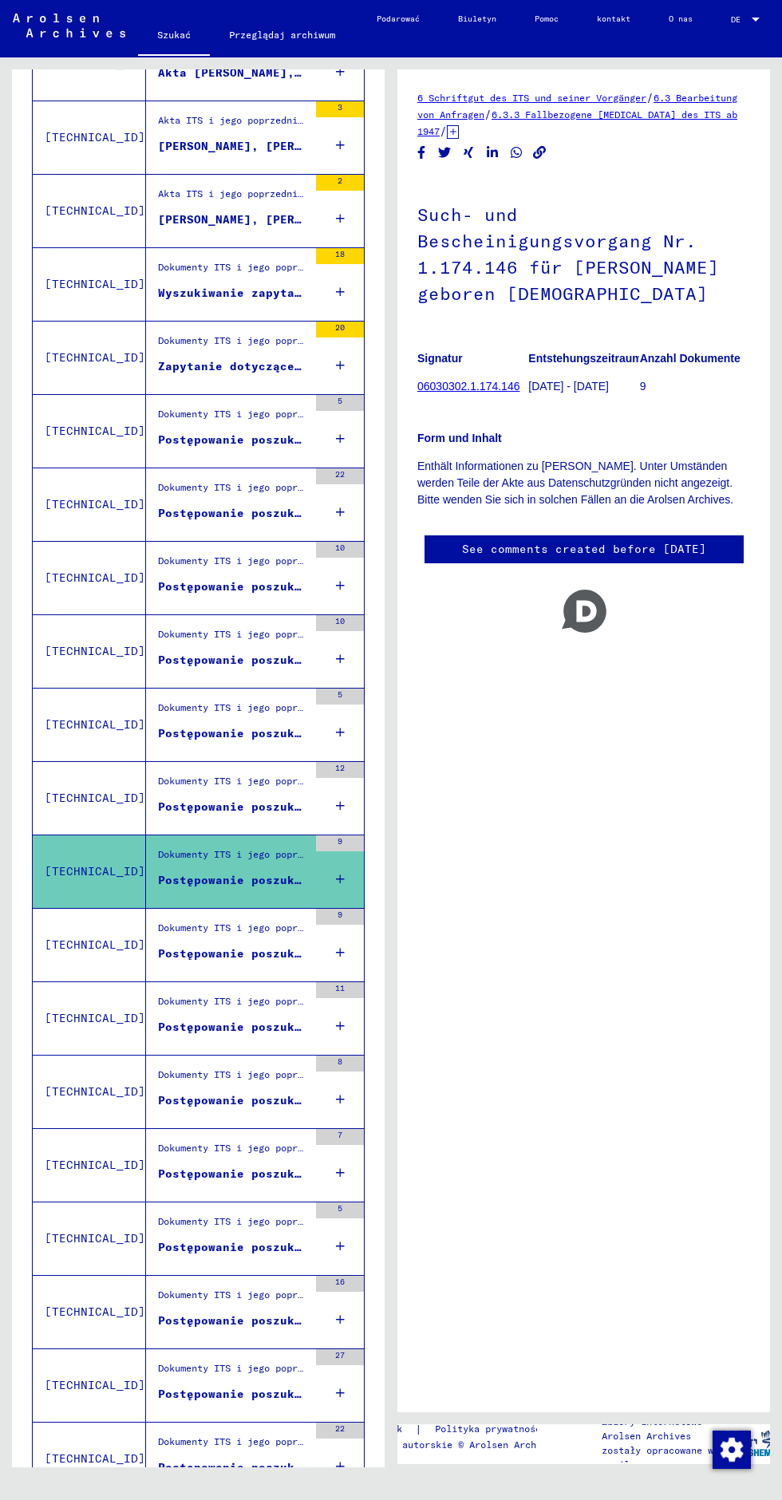
click at [199, 973] on div "Dokumenty ITS i jego poprzedników > Przetwarzanie zapytań > Akta spraw ITS od 1…" at bounding box center [227, 945] width 162 height 73
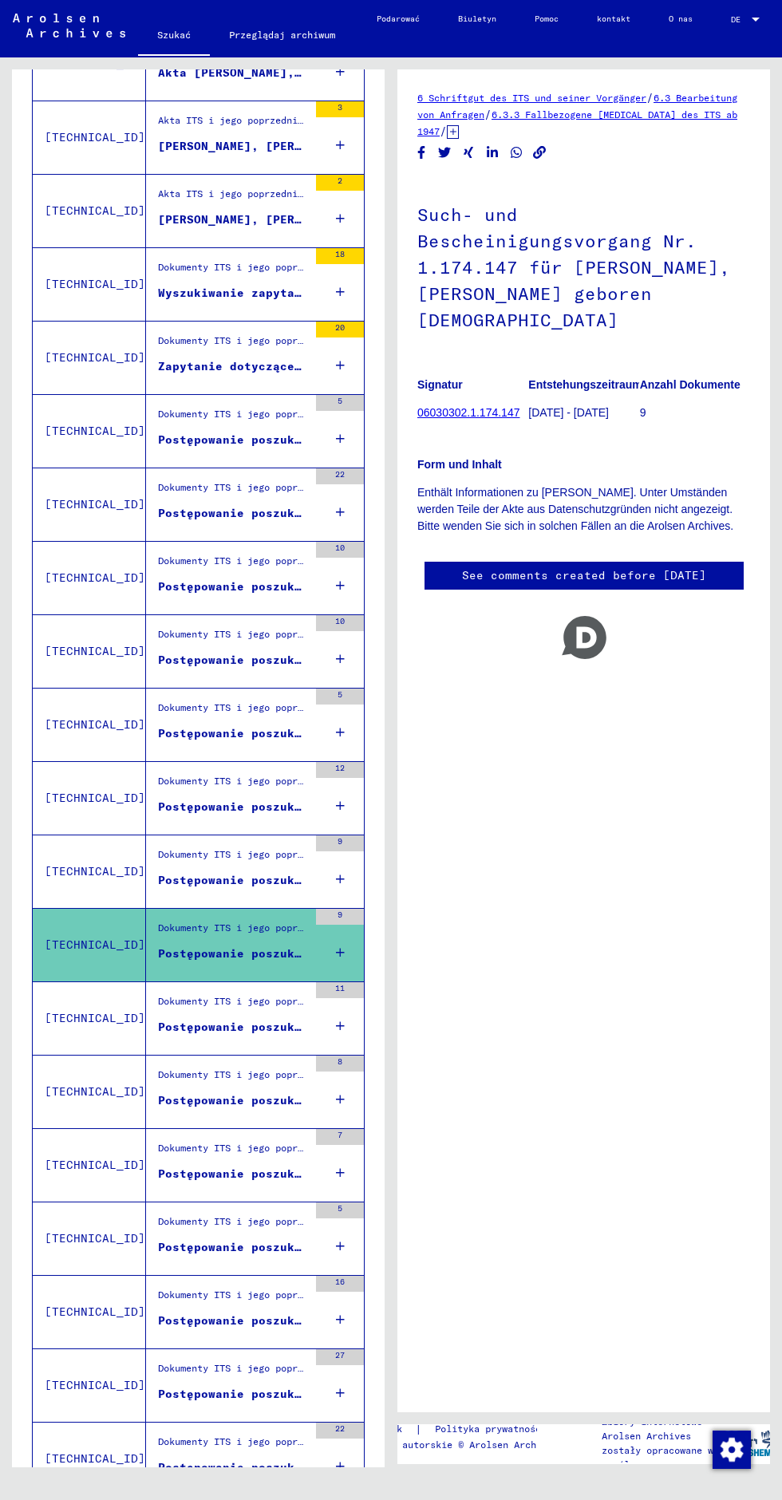
click at [158, 1030] on figure "Postępowanie poszukiwawczo-certyfikacyjne nr 1 180 287 dla [PERSON_NAME] ur. [D…" at bounding box center [233, 1031] width 150 height 24
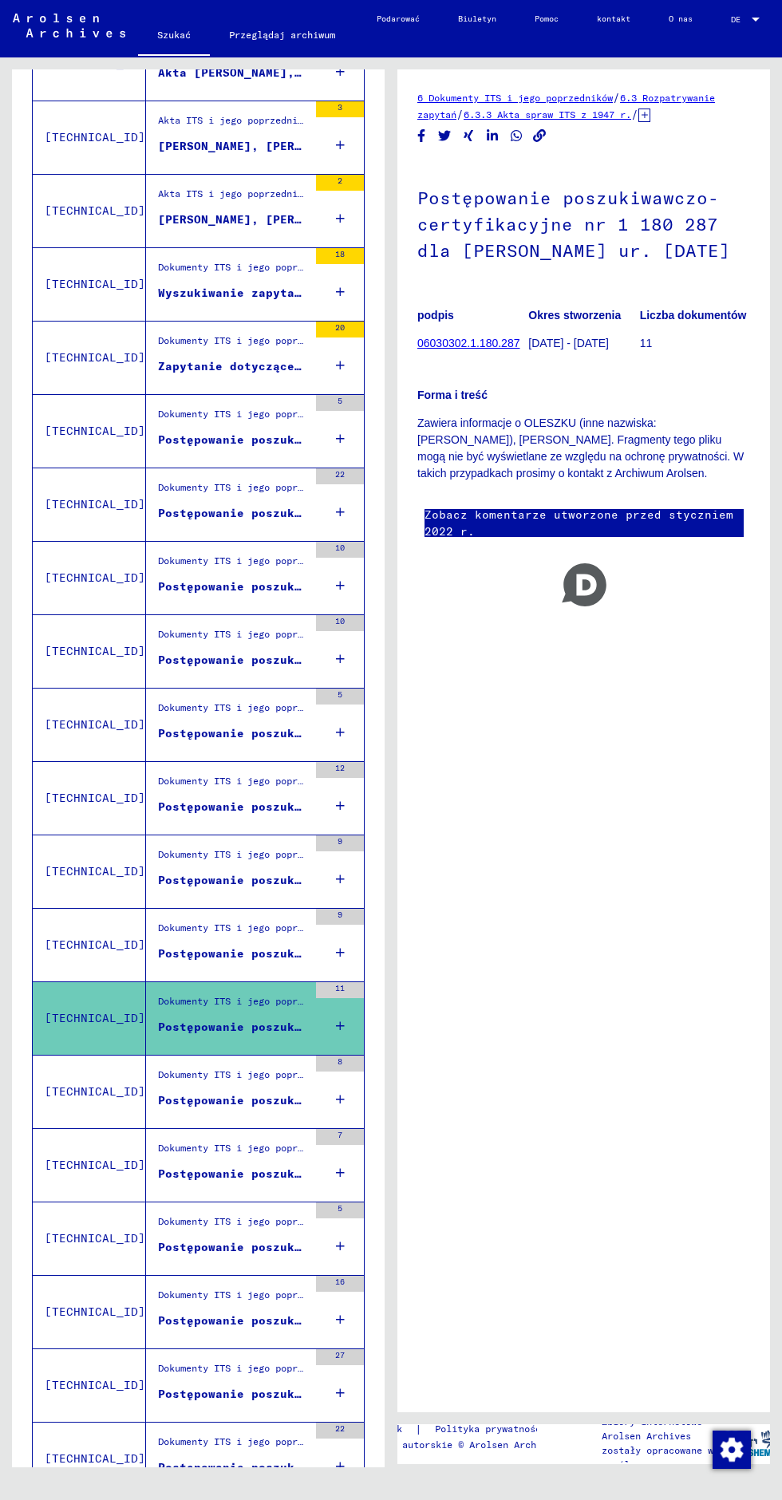
click at [174, 1115] on div "Dokumenty ITS i jego poprzedników > Przetwarzanie zapytań > Akta spraw ITS od 1…" at bounding box center [227, 1092] width 162 height 73
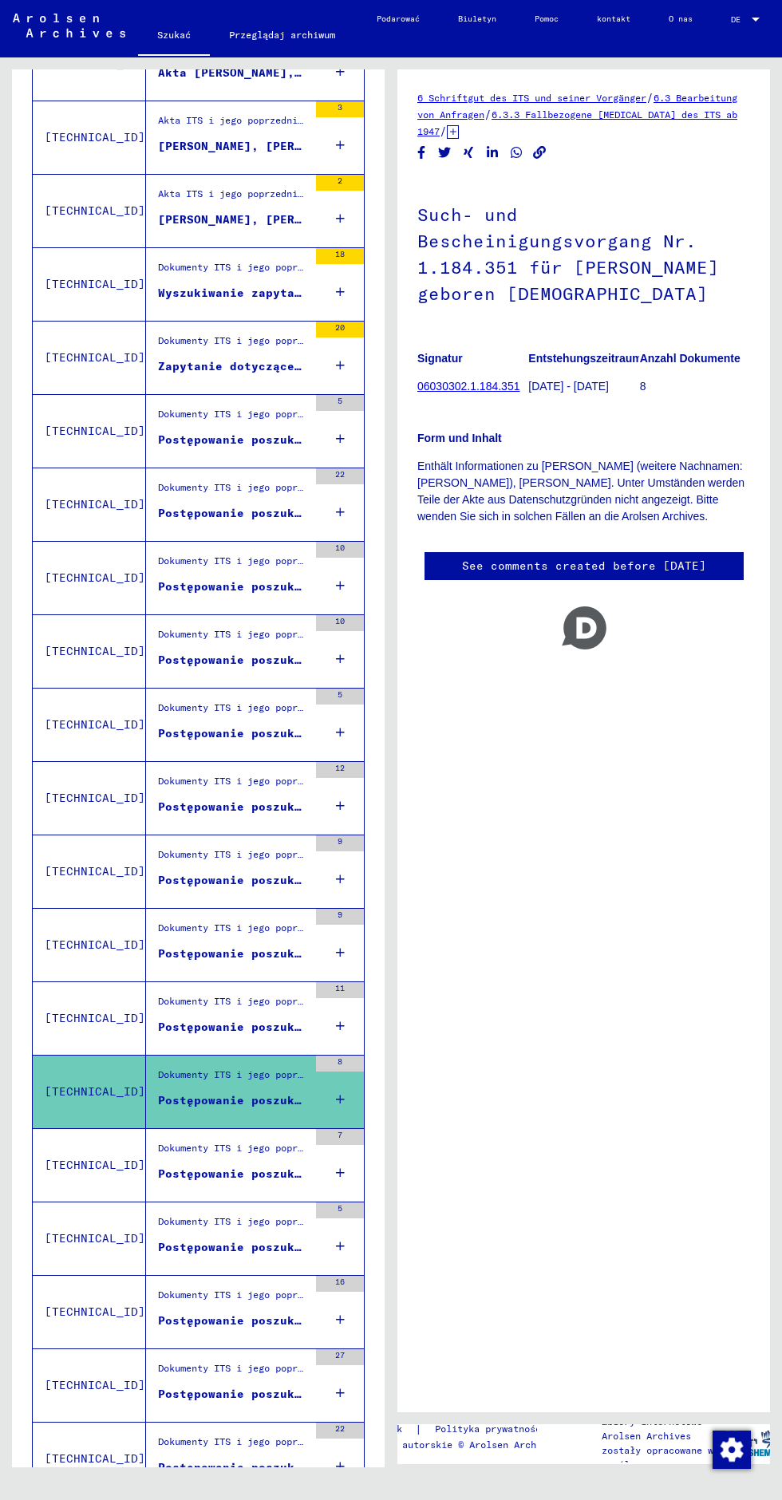
click at [180, 1026] on font "Postępowanie poszukiwawczo-certyfikacyjne nr 1 180 287 dla [PERSON_NAME] ur. [D…" at bounding box center [455, 1027] width 595 height 14
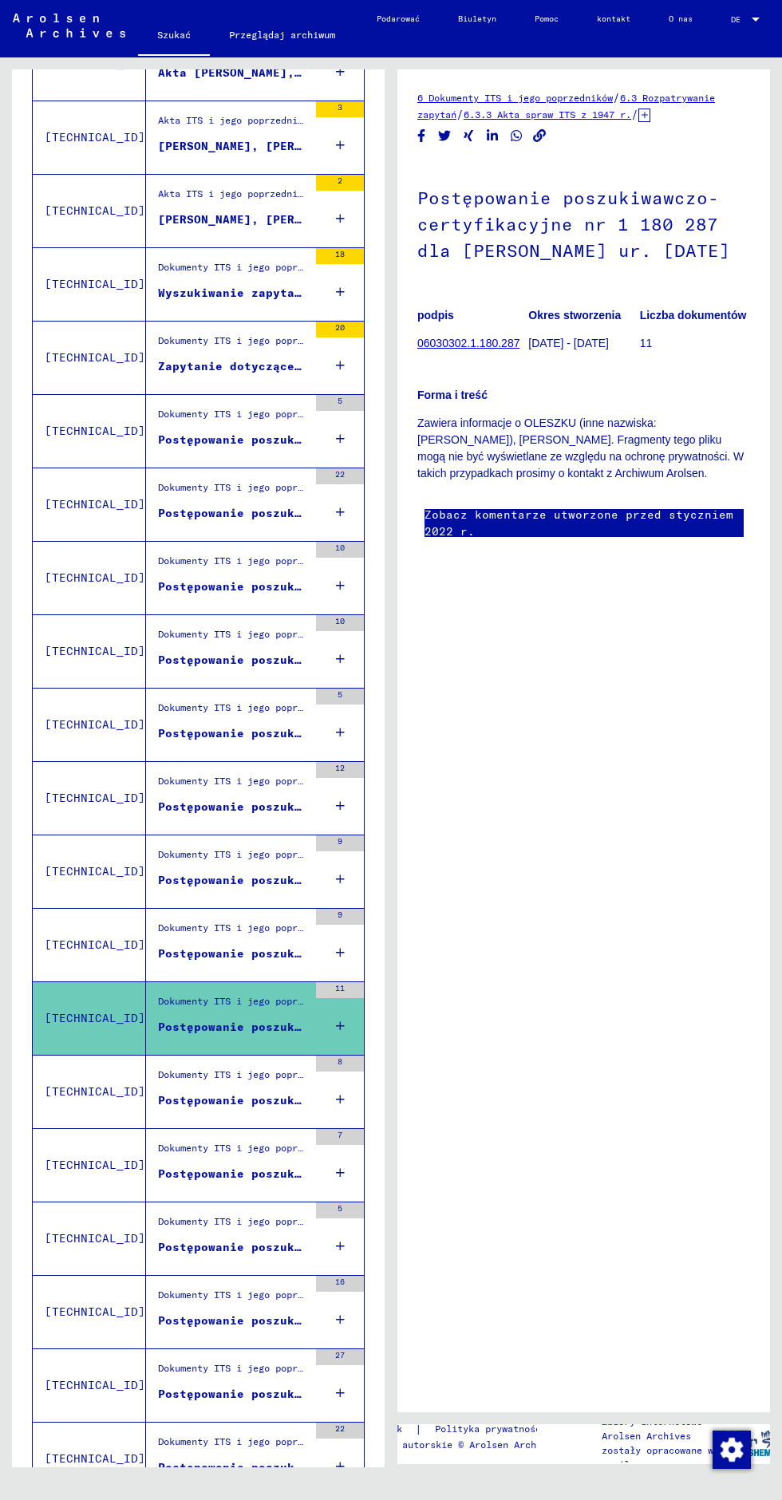
click at [164, 1093] on font "Postępowanie poszukiwawczo-certyfikacyjne nr 1 184 351 dla [PERSON_NAME] ur. [D…" at bounding box center [455, 1100] width 595 height 14
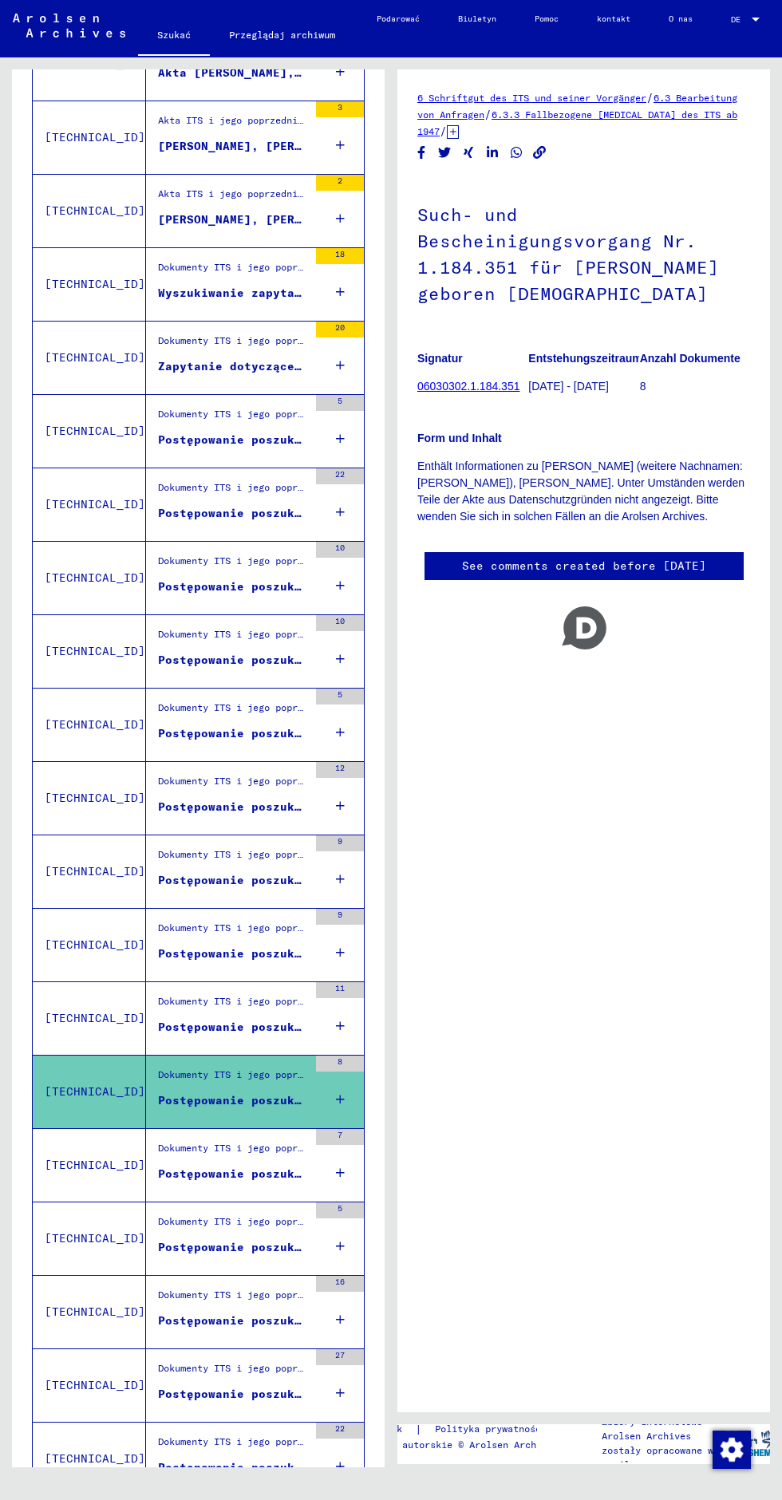
click at [163, 1166] on div "Postępowanie poszukiwawczo-certyfikacyjne nr 1 184 989 dla [PERSON_NAME]. [DATE]" at bounding box center [233, 1174] width 150 height 17
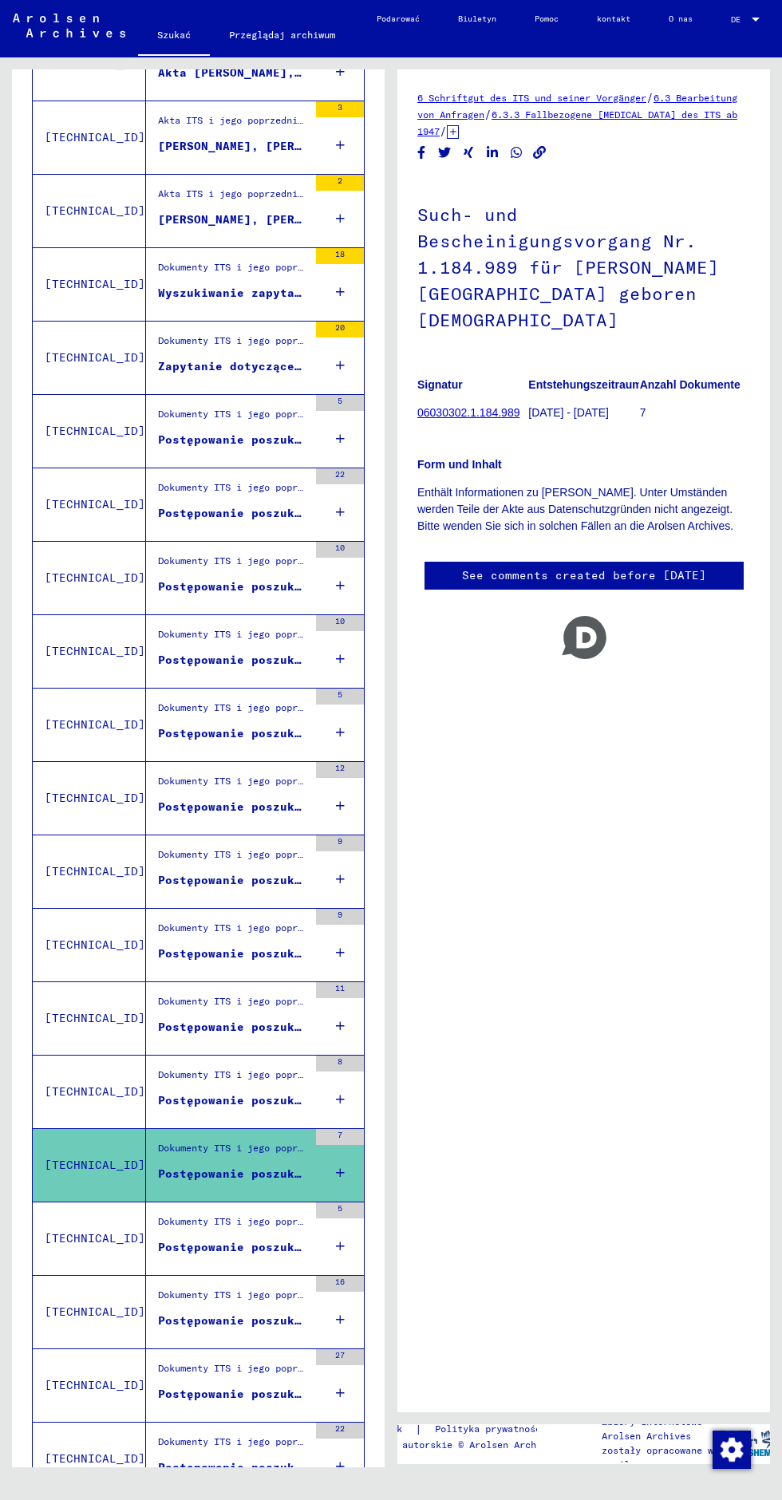
scroll to position [78, 1]
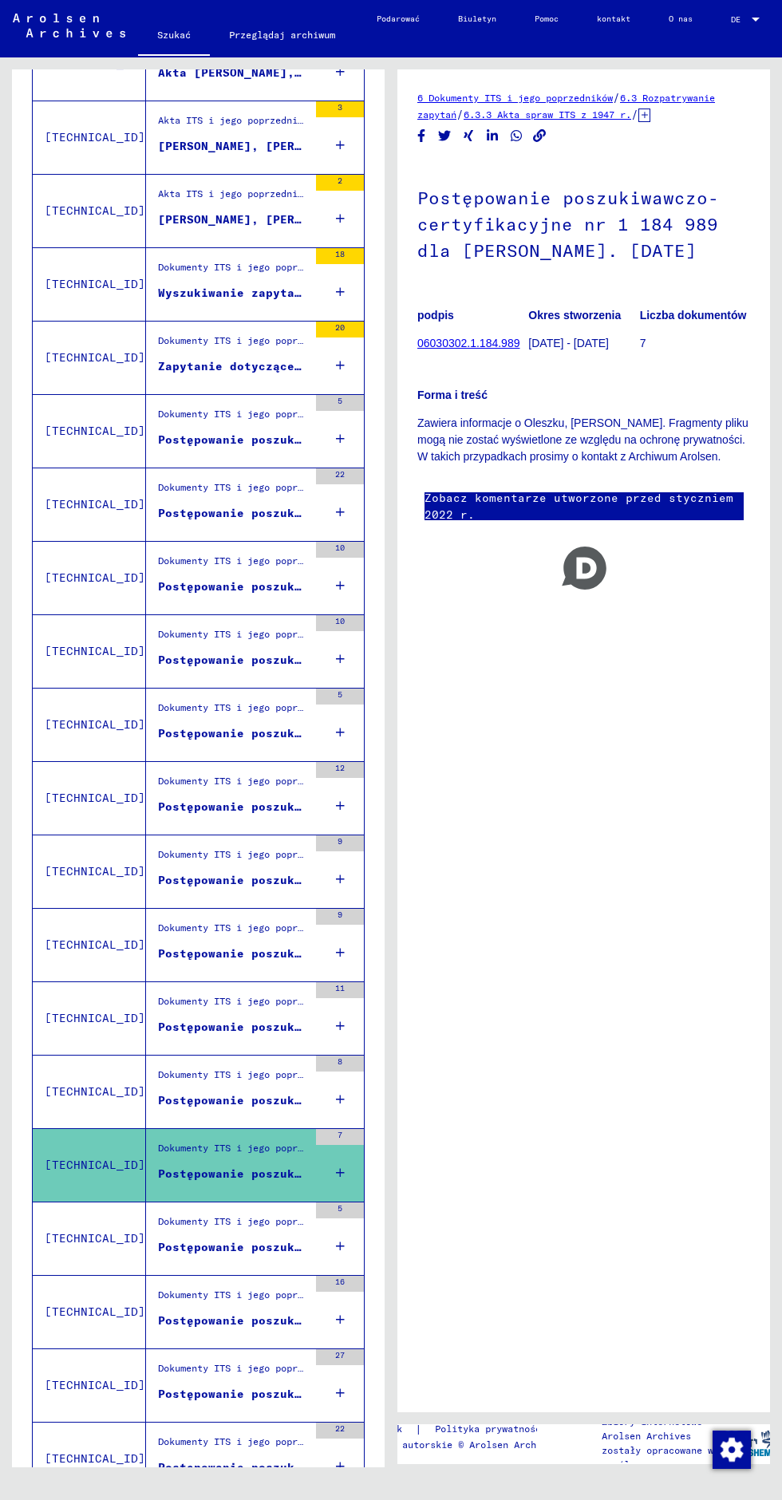
click at [191, 1240] on font "Postępowanie poszukiwawczo-certyfikacyjne nr 1 217 515 dla [PERSON_NAME], EWA u…" at bounding box center [484, 1247] width 653 height 14
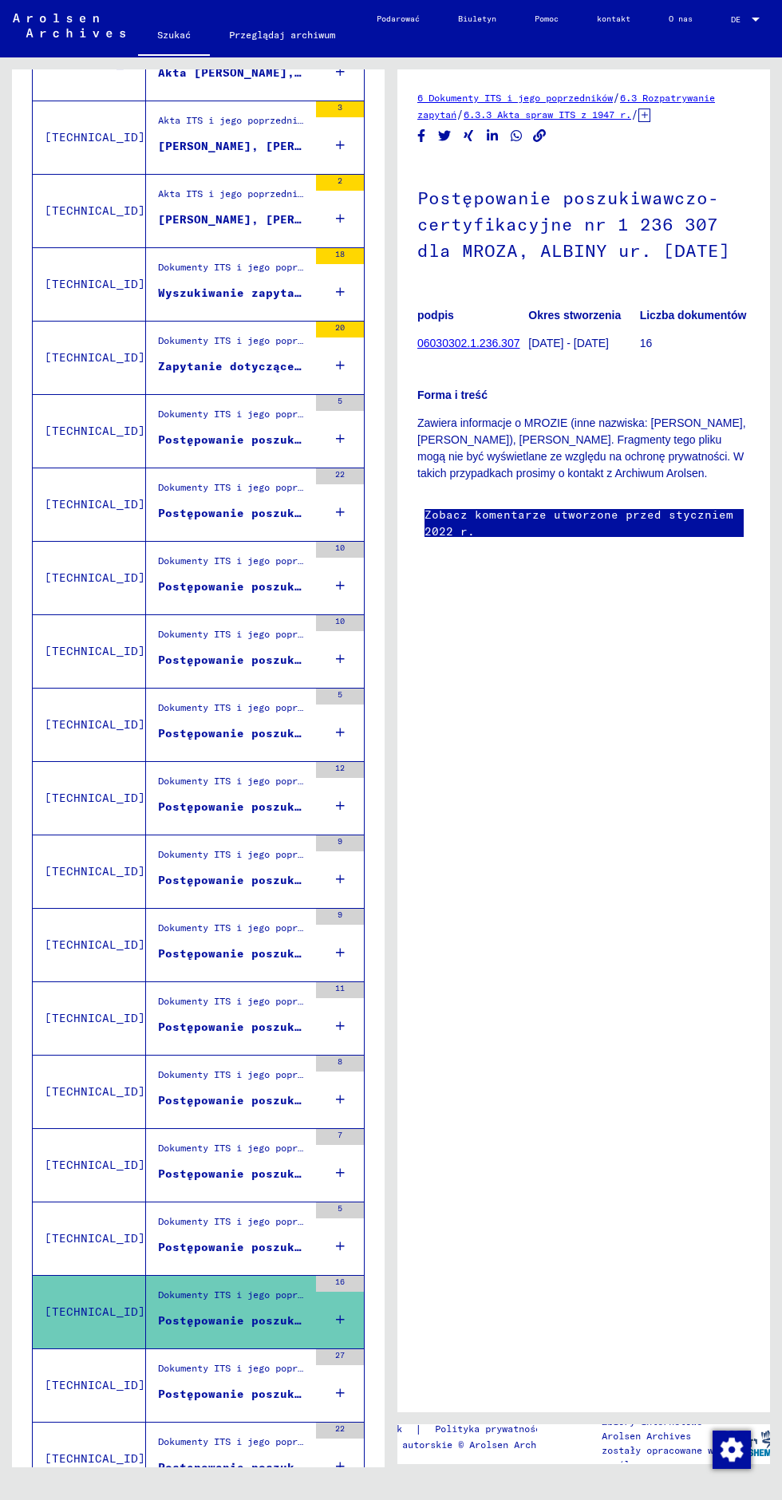
click at [164, 1361] on figure "Dokumenty ITS i jego poprzedników > Przetwarzanie zapytań > Akta spraw ITS od 1…" at bounding box center [233, 1373] width 150 height 24
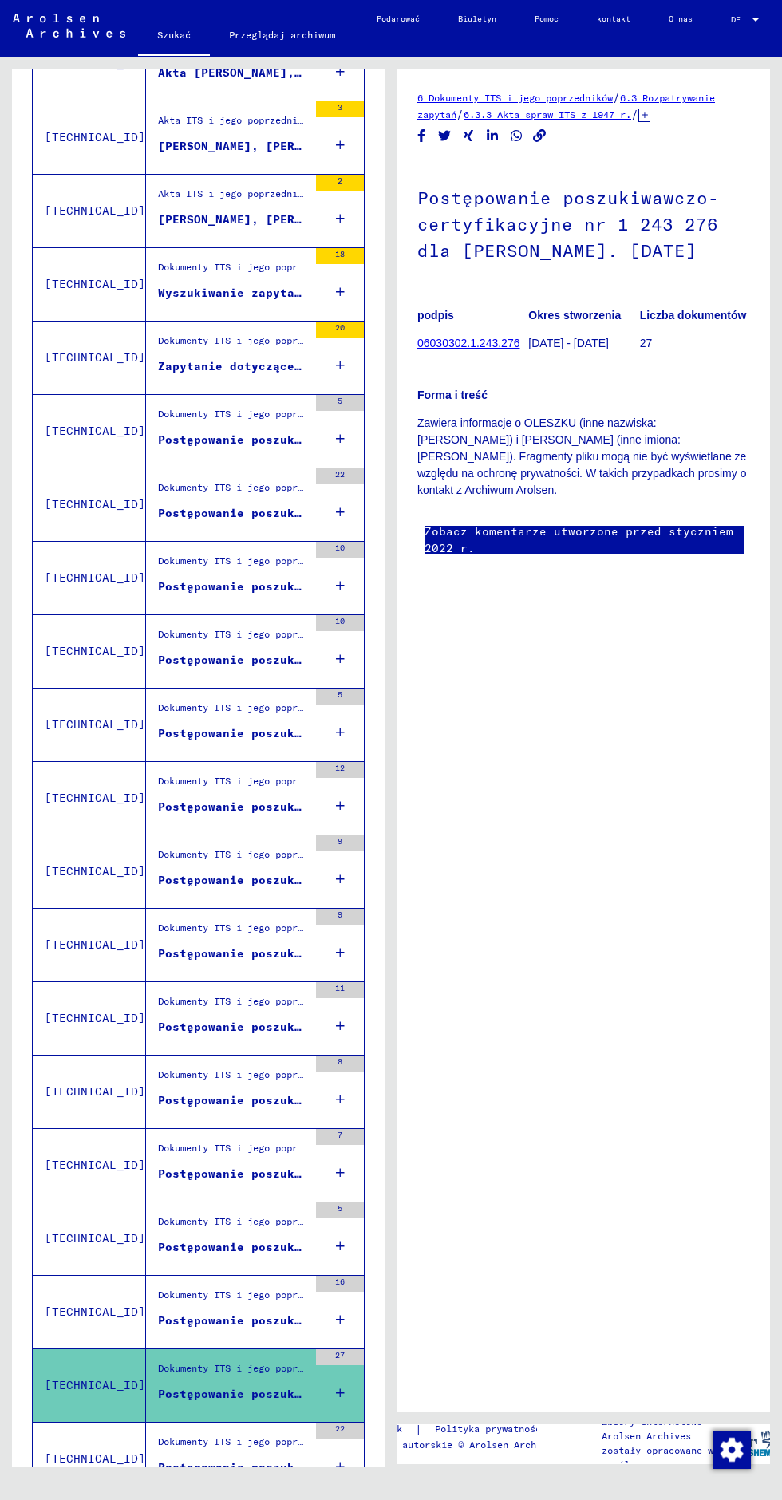
click at [169, 1435] on div "Dokumenty ITS i jego poprzedników > Przetwarzanie zapytań > Akta spraw ITS od 1…" at bounding box center [233, 1446] width 150 height 22
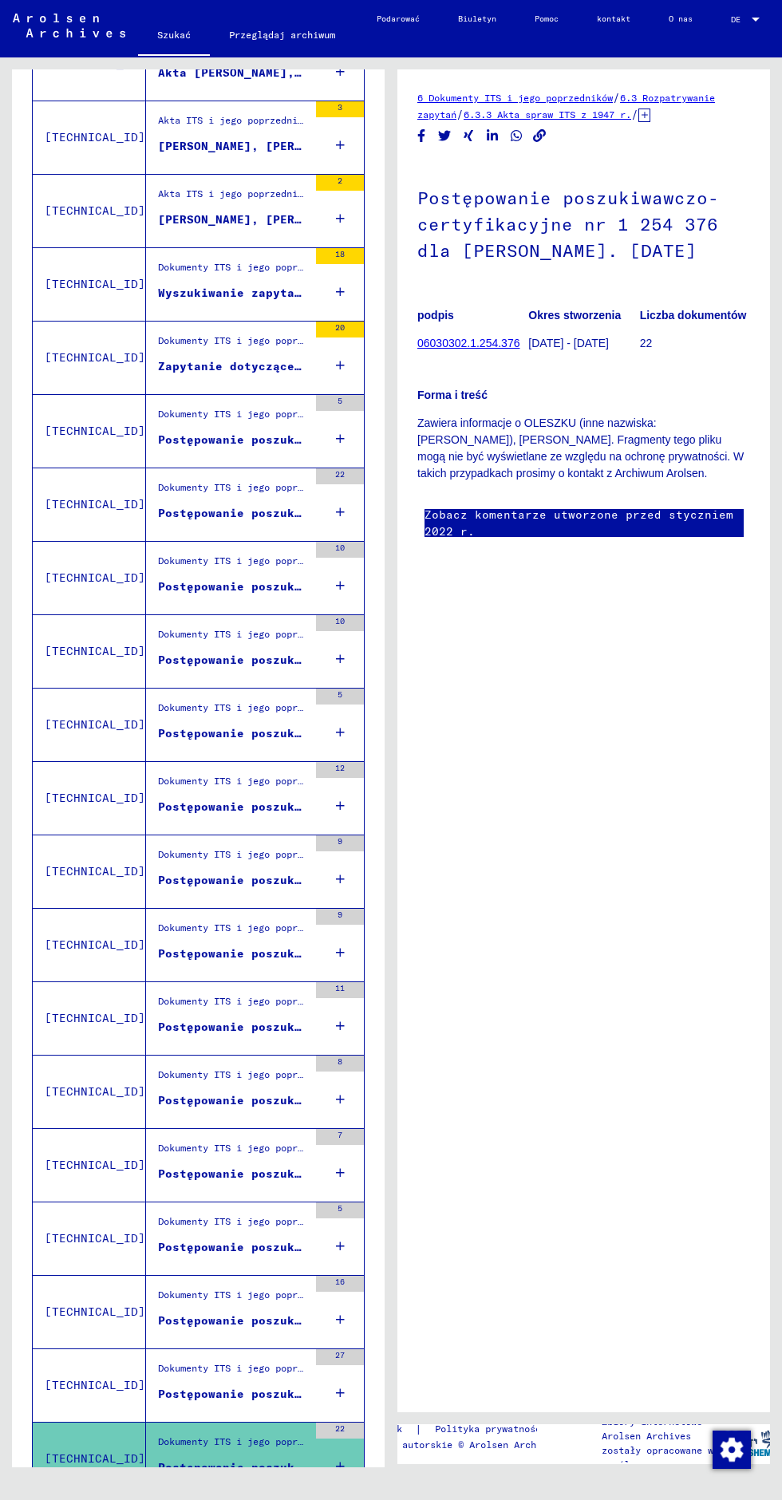
click at [310, 1499] on icon "Następna strona" at bounding box center [310, 1519] width 22 height 22
type input "*"
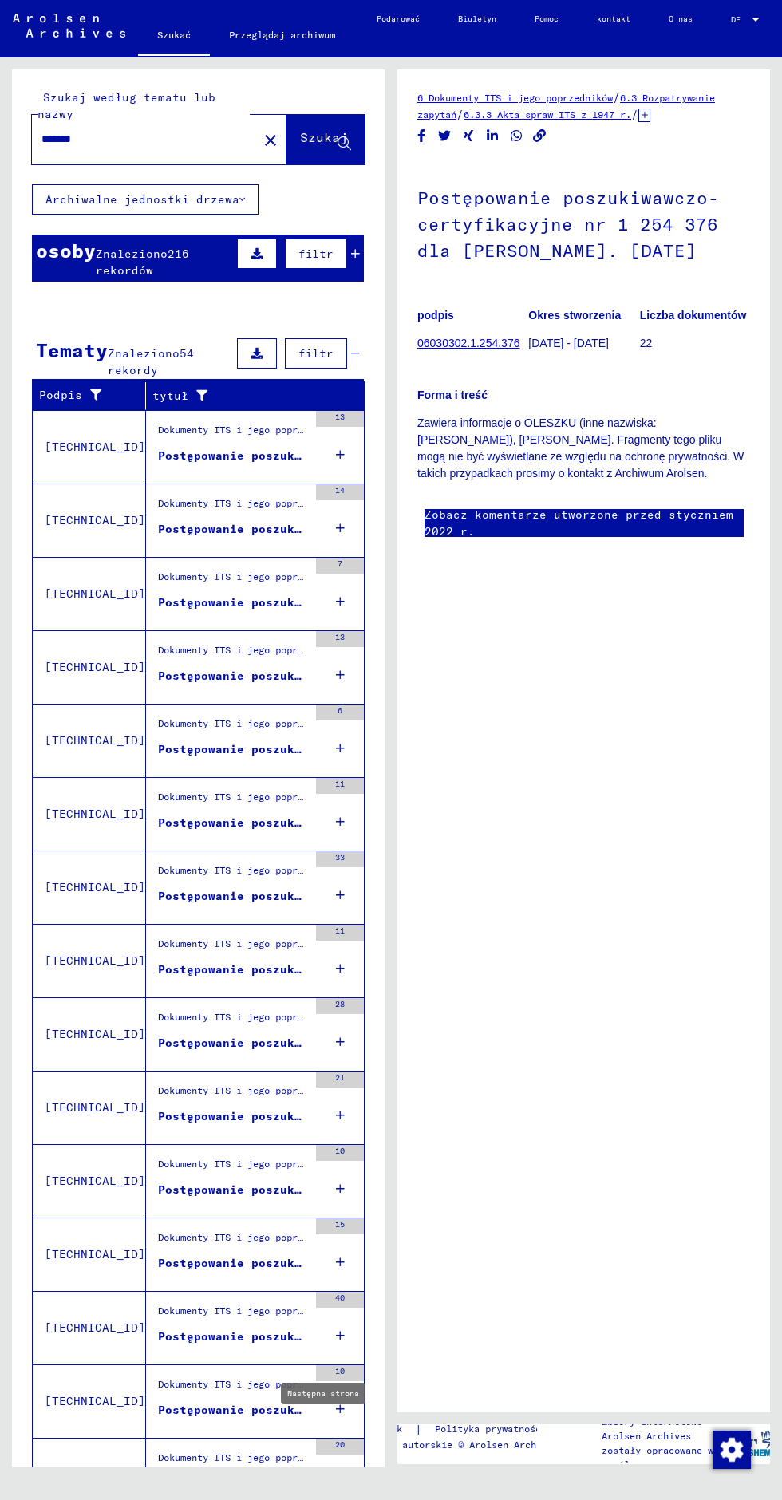
click at [224, 484] on div "Dokumenty ITS i jego poprzedników > Przetwarzanie zapytań > Akta spraw ITS od 1…" at bounding box center [227, 520] width 162 height 73
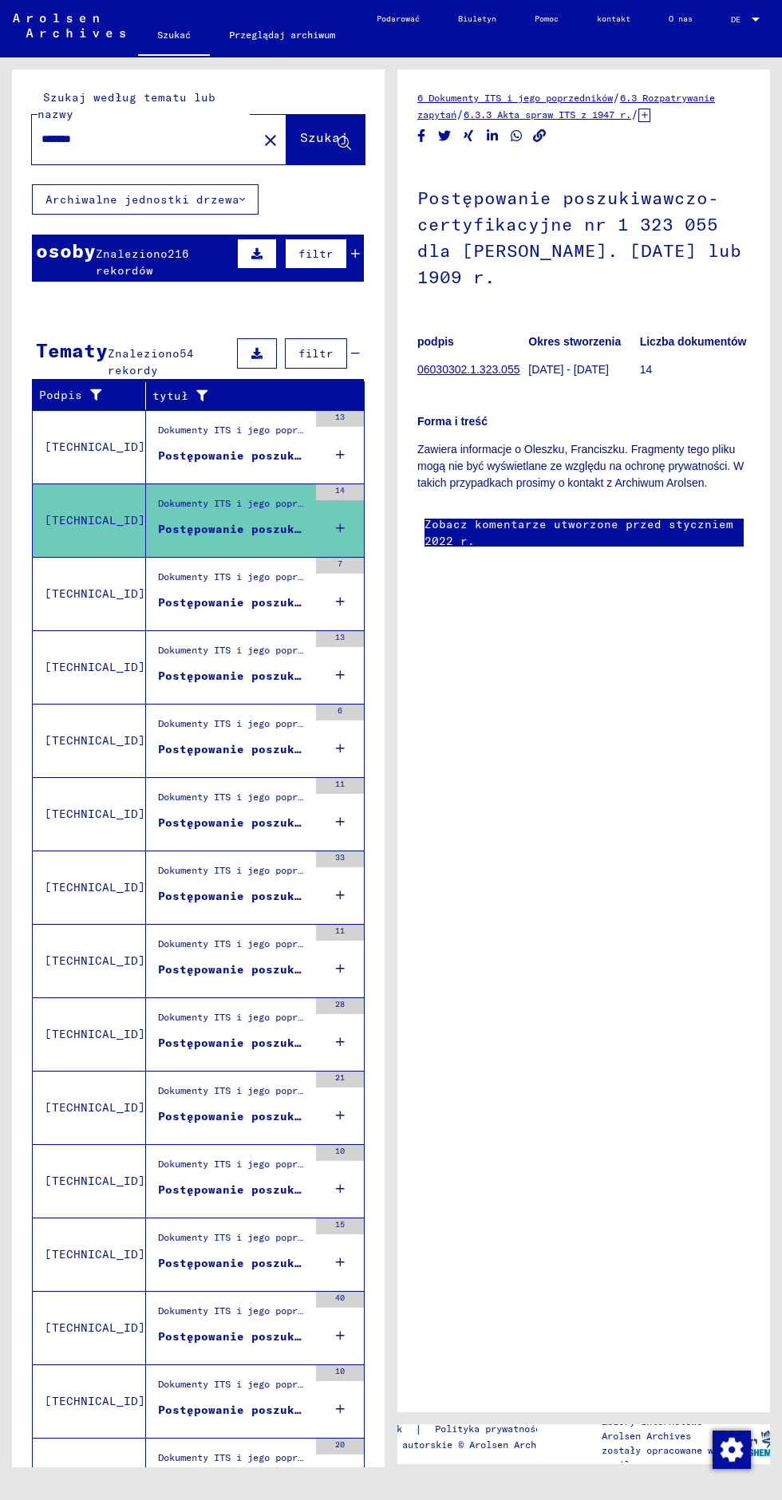
click at [198, 448] on font "Postępowanie poszukiwawczo-certyfikacyjne nr 1 319 816 dla FERENCA, [PERSON_NAM…" at bounding box center [488, 455] width 660 height 14
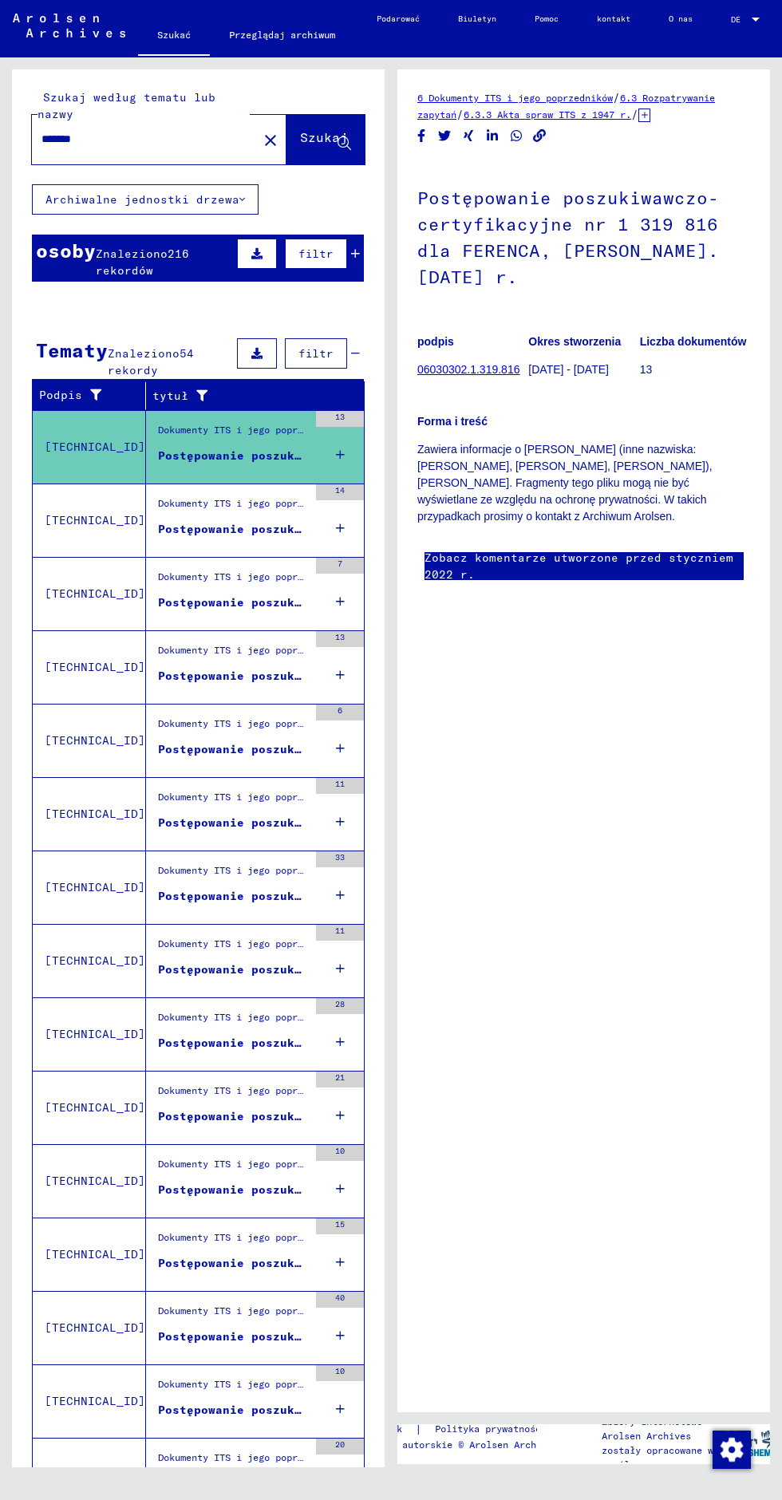
click at [186, 522] on font "Postępowanie poszukiwawczo-certyfikacyjne nr 1 323 055 dla [PERSON_NAME]. [DATE…" at bounding box center [488, 529] width 660 height 14
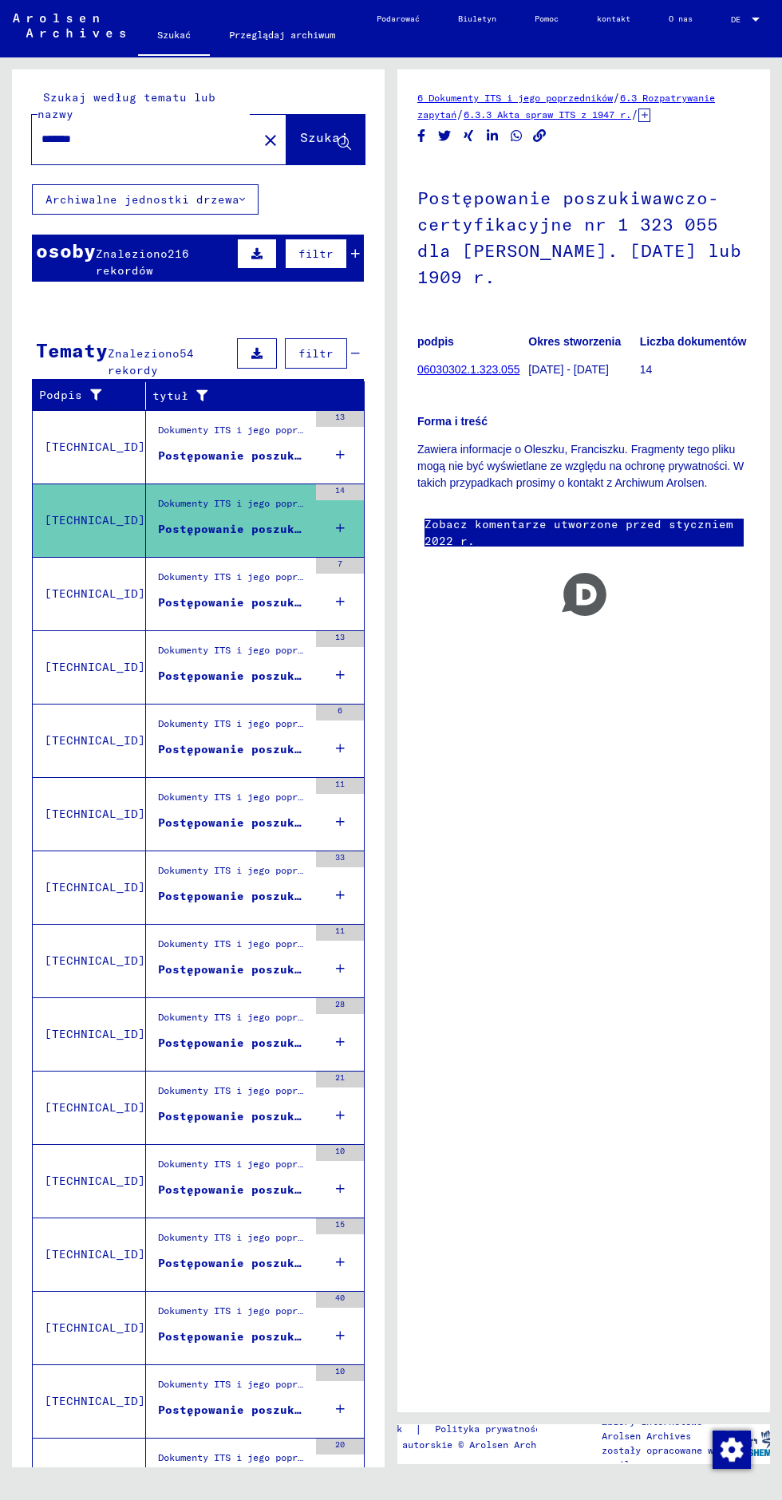
click at [174, 594] on figure "Postępowanie poszukiwawczo-certyfikacyjne nr 1 349 420 dla [PERSON_NAME]. [DATE]" at bounding box center [233, 606] width 150 height 24
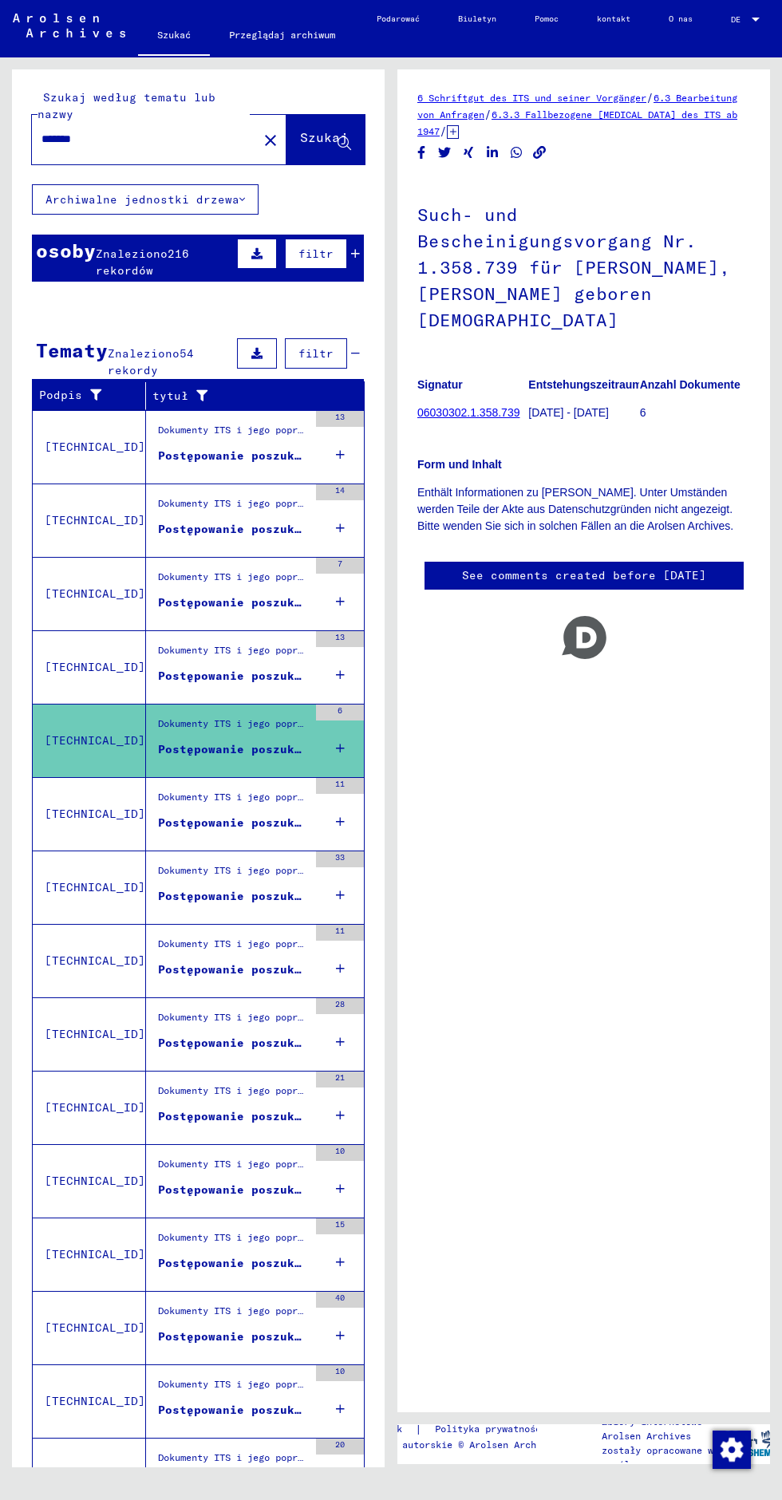
click at [187, 669] on font "Postępowanie poszukiwawczo-certyfikacyjne nr 1 358 711 dla [PERSON_NAME]. [DATE…" at bounding box center [455, 676] width 595 height 14
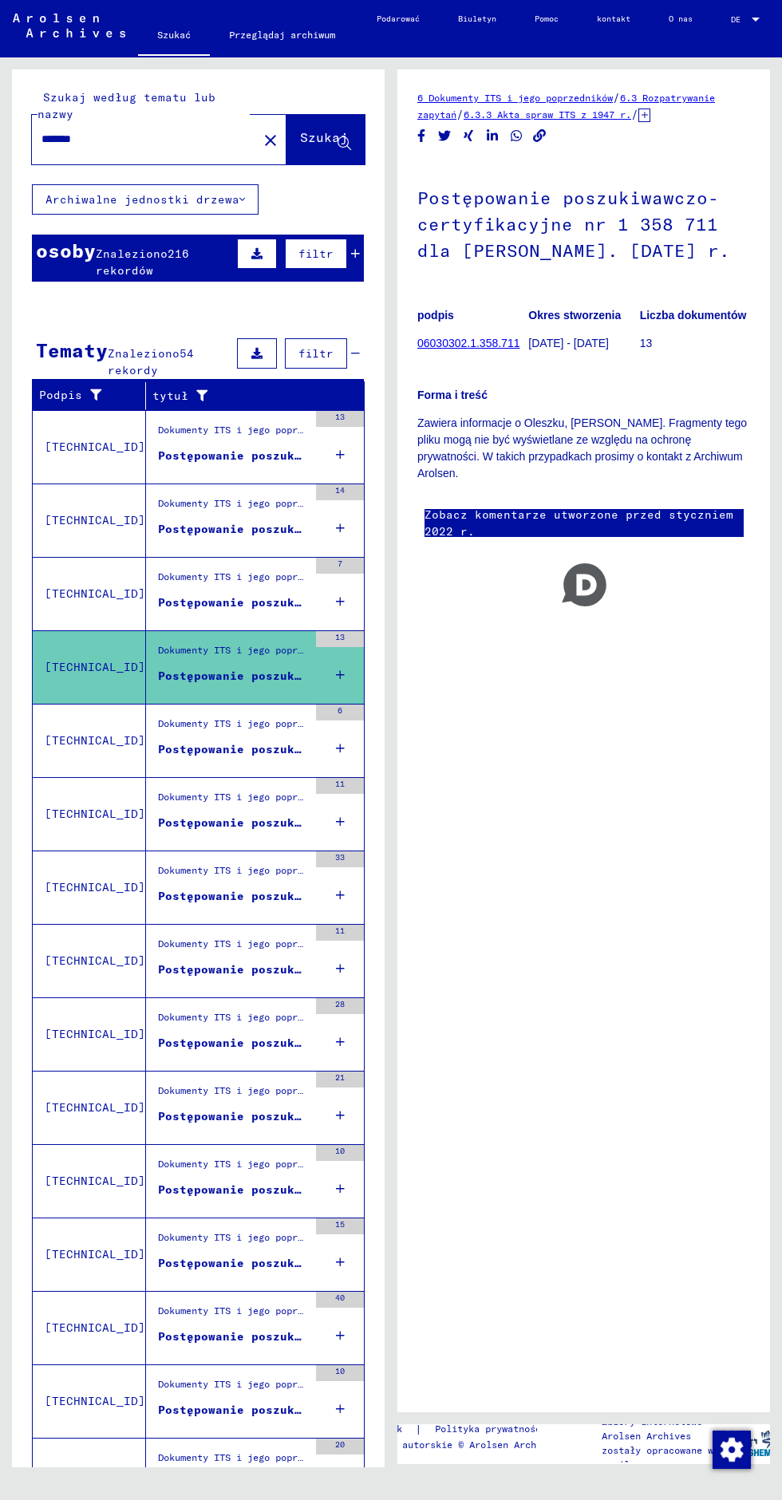
click at [201, 815] on font "Postępowanie poszukiwawczo-certyfikacyjne nr 1 386 491 dla [PERSON_NAME] ur. [D…" at bounding box center [455, 822] width 595 height 14
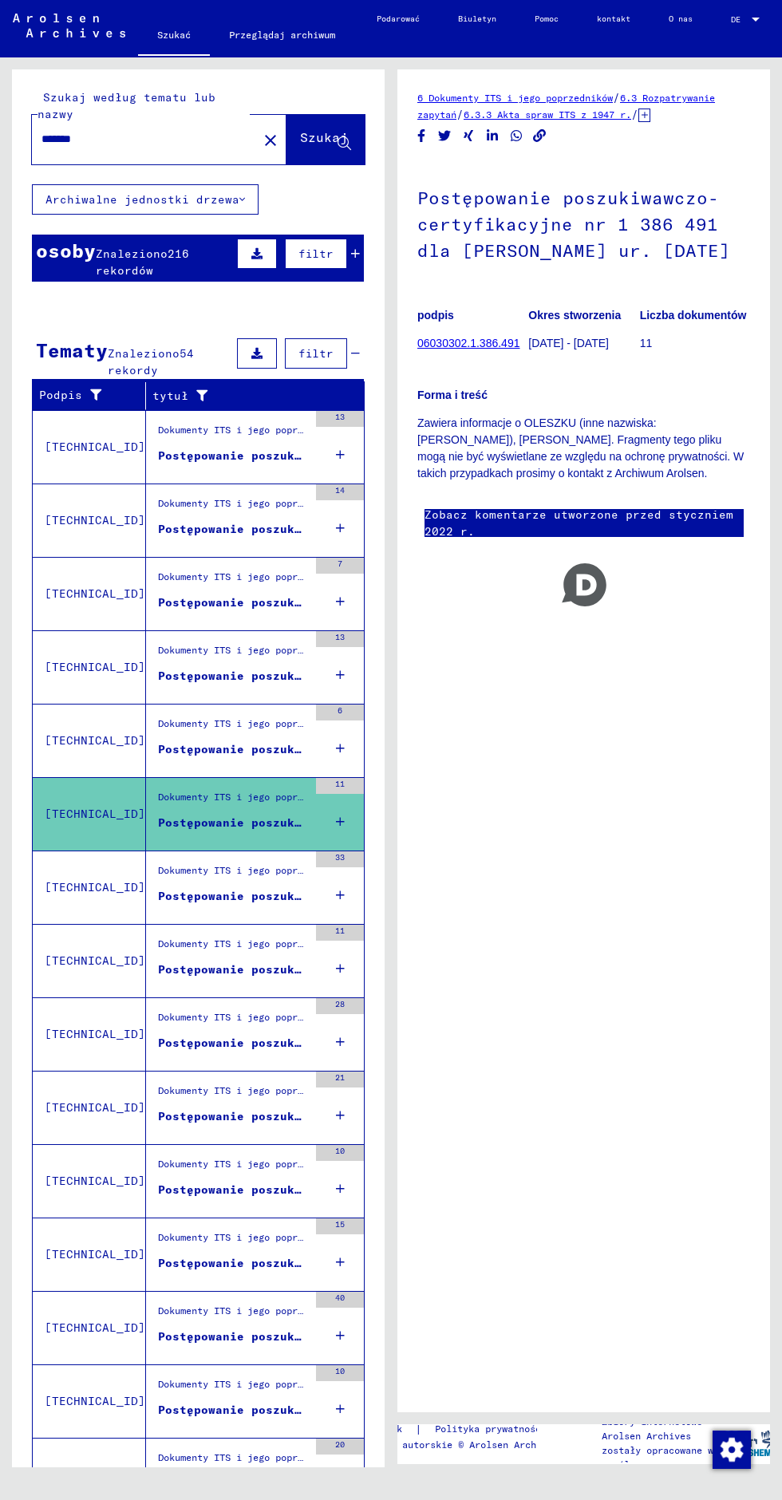
click at [188, 863] on div "Dokumenty ITS i jego poprzedników > Przetwarzanie zapytań > Akta spraw ITS od 1…" at bounding box center [233, 874] width 150 height 22
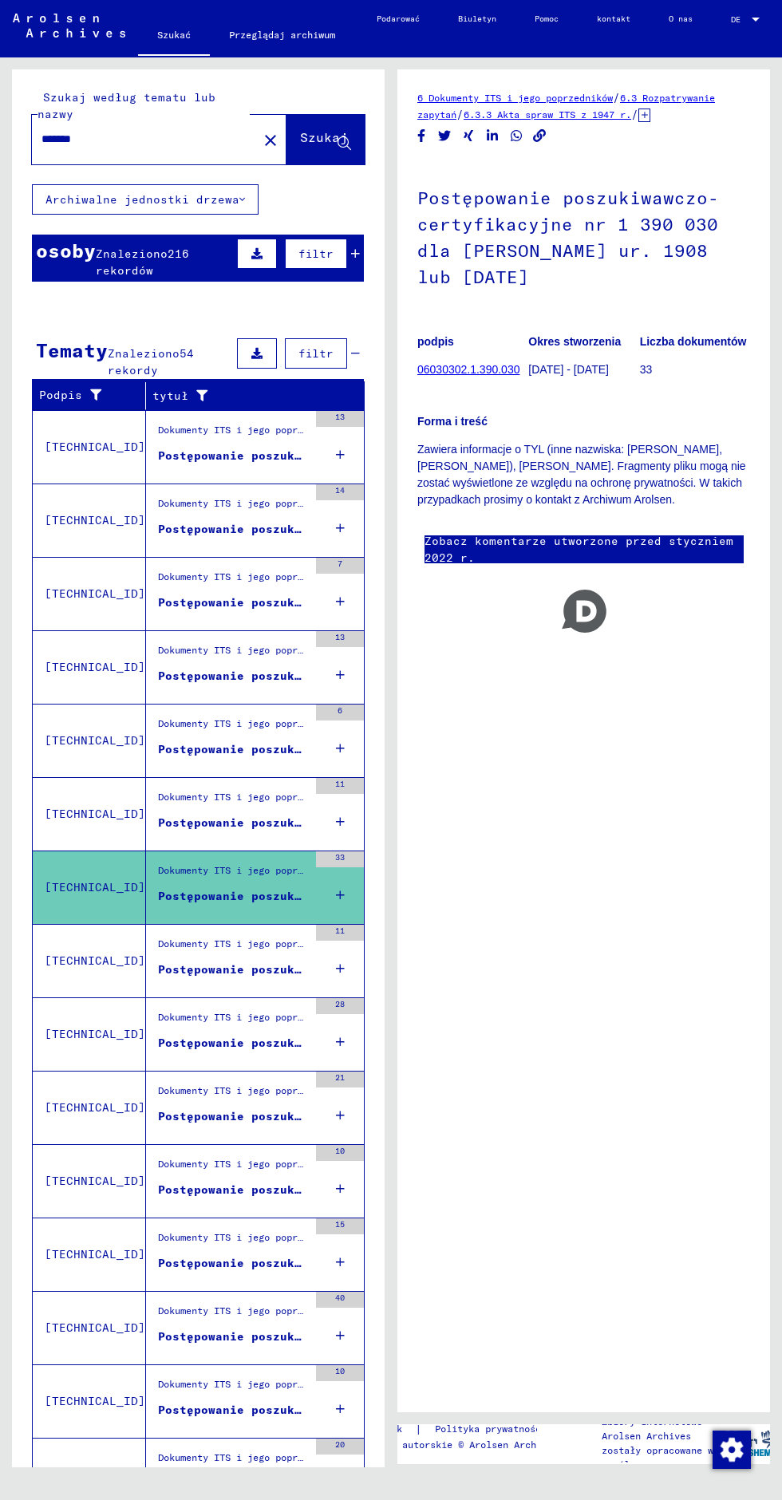
click at [220, 961] on figure "Postępowanie poszukiwawczo-certyfikacyjne nr 1 390 950 dla [PERSON_NAME], [PERS…" at bounding box center [233, 973] width 150 height 24
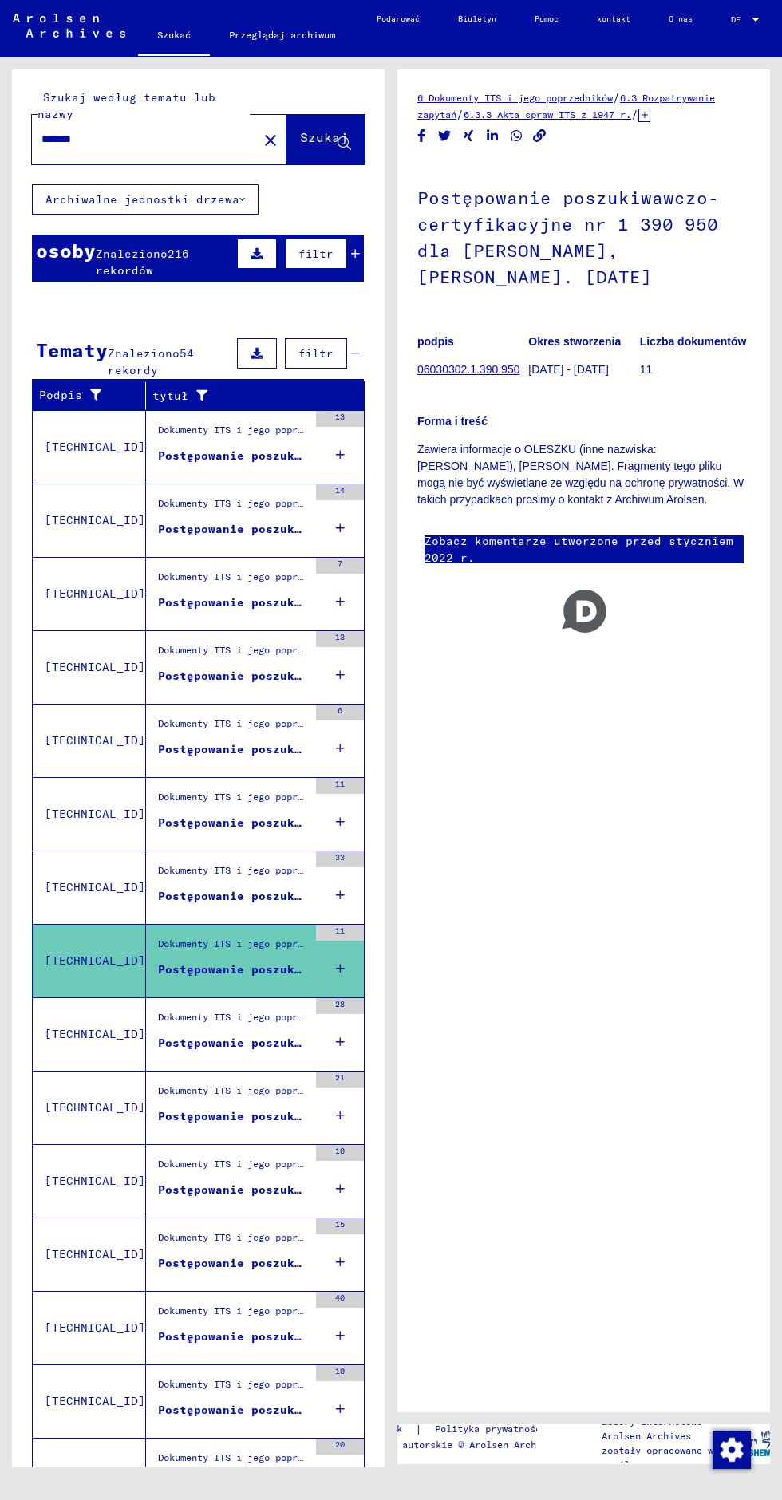
click at [214, 1010] on div "Dokumenty ITS i jego poprzedników > Przetwarzanie zapytań > Akta spraw ITS od 1…" at bounding box center [233, 1021] width 150 height 22
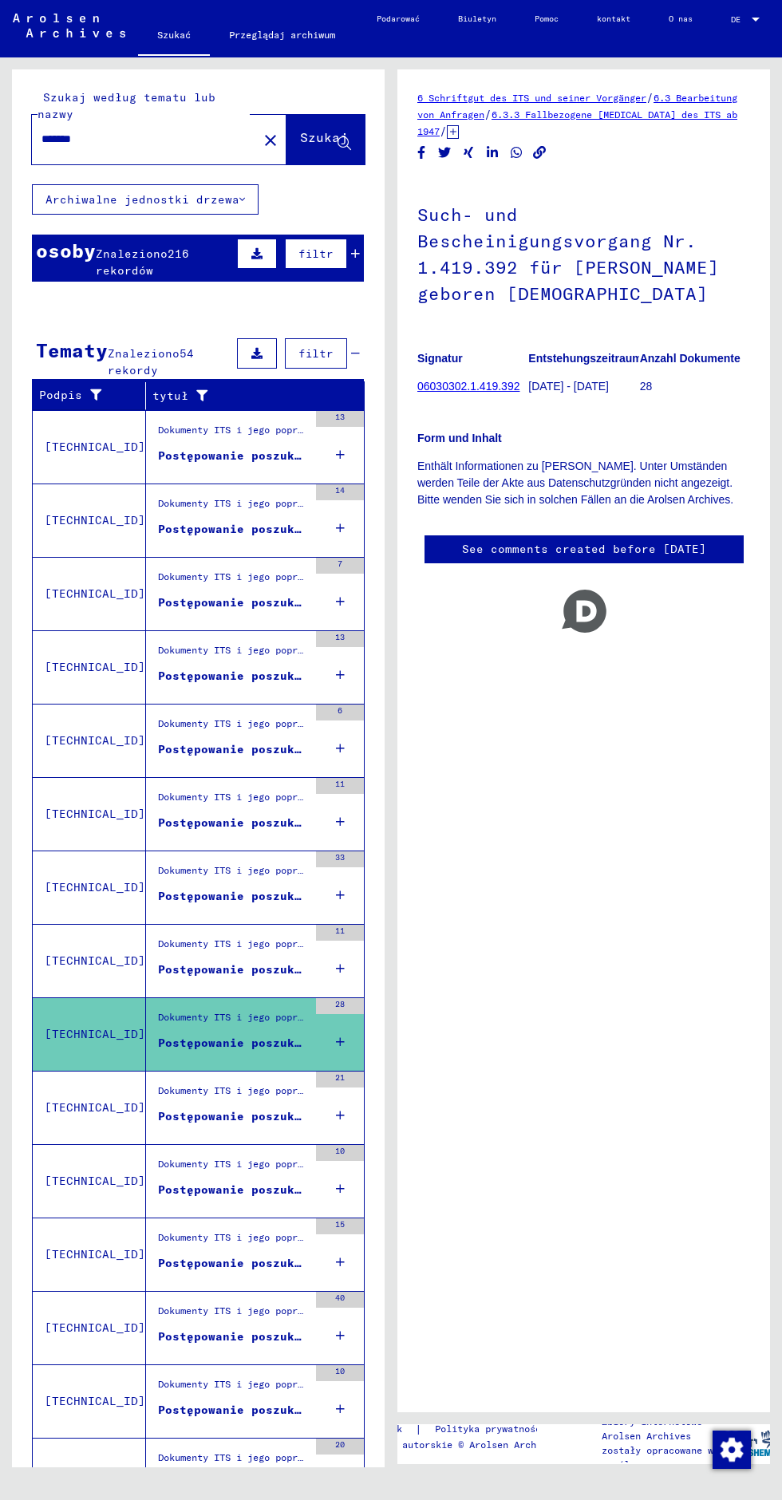
click at [187, 1084] on div "Dokumenty ITS i jego poprzedników > Przetwarzanie zapytań > Akta spraw ITS od 1…" at bounding box center [233, 1095] width 150 height 22
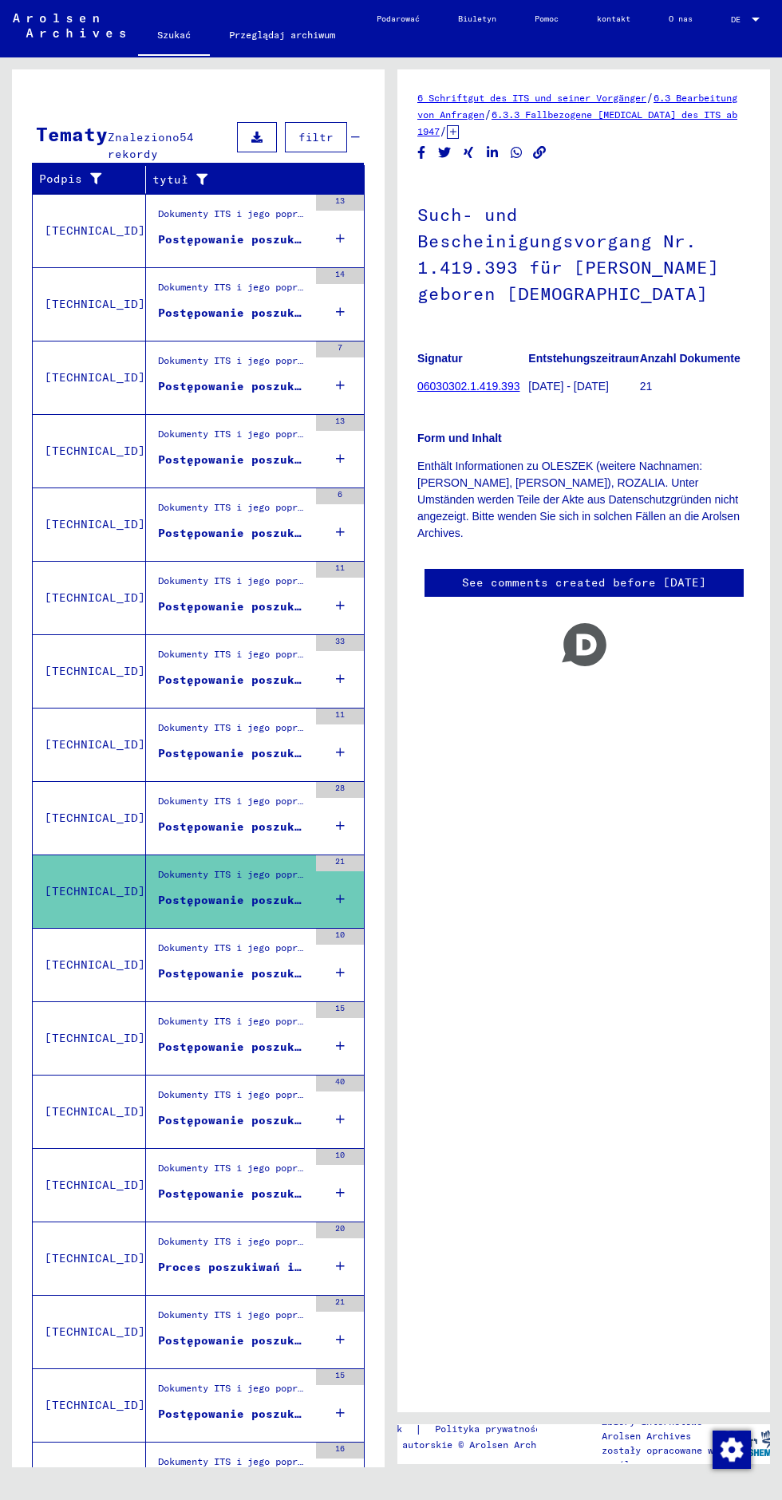
scroll to position [362, 0]
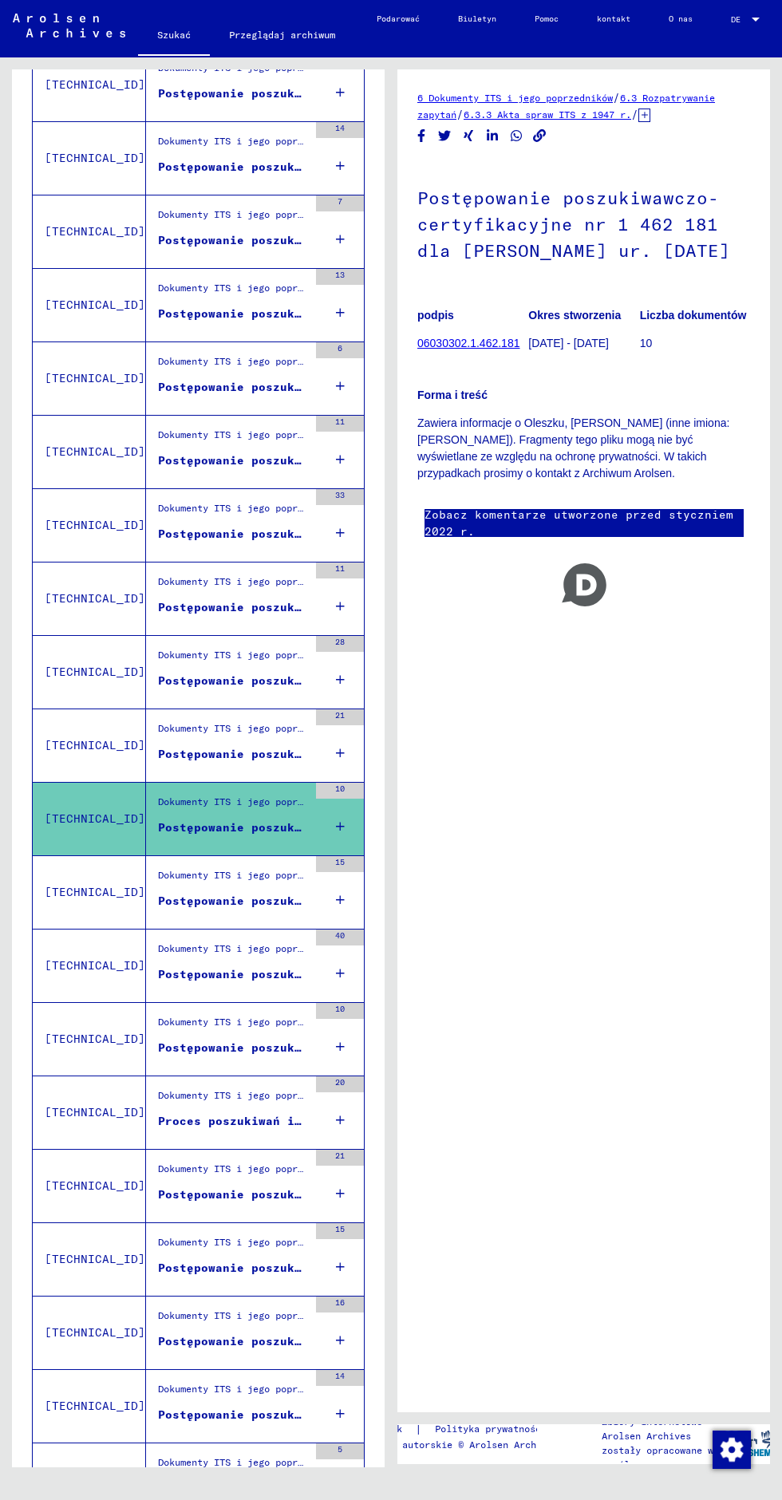
click at [217, 856] on div "Dokumenty ITS i jego poprzedników > Przetwarzanie zapytań > Akta spraw ITS od 1…" at bounding box center [227, 892] width 162 height 73
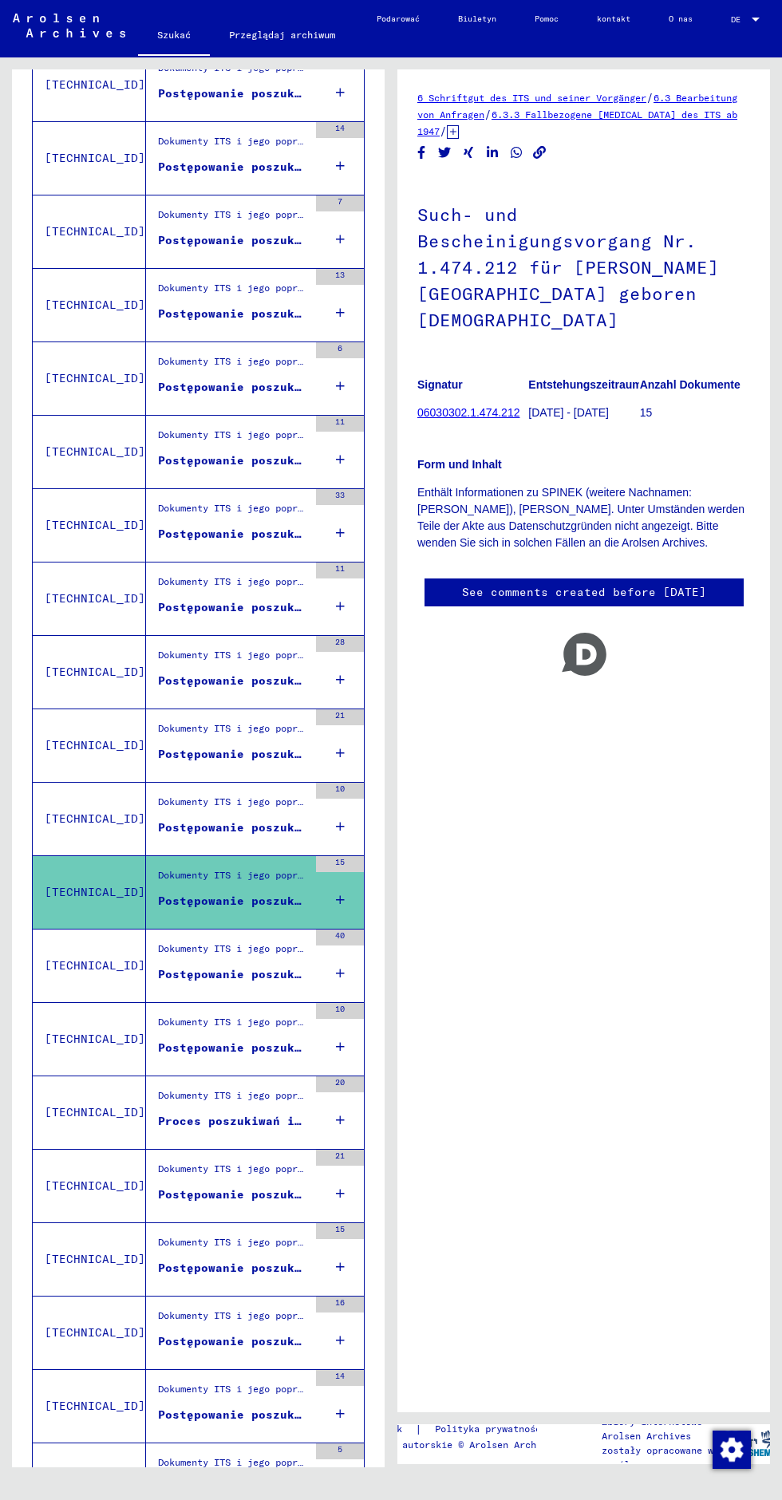
click at [201, 930] on div "Dokumenty ITS i jego poprzedników > Przetwarzanie zapytań > Akta spraw ITS od 1…" at bounding box center [227, 966] width 162 height 73
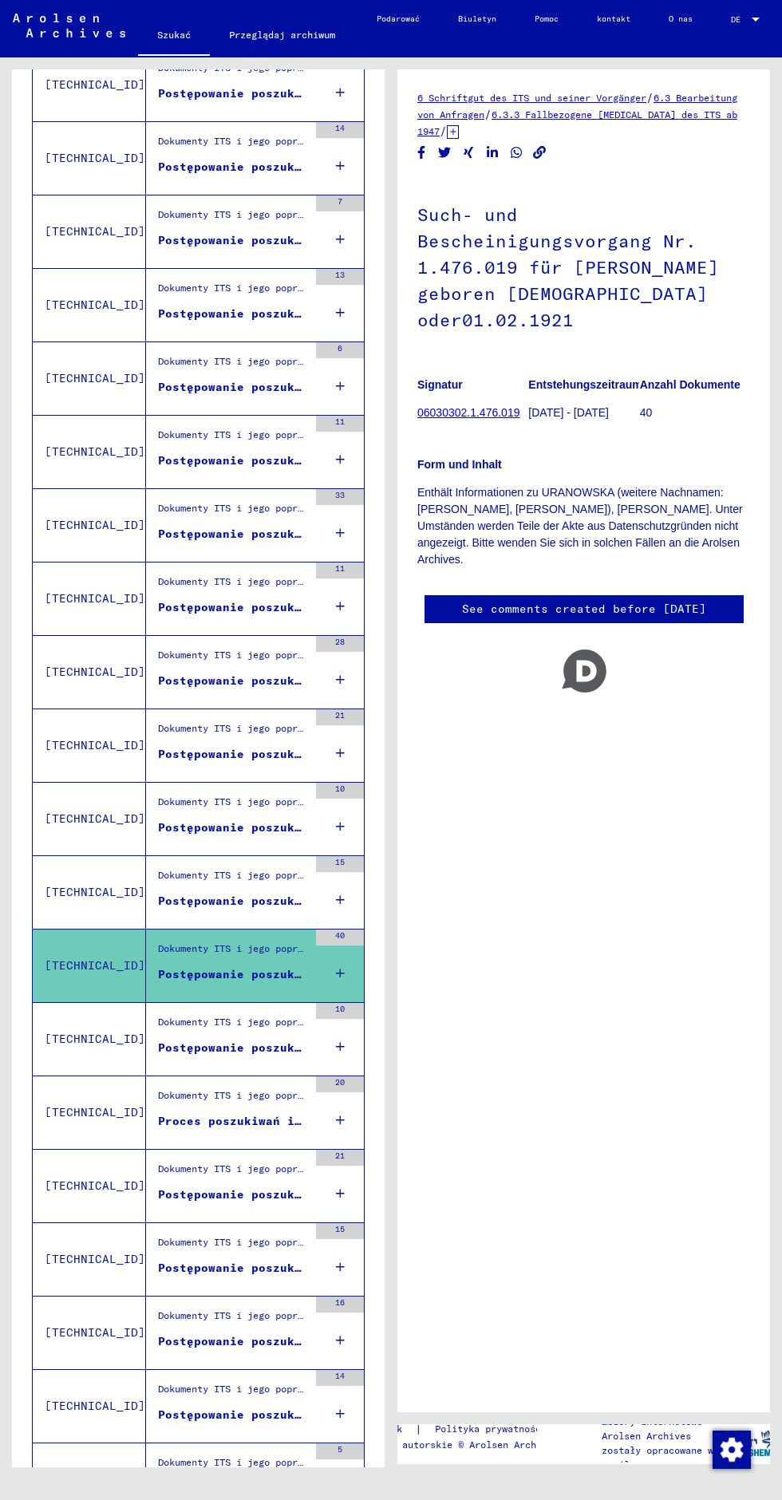
click at [174, 1040] on figure "Postępowanie poszukiwawczo-certyfikacyjne nr 1 498 041 dla OLESZEKA, [PERSON_NA…" at bounding box center [233, 1052] width 150 height 24
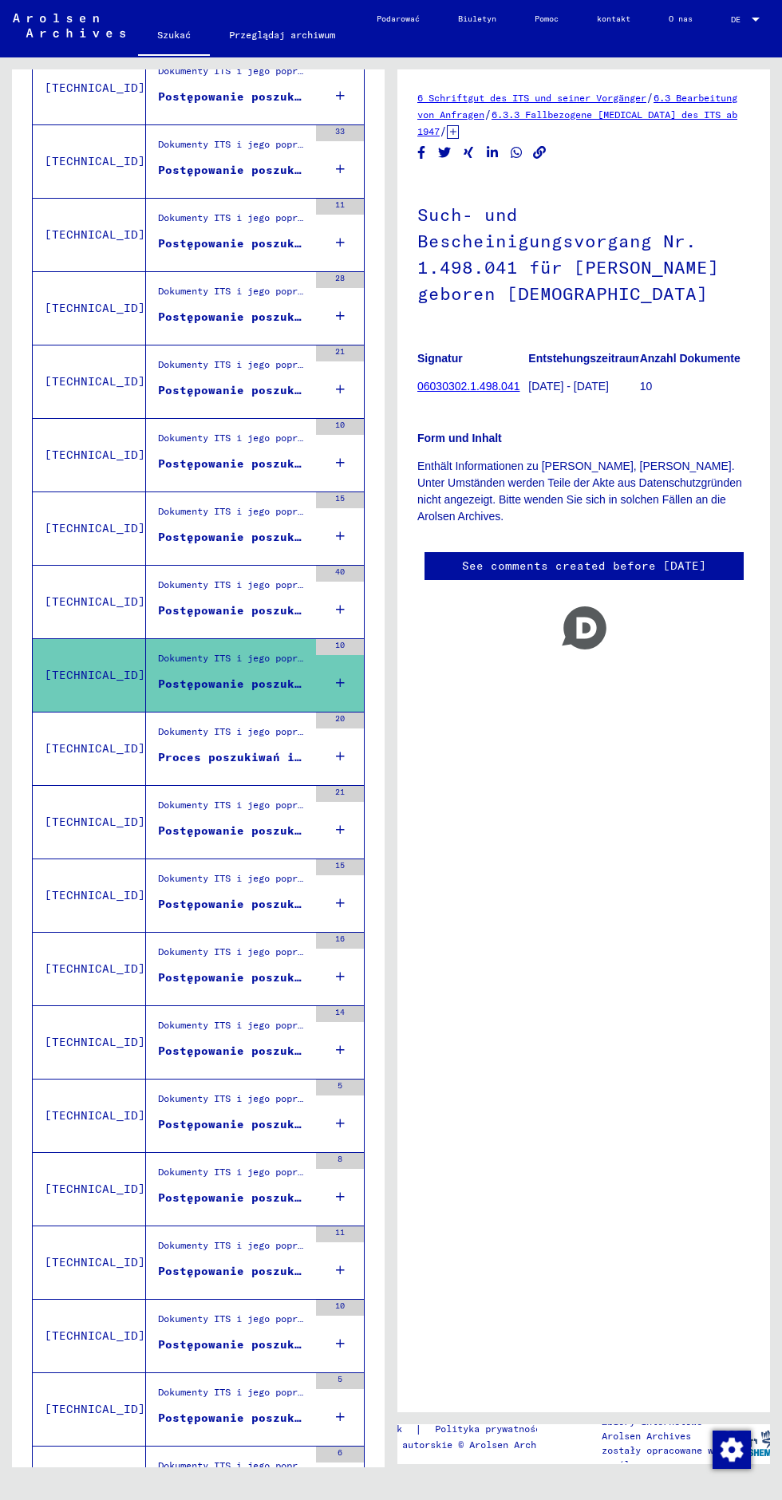
scroll to position [728, 0]
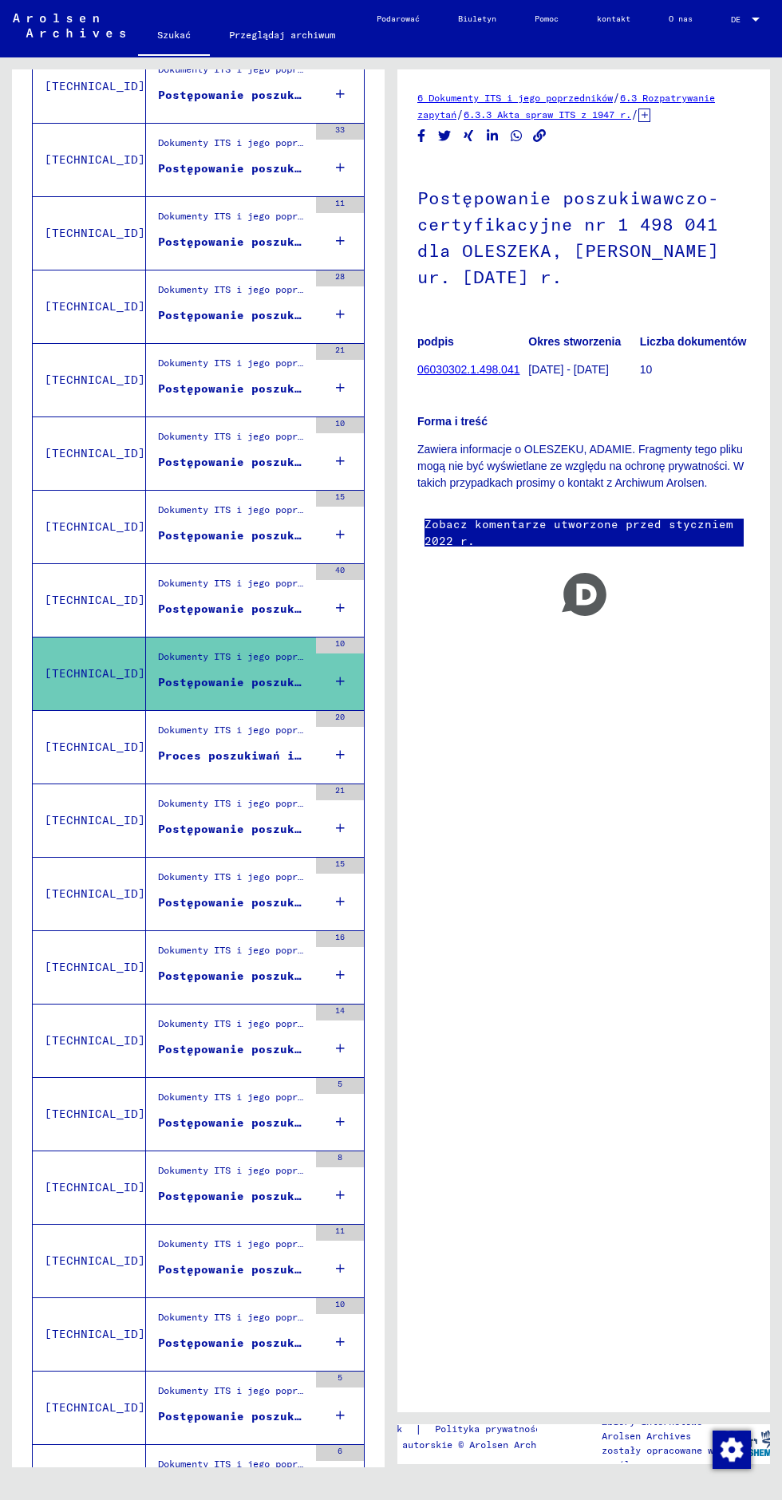
click at [164, 748] on font "Proces poszukiwań i certyfikacji nr 1 516 398 dla SWIOKLO, GARIELA urodzonego […" at bounding box center [470, 755] width 624 height 14
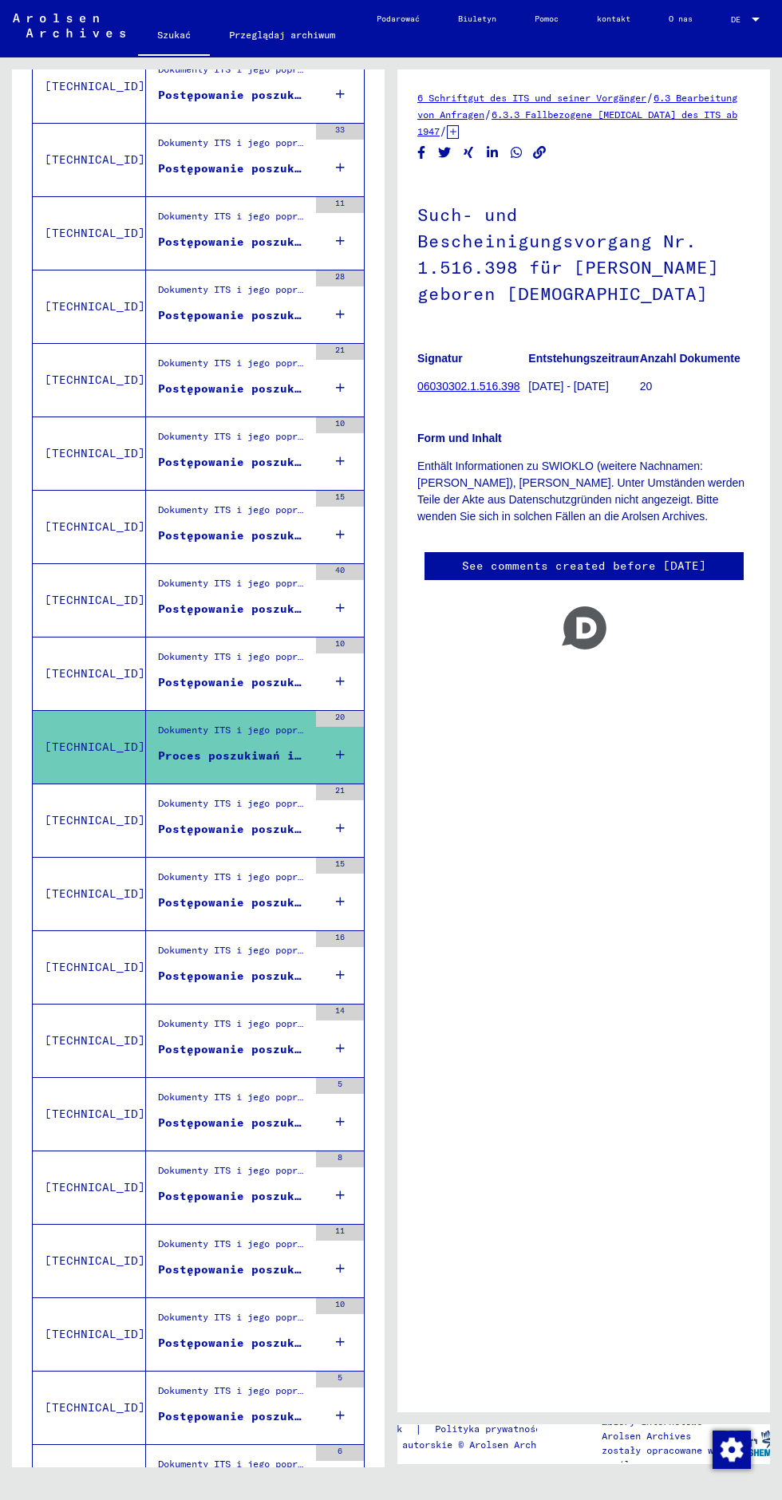
click at [185, 822] on font "Postępowanie poszukiwawczo-certyfikacyjne nr 1 521 368 dla DABROWIECKIEJ, [PERS…" at bounding box center [538, 829] width 760 height 14
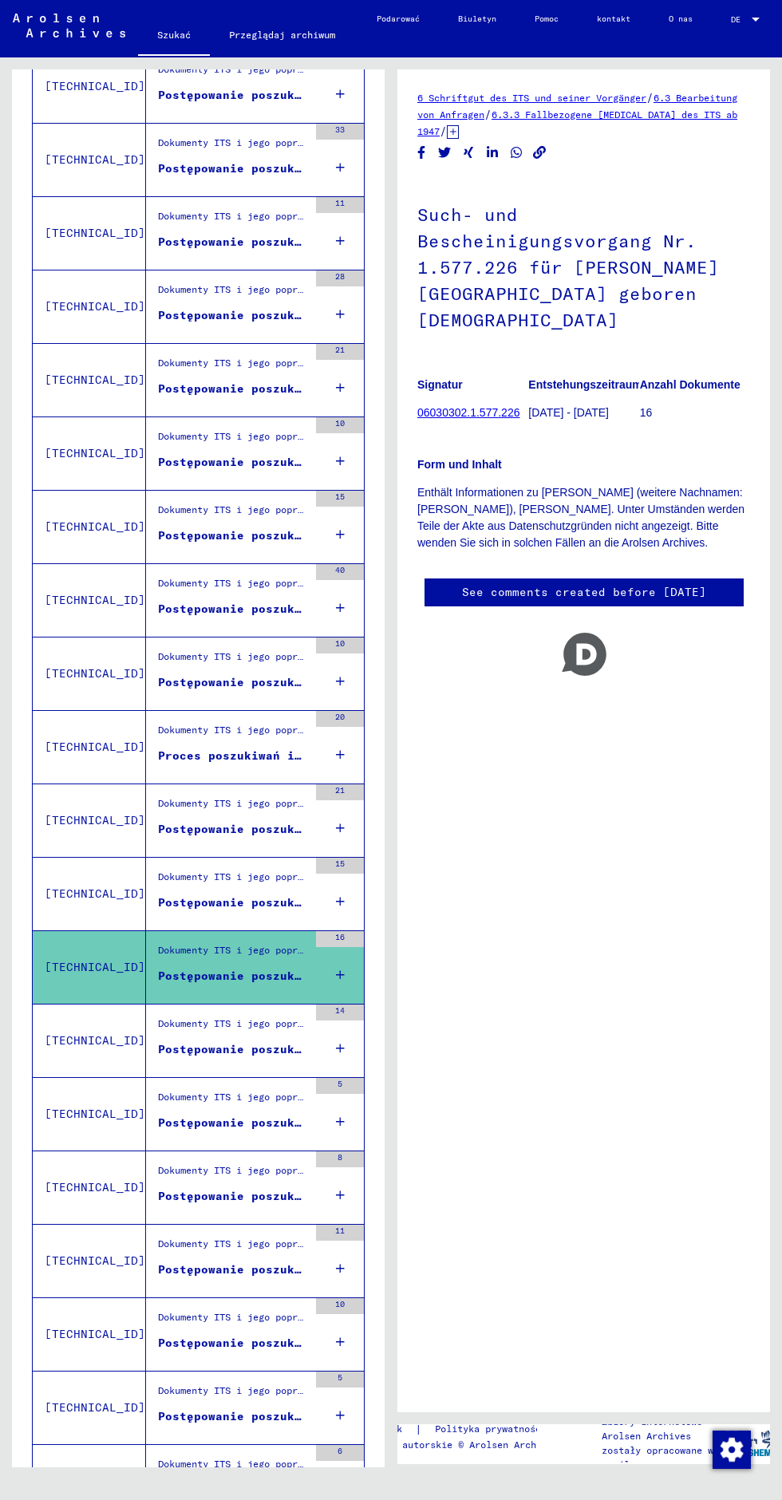
click at [191, 1042] on font "Postępowanie poszukiwawczo-certyfikacyjne nr 1 577 227 dla [PERSON_NAME]. [DATE…" at bounding box center [455, 1049] width 595 height 14
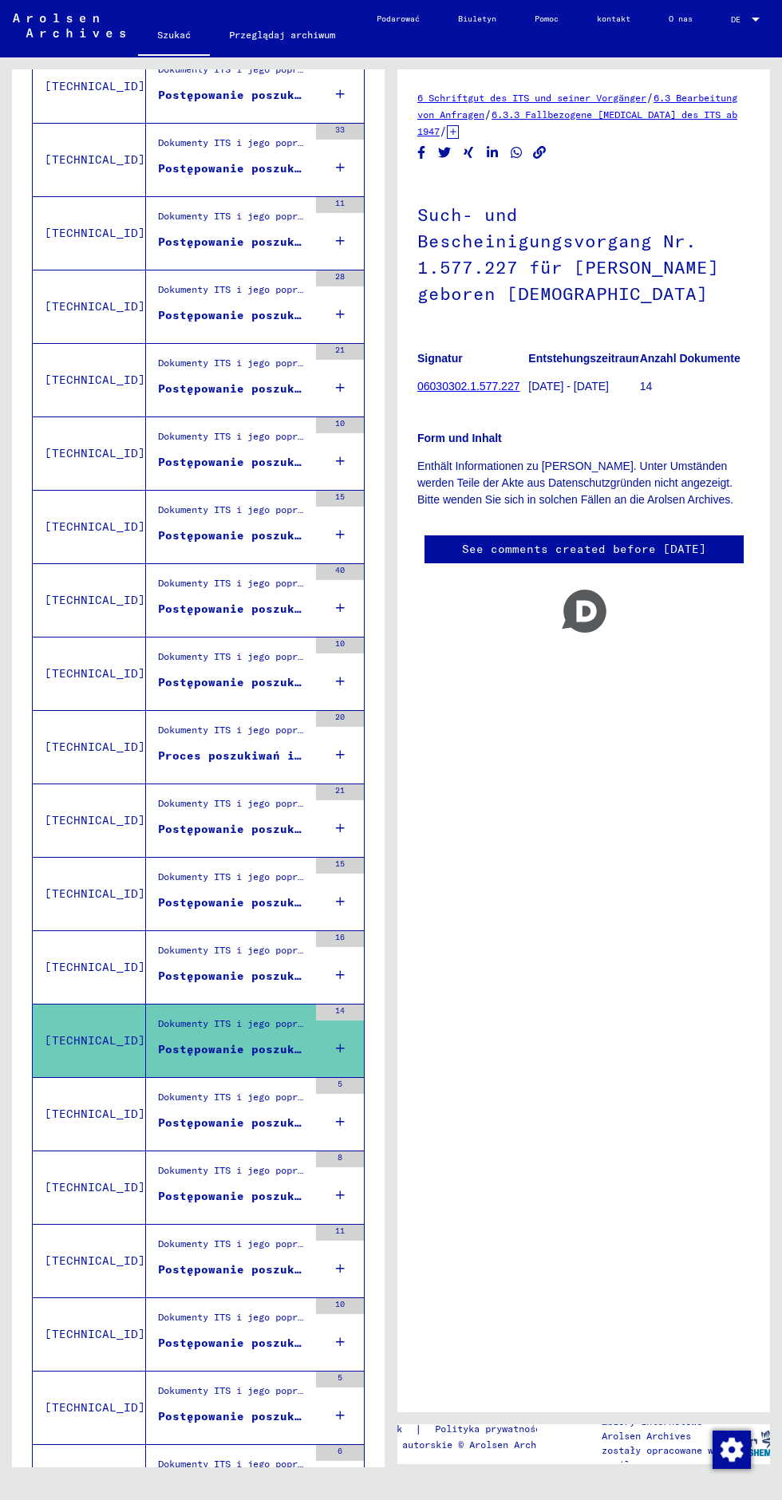
scroll to position [750, 0]
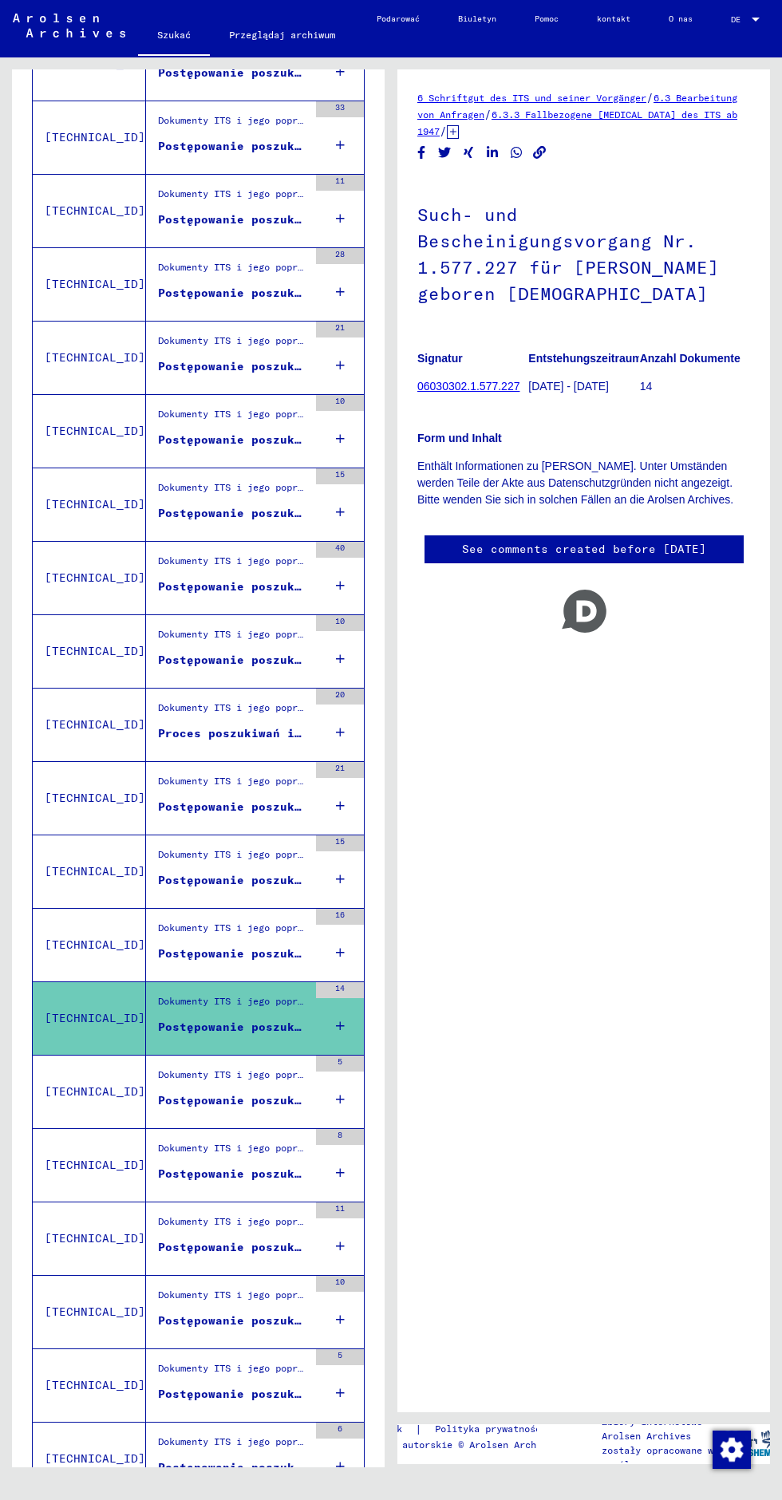
click at [198, 982] on div "Dokumenty ITS i jego poprzedników > Przetwarzanie zapytań > Akta spraw ITS od 1…" at bounding box center [227, 1018] width 162 height 73
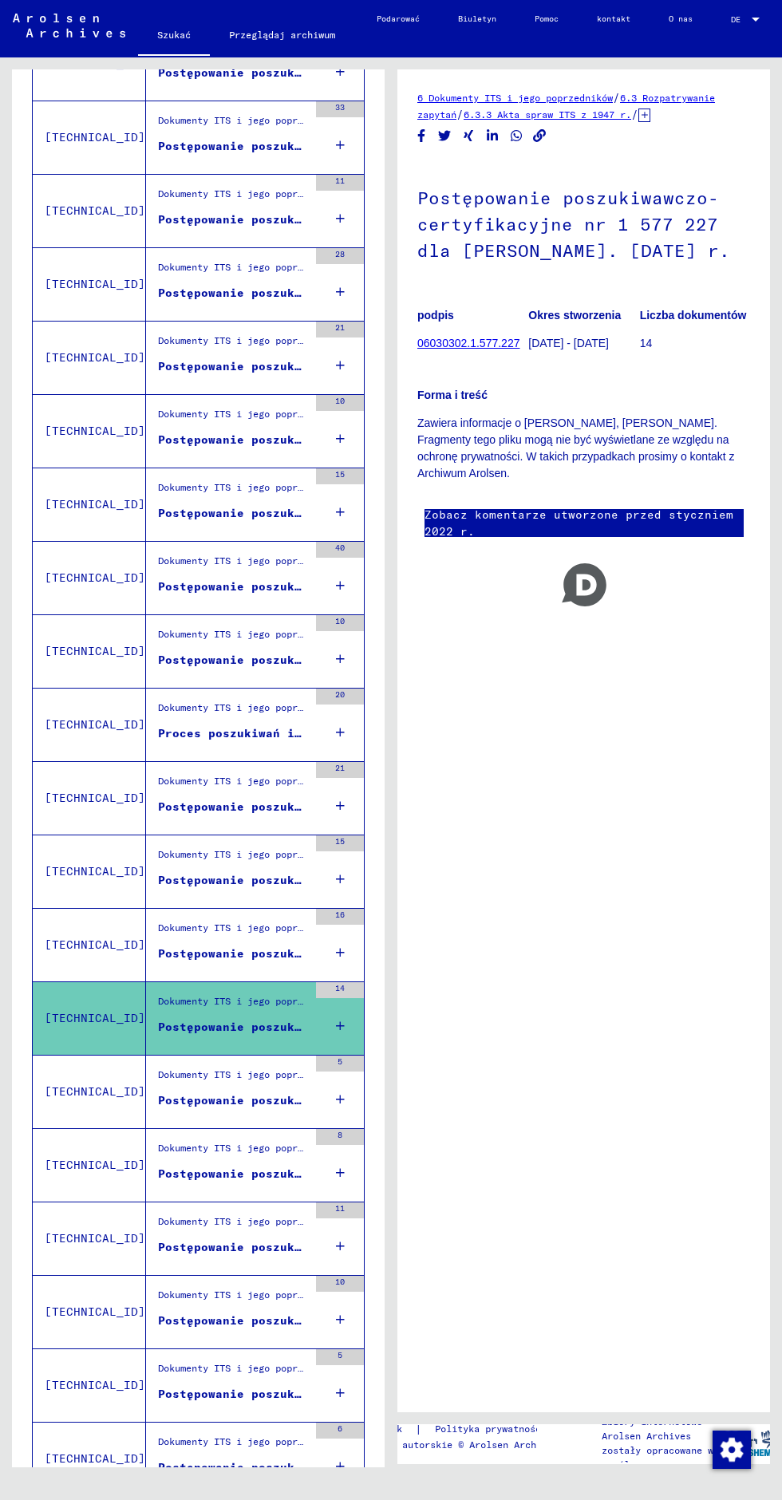
click at [199, 1056] on div "Dokumenty ITS i jego poprzedników > Przetwarzanie zapytań > Akta spraw ITS od 1…" at bounding box center [227, 1092] width 162 height 73
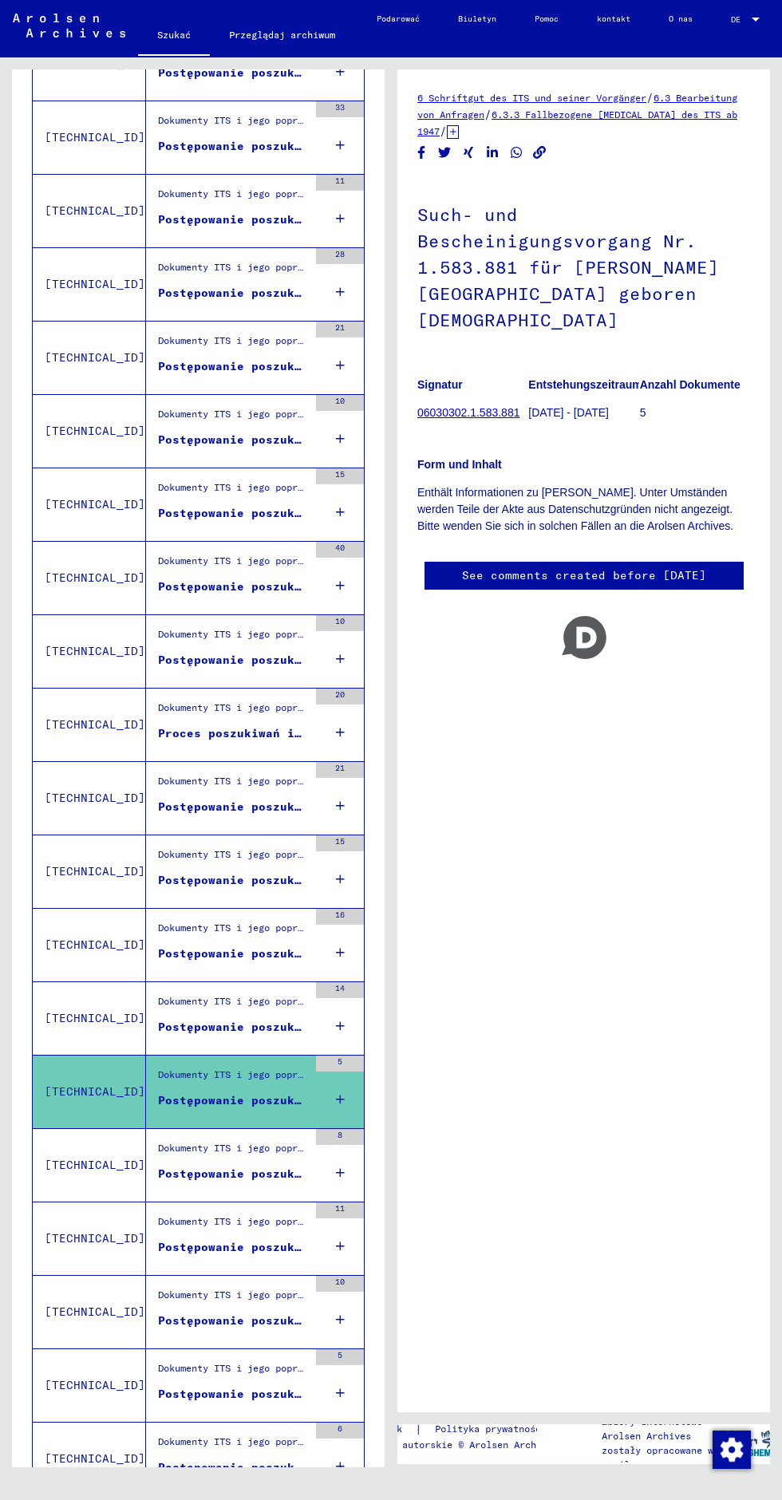
click at [182, 1020] on font "Postępowanie poszukiwawczo-certyfikacyjne nr 1 577 227 dla [PERSON_NAME]. [DATE…" at bounding box center [455, 1027] width 595 height 14
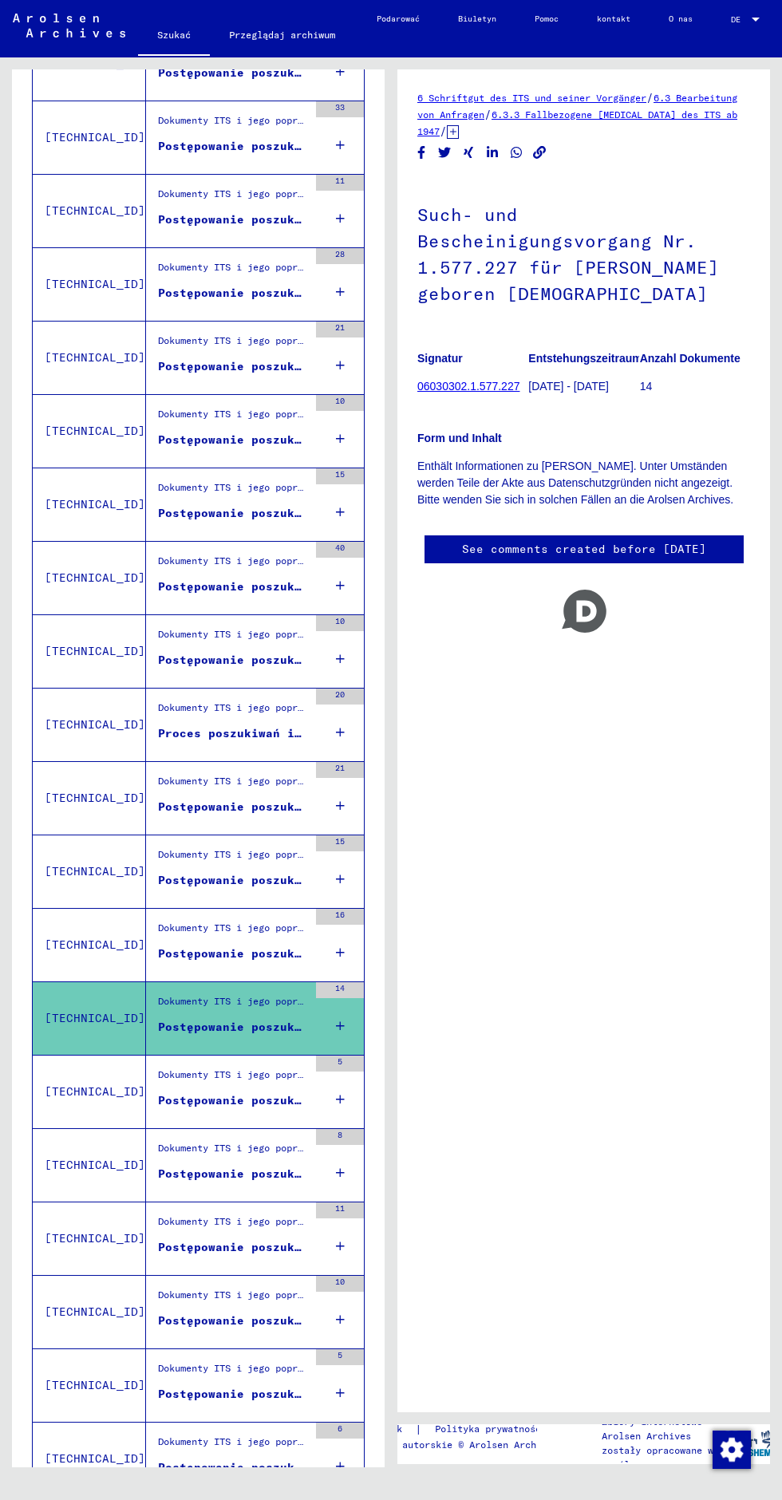
click at [173, 1166] on div "Postępowanie poszukiwawczo-certyfikacyjne nr 1 739 681 dla [PERSON_NAME] ur. [D…" at bounding box center [233, 1174] width 150 height 17
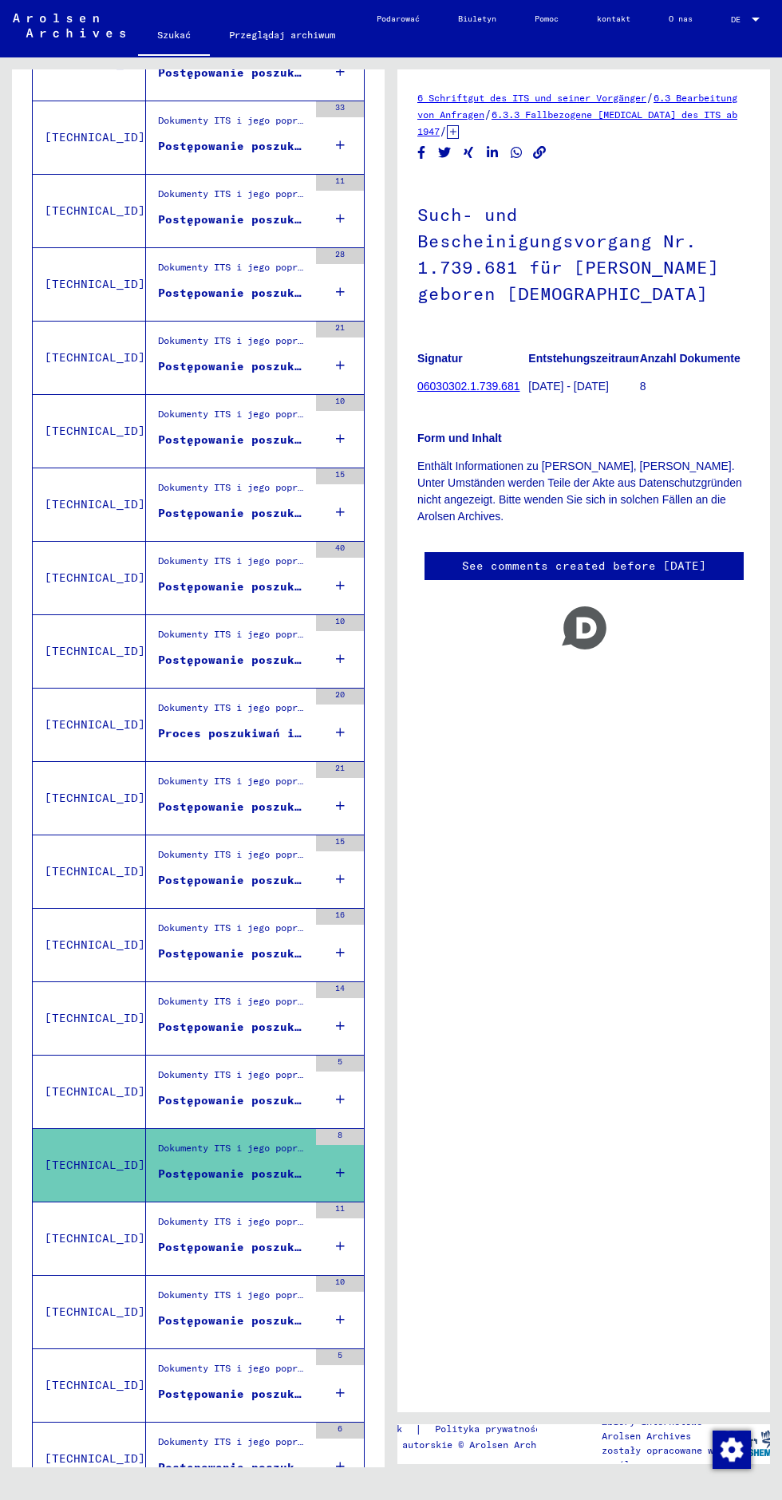
click at [199, 1214] on div "Dokumenty ITS i jego poprzedników > Przetwarzanie zapytań > Akta spraw ITS od 1…" at bounding box center [233, 1225] width 150 height 22
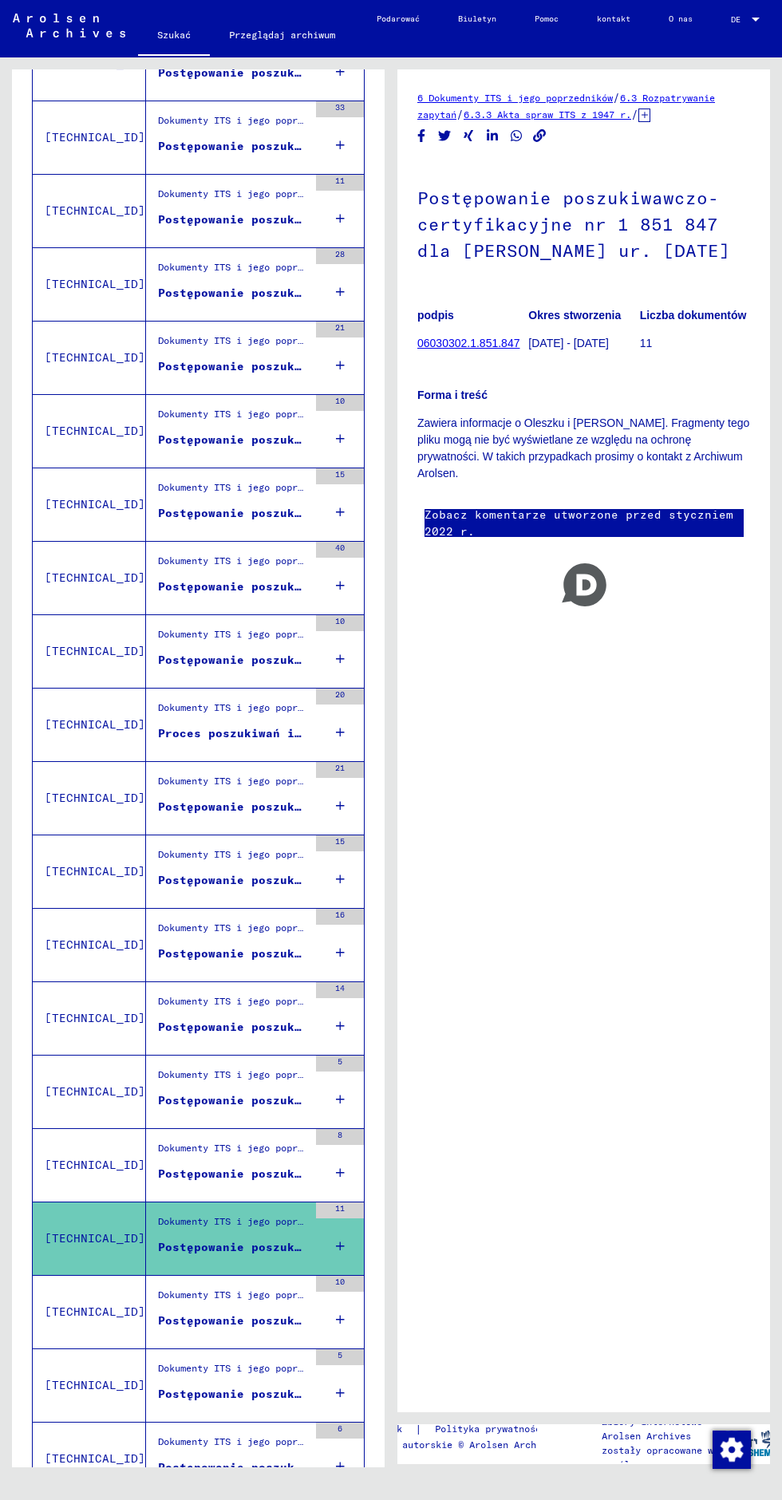
click at [204, 1167] on font "Postępowanie poszukiwawczo-certyfikacyjne nr 1 739 681 dla [PERSON_NAME] ur. [D…" at bounding box center [455, 1174] width 595 height 14
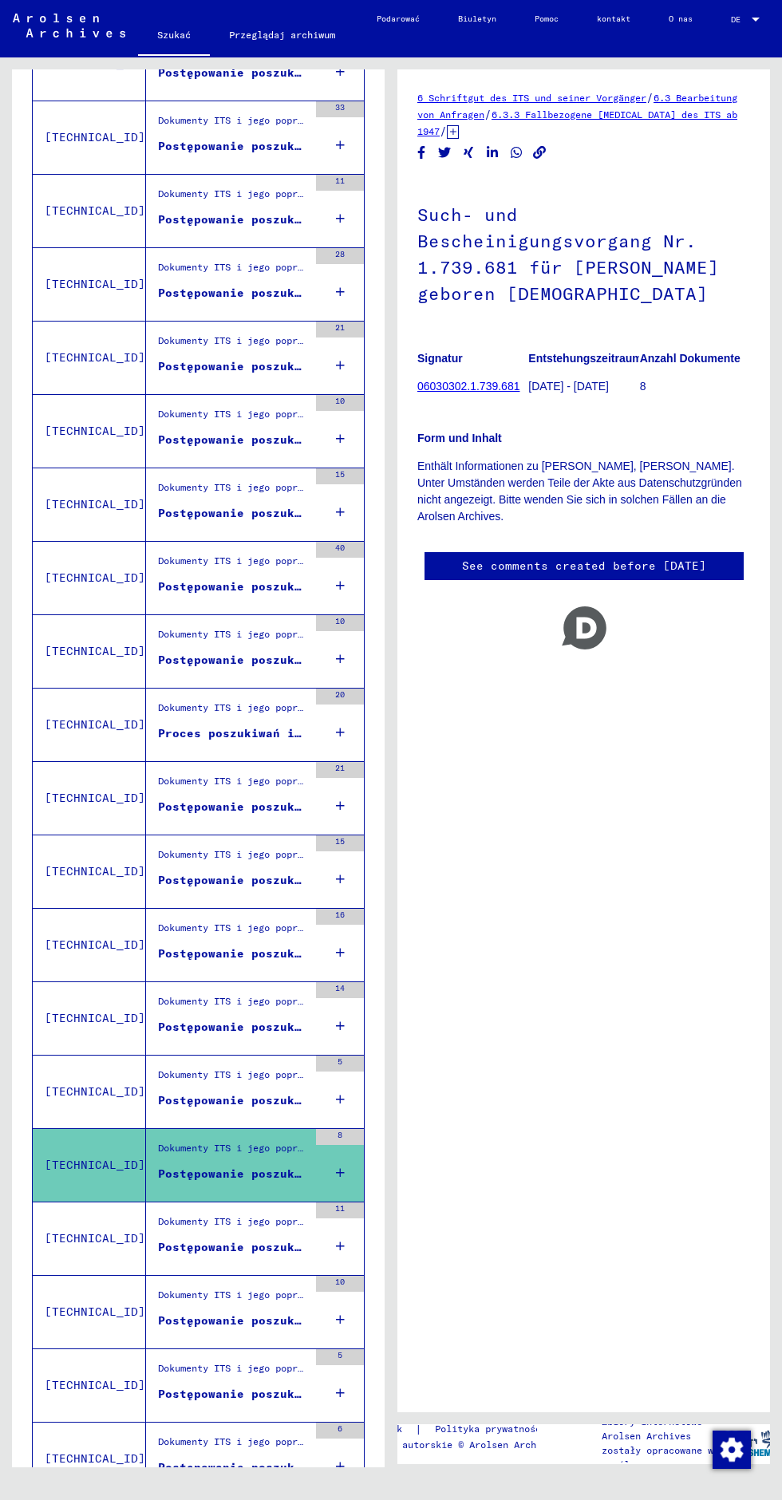
click at [200, 1313] on font "Postępowanie poszukiwawczo-certyfikacyjne nr 1 851 848 dla [PERSON_NAME], [PERS…" at bounding box center [498, 1320] width 681 height 14
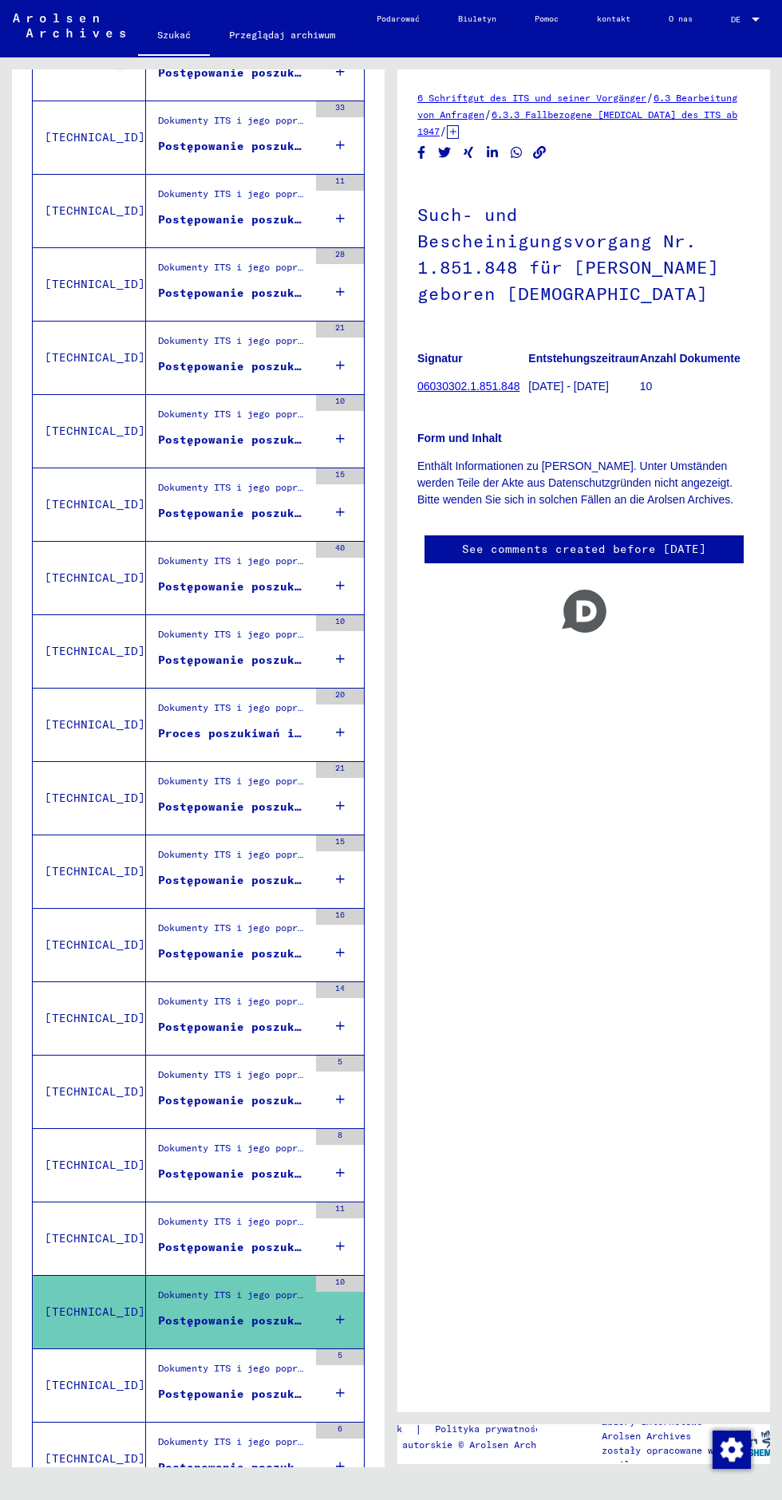
click at [193, 1092] on figure "Postępowanie poszukiwawczo-certyfikacyjne nr 1 583 881 dla OLESZKA, [PERSON_NAM…" at bounding box center [233, 1104] width 150 height 24
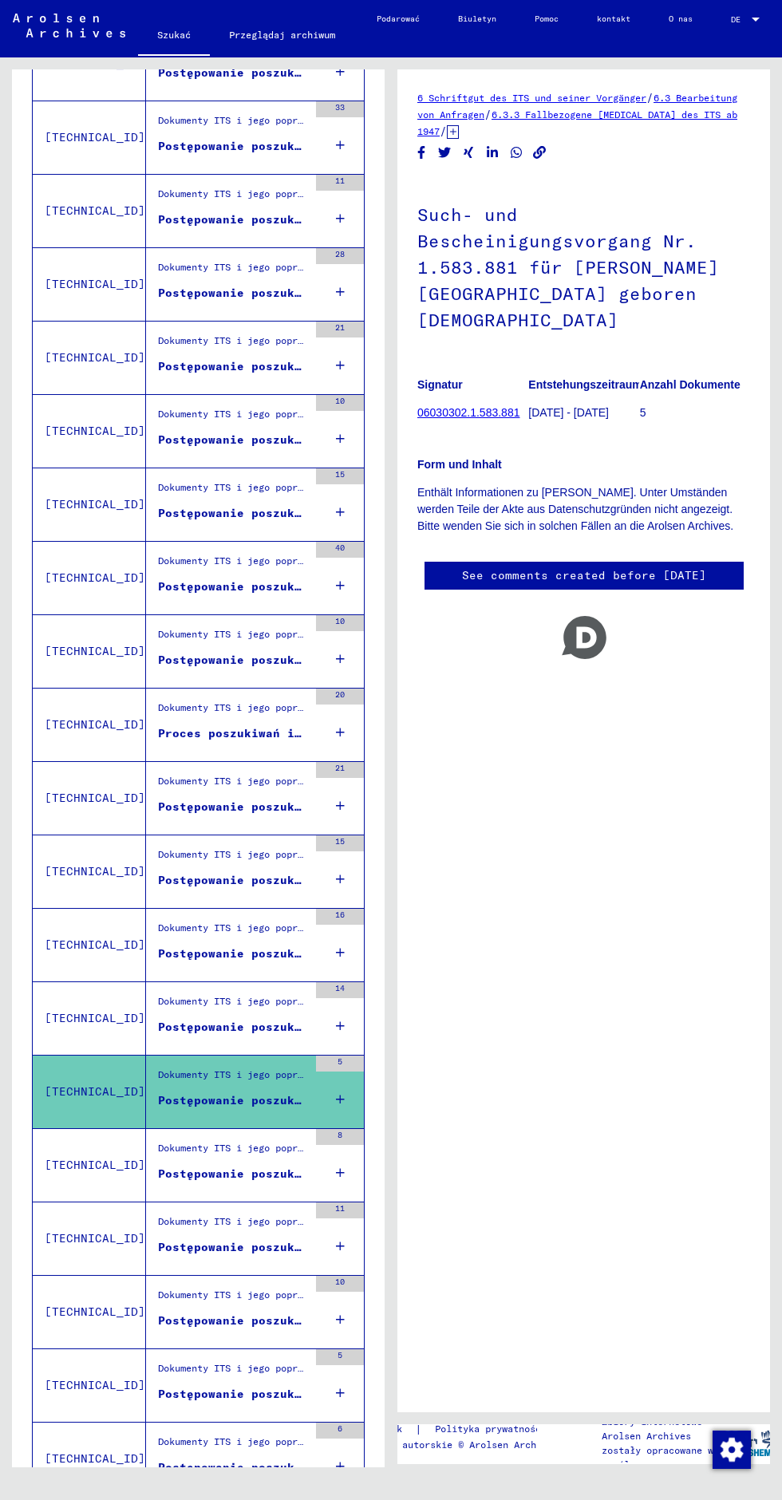
click at [185, 1167] on font "Postępowanie poszukiwawczo-certyfikacyjne nr 1 739 681 dla [PERSON_NAME] ur. [D…" at bounding box center [455, 1174] width 595 height 14
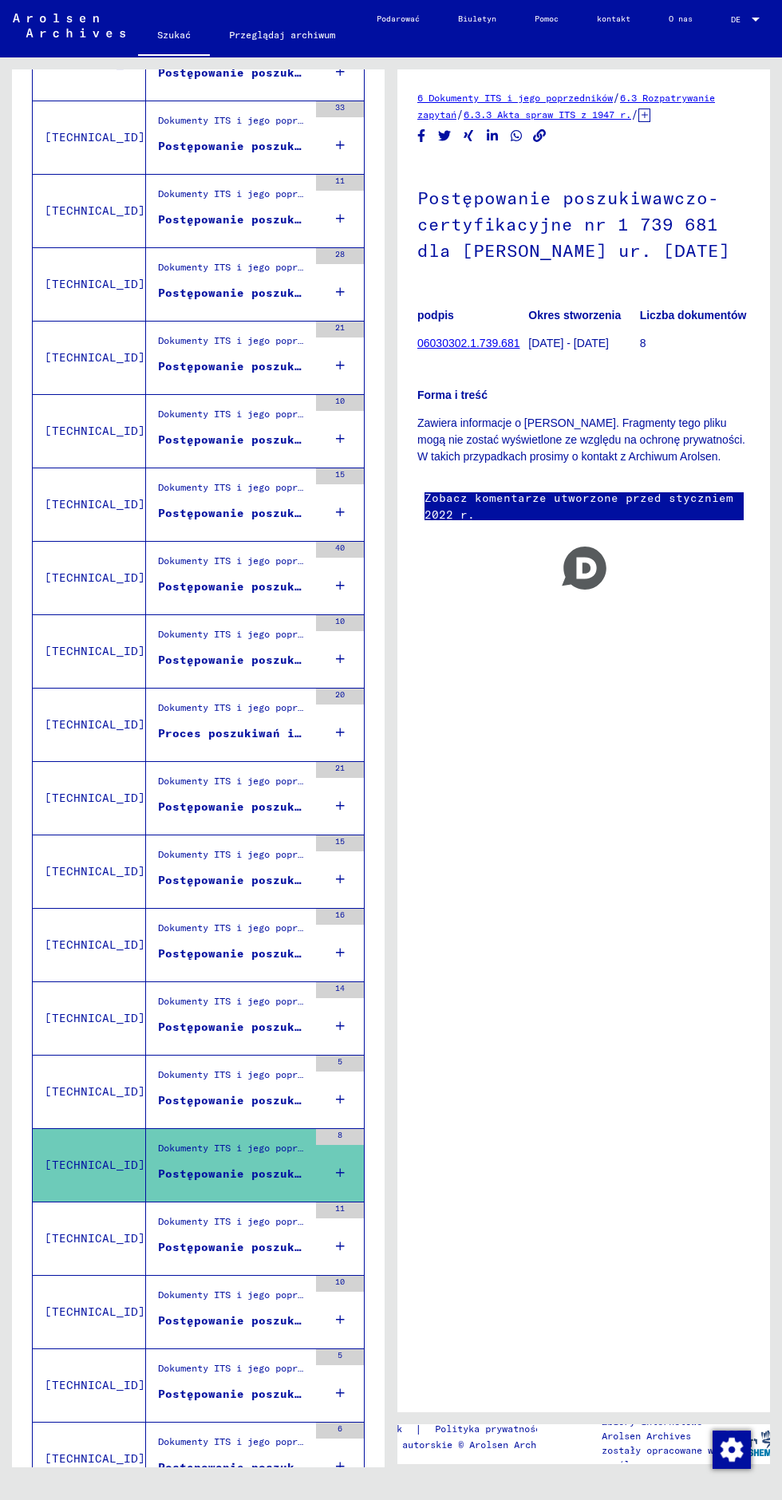
click at [185, 1349] on div "Dokumenty ITS i jego poprzedników > Przetwarzanie zapytań > Akta spraw ITS od 1…" at bounding box center [227, 1385] width 162 height 73
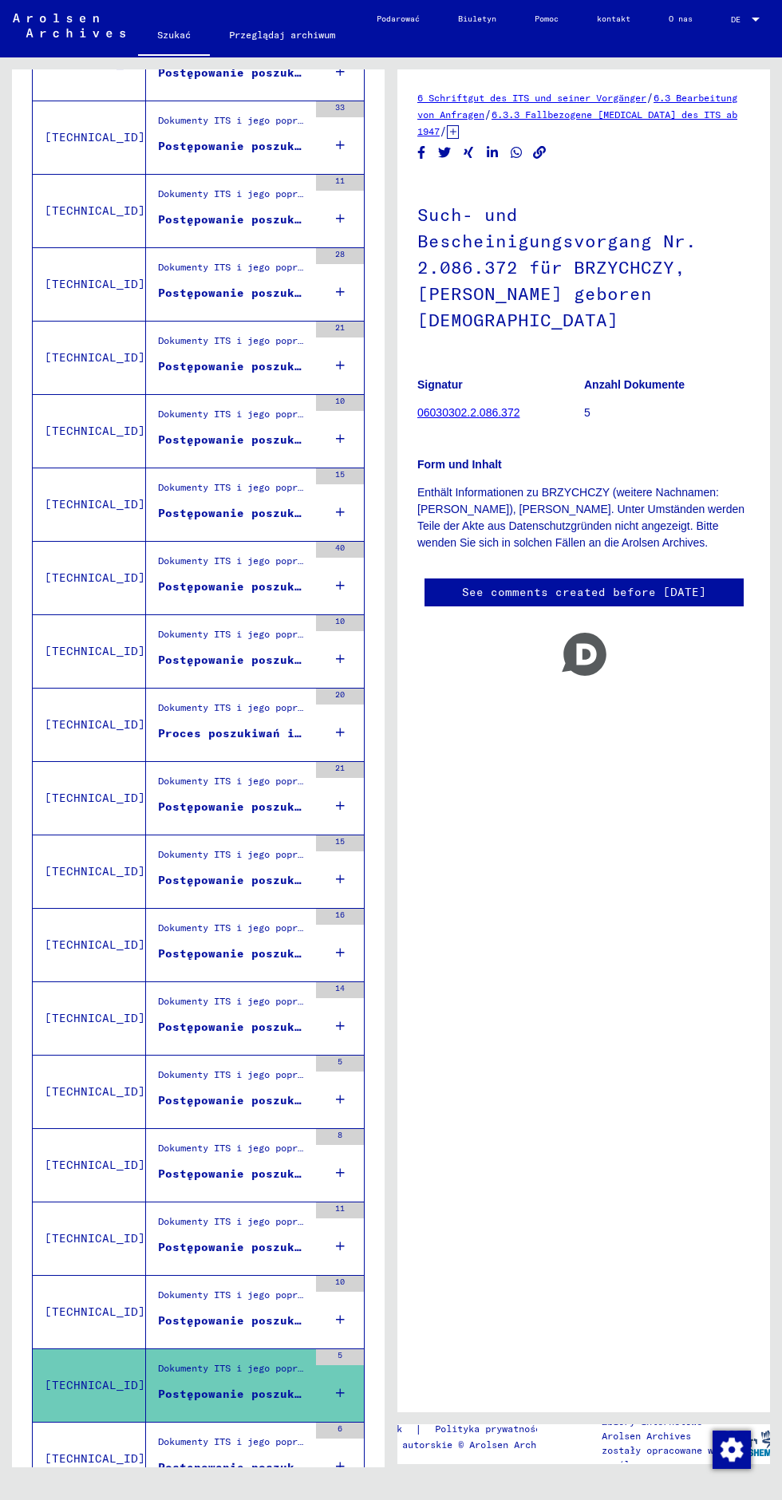
click at [187, 1387] on font "Postępowanie poszukiwawczo-certyfikacyjne nr 2 086 372 dla BRZYCHCZY, [PERSON_N…" at bounding box center [484, 1394] width 653 height 14
